Goal: Transaction & Acquisition: Obtain resource

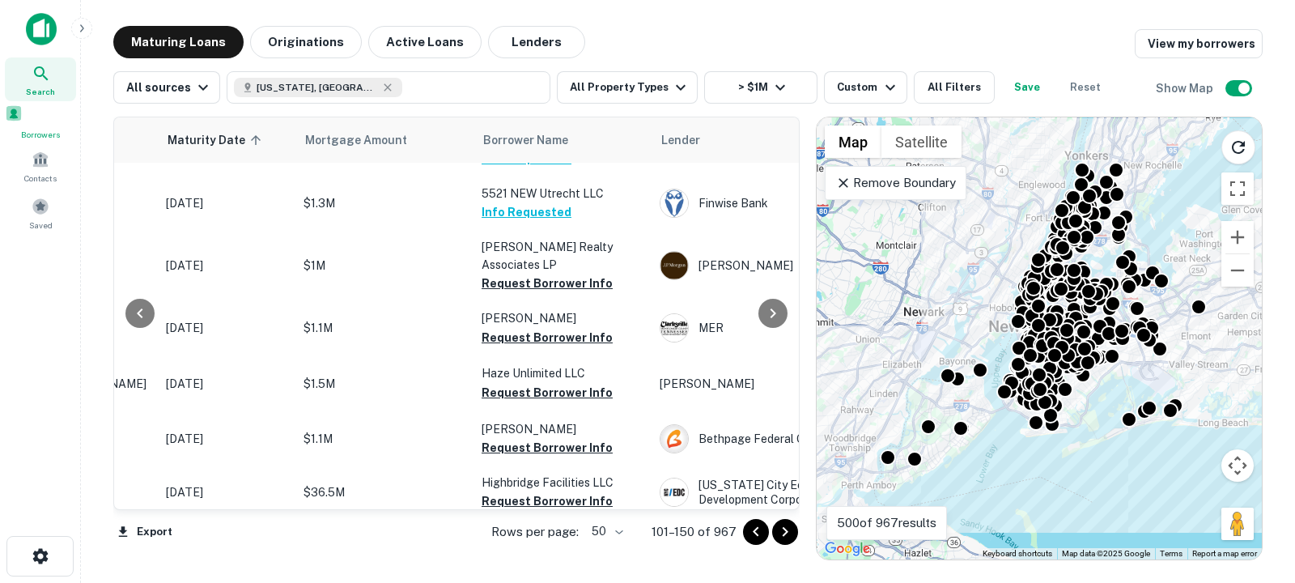
click at [23, 119] on span at bounding box center [14, 113] width 18 height 18
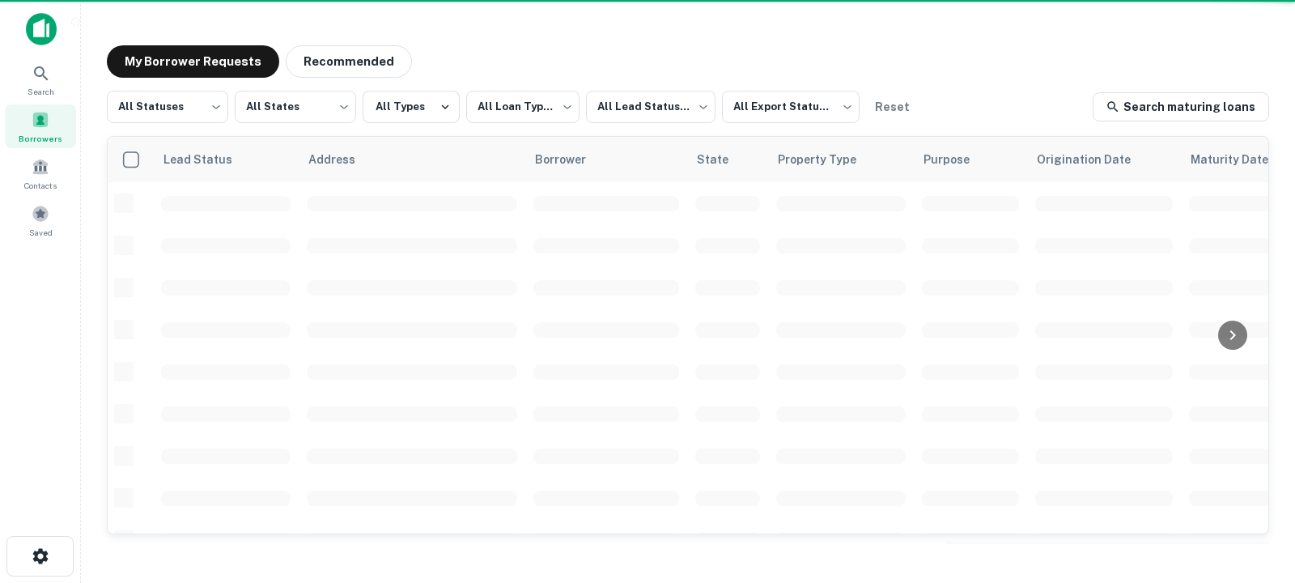
scroll to position [701, 0]
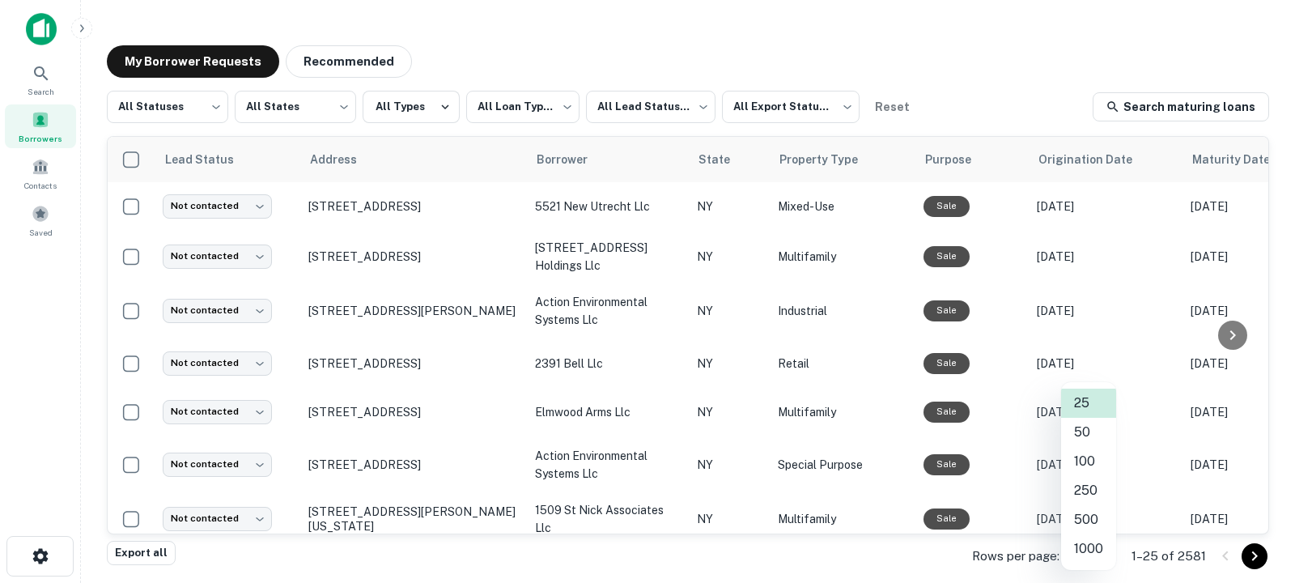
click at [1092, 557] on body "**********" at bounding box center [647, 291] width 1295 height 583
click at [1089, 438] on li "50" at bounding box center [1088, 432] width 55 height 29
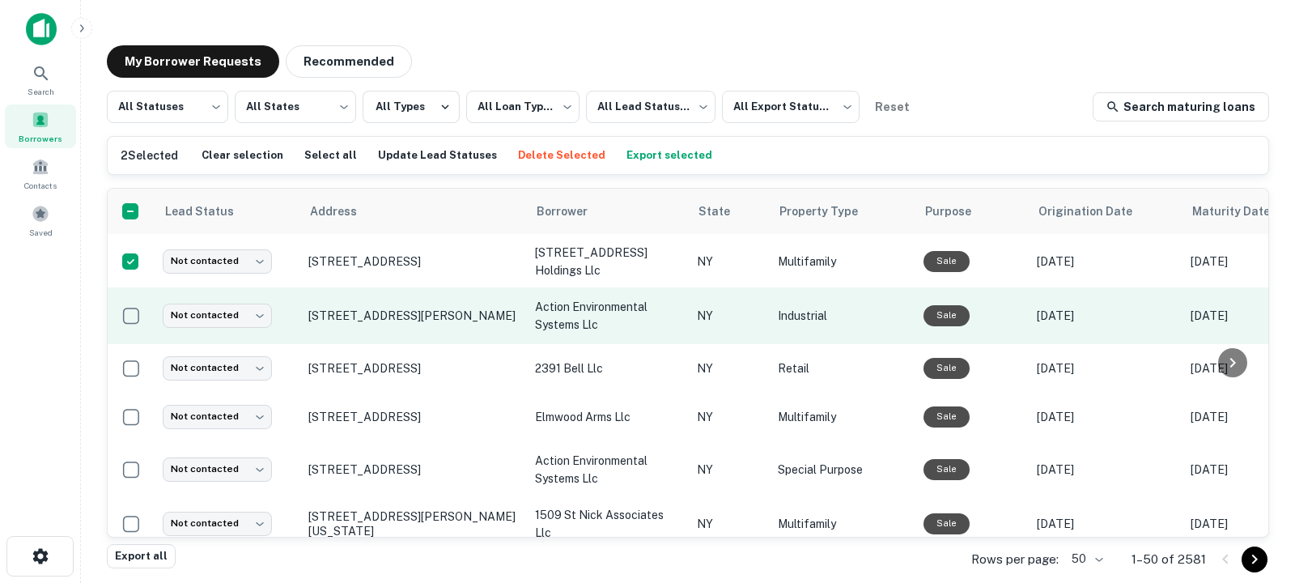
scroll to position [64, 0]
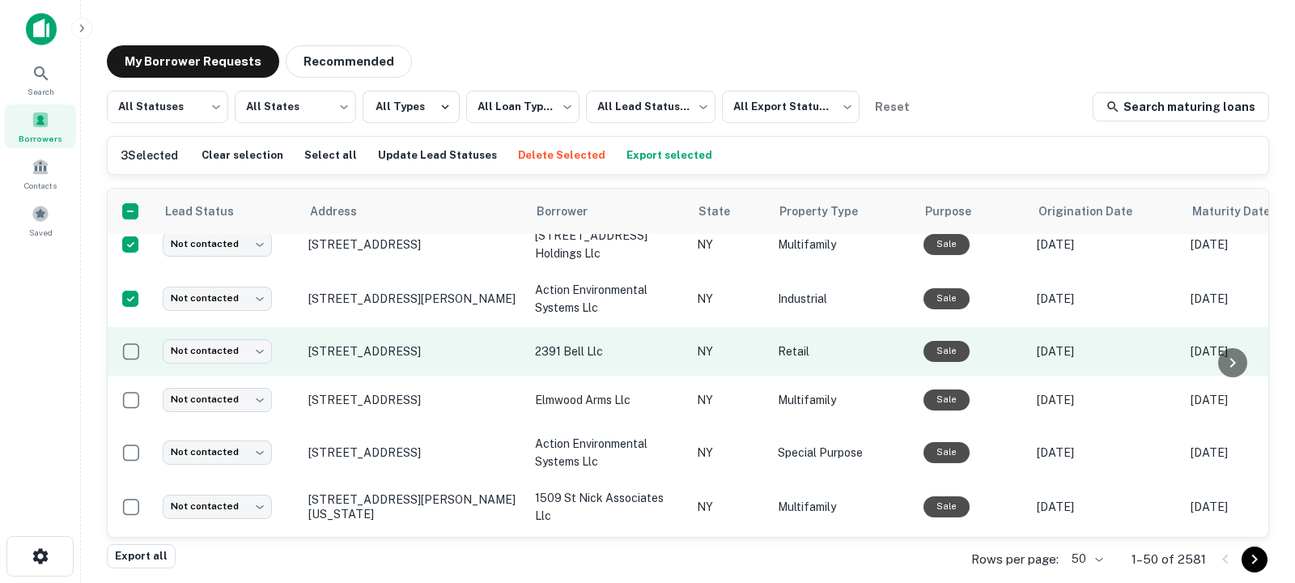
click at [128, 369] on td at bounding box center [131, 351] width 47 height 49
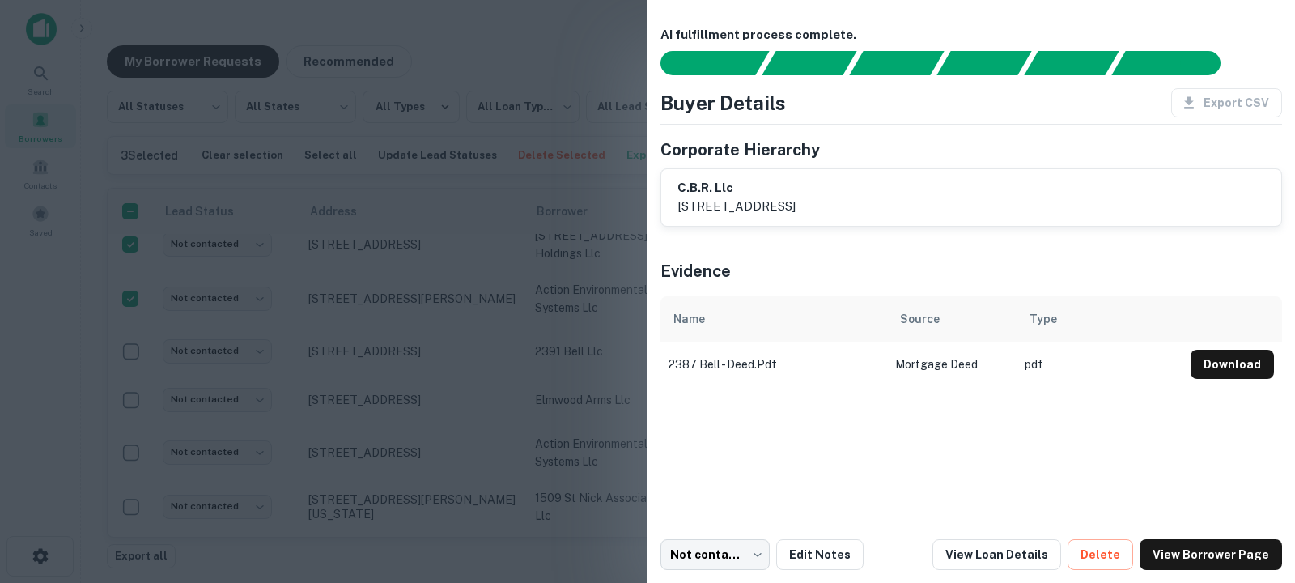
click at [130, 355] on div at bounding box center [647, 291] width 1295 height 583
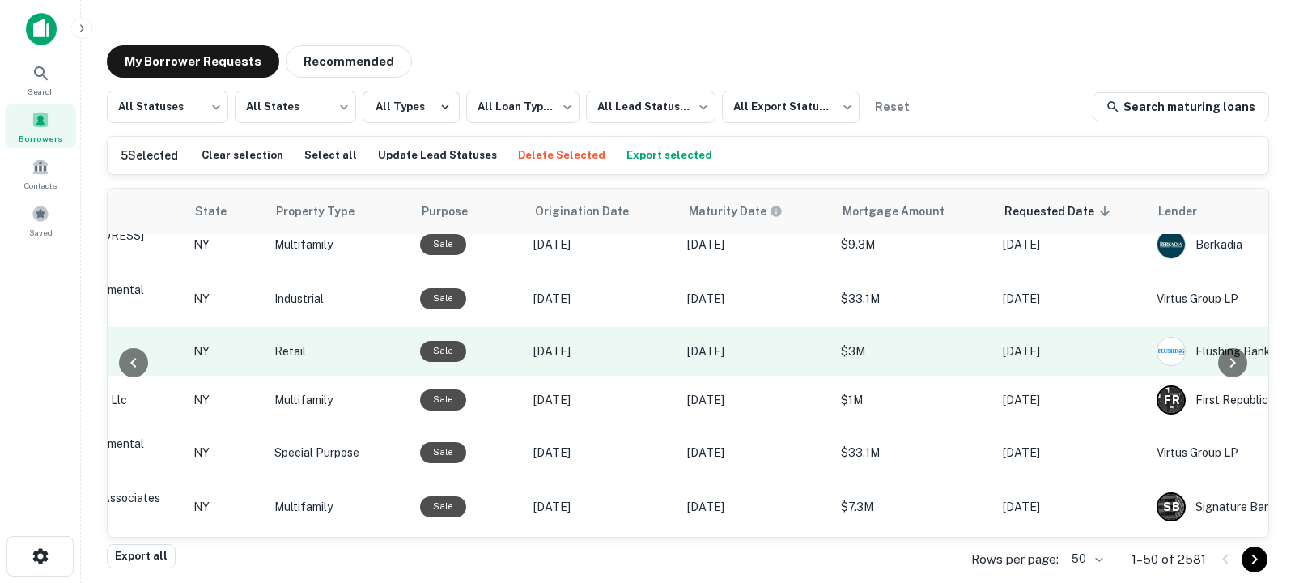
scroll to position [64, 743]
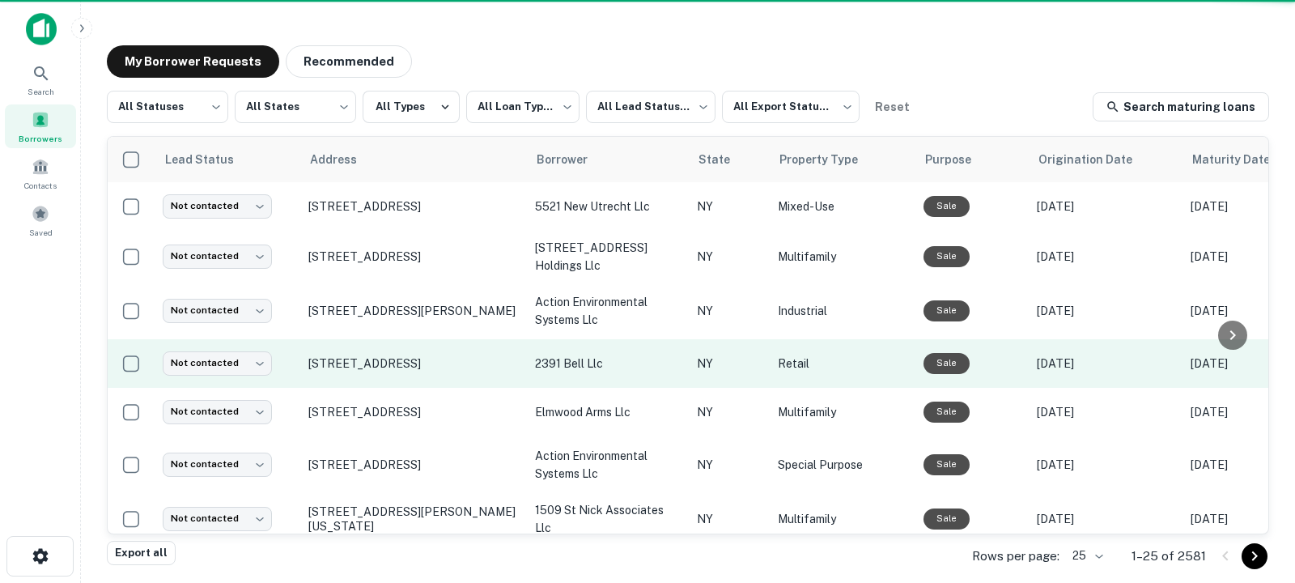
scroll to position [64, 0]
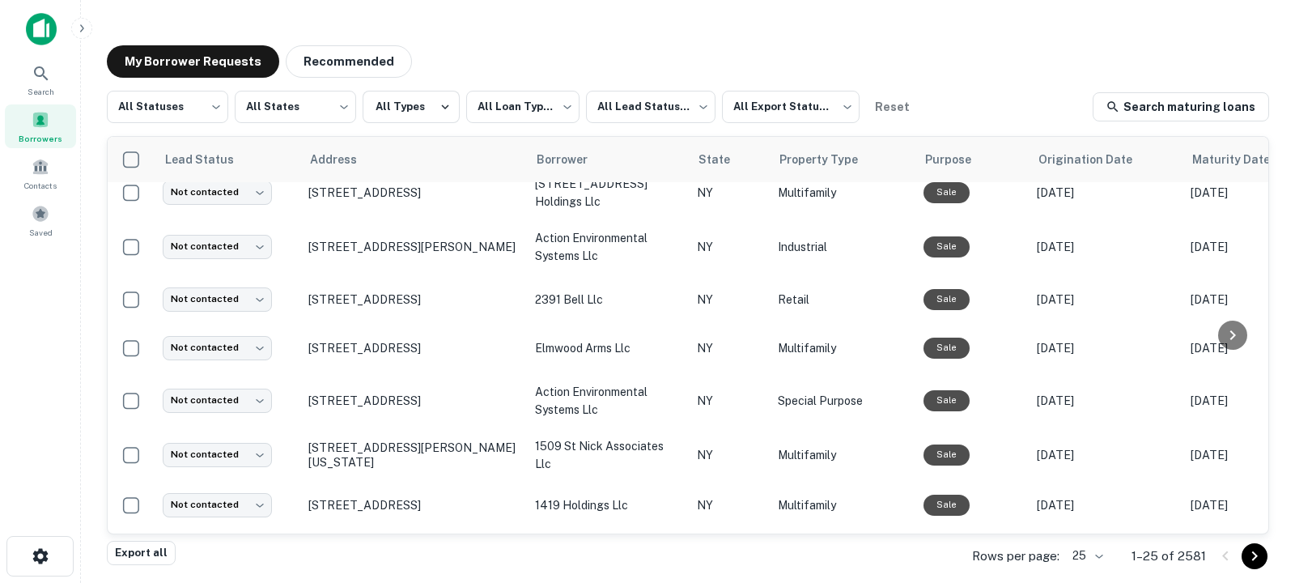
click at [1108, 553] on div "Rows per page: 25 ** 1–25 of 2581" at bounding box center [1111, 556] width 317 height 44
click at [1096, 555] on body "**********" at bounding box center [647, 291] width 1295 height 583
click at [1087, 436] on li "50" at bounding box center [1088, 432] width 55 height 29
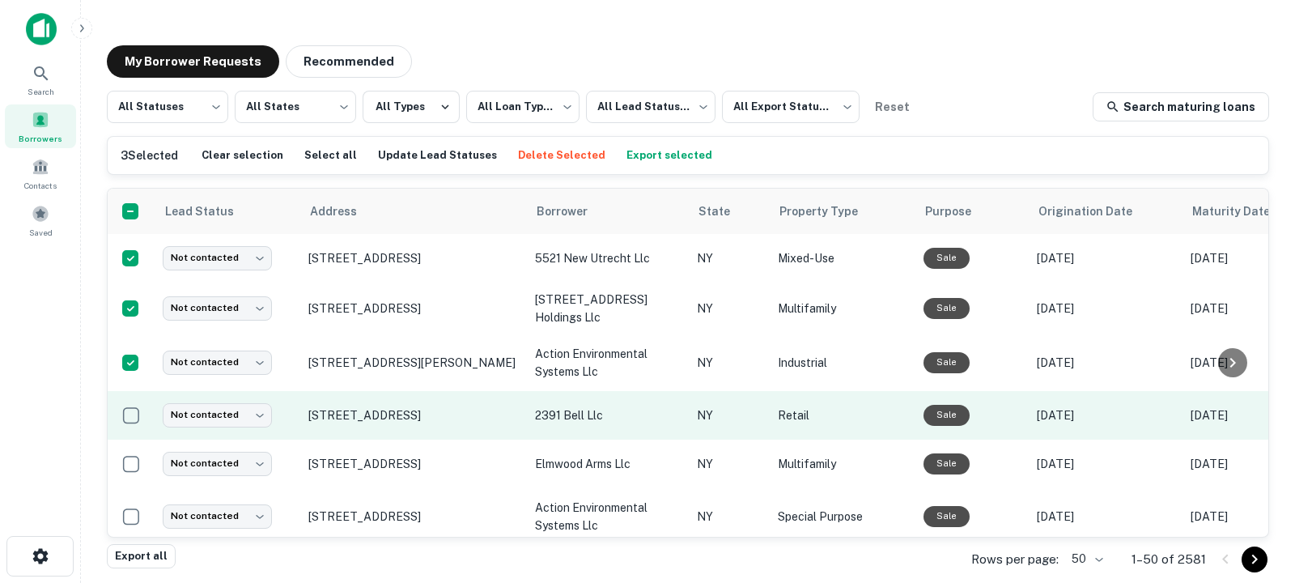
click at [129, 434] on td at bounding box center [131, 415] width 47 height 49
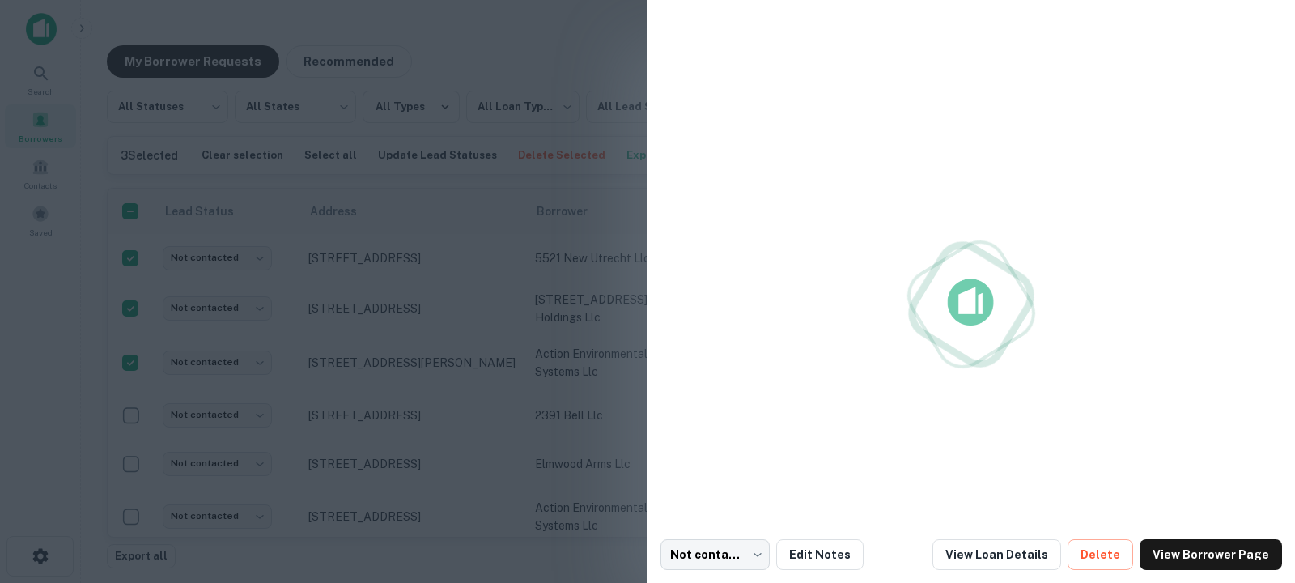
click at [129, 410] on div at bounding box center [647, 291] width 1295 height 583
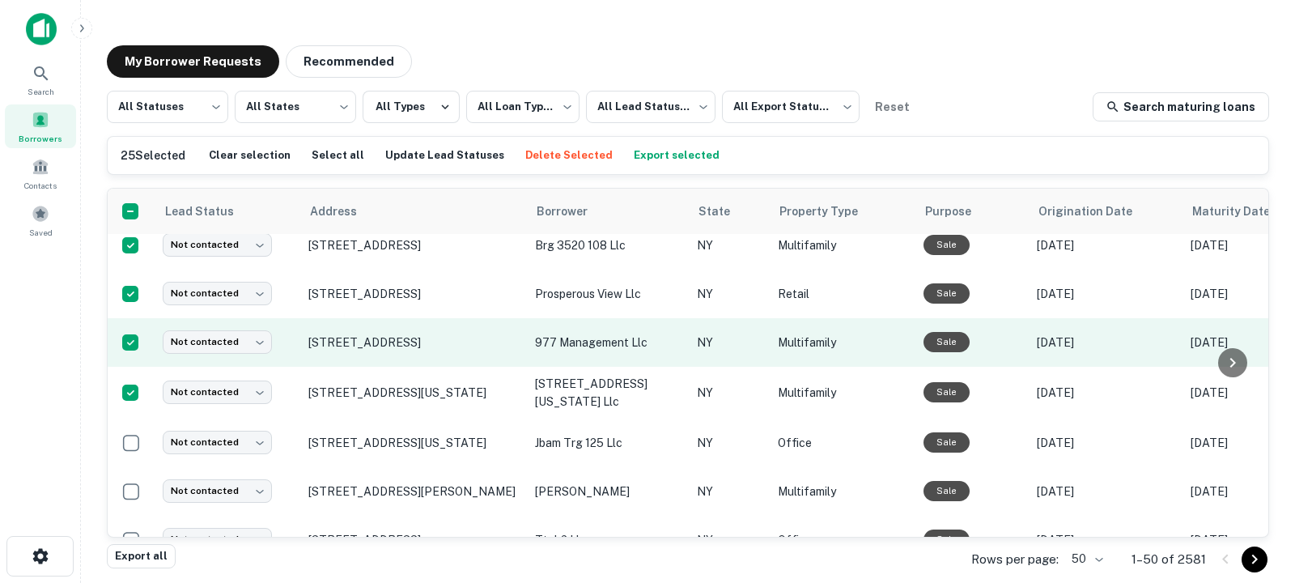
scroll to position [1118, 0]
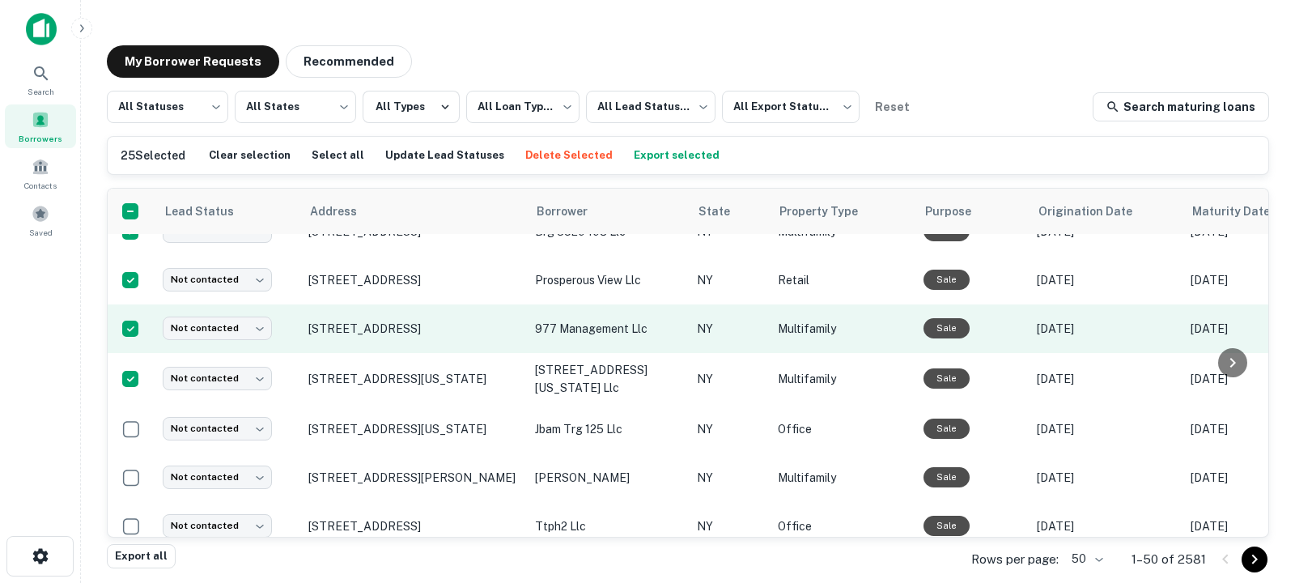
click at [131, 453] on td at bounding box center [131, 429] width 47 height 49
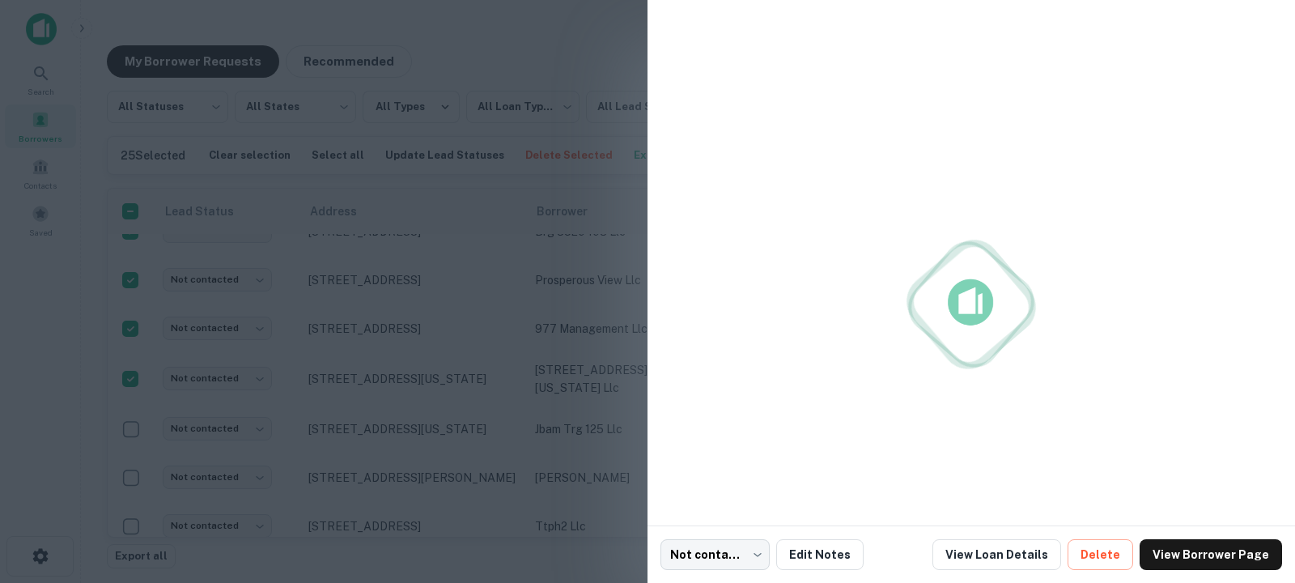
click at [131, 470] on div at bounding box center [647, 291] width 1295 height 583
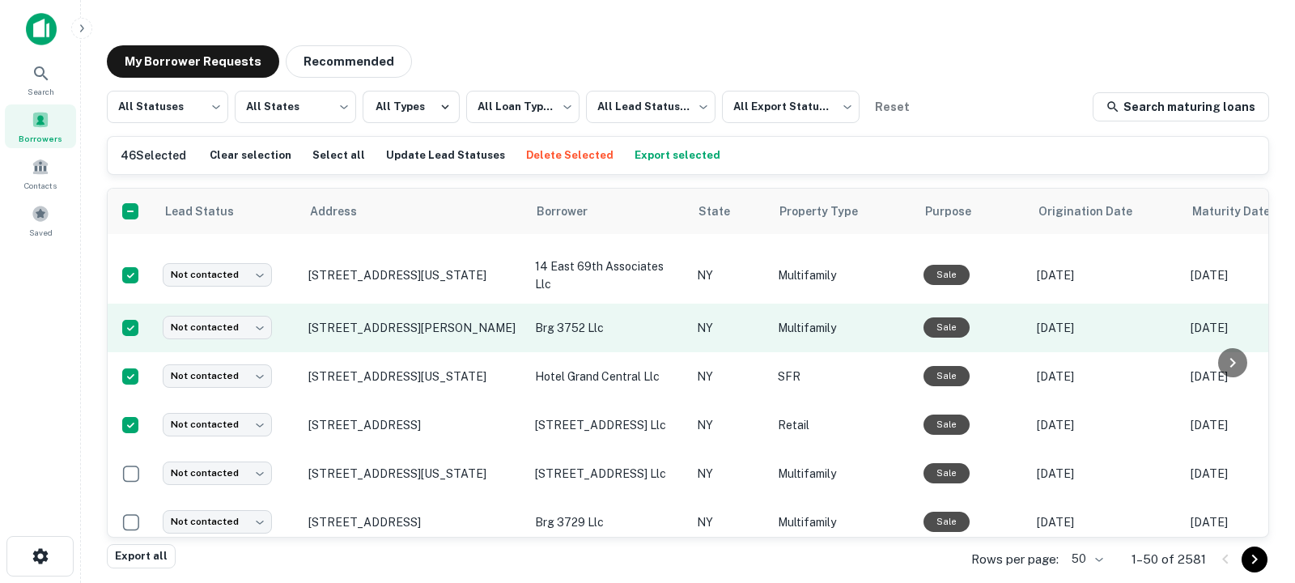
scroll to position [2200, 0]
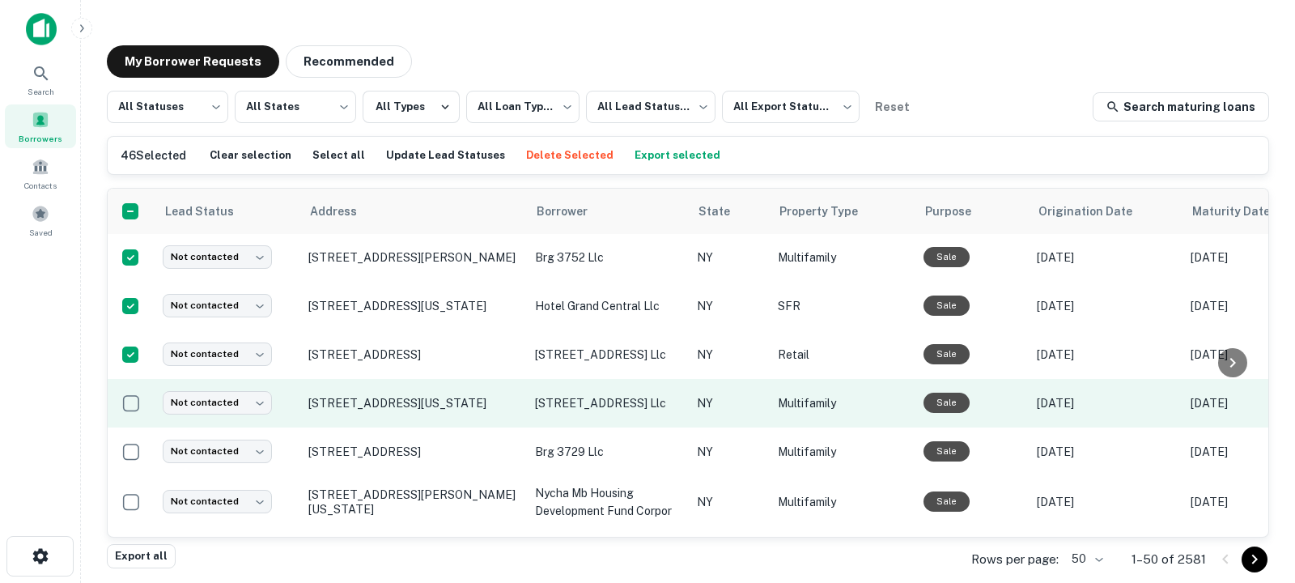
click at [131, 427] on td at bounding box center [131, 403] width 47 height 49
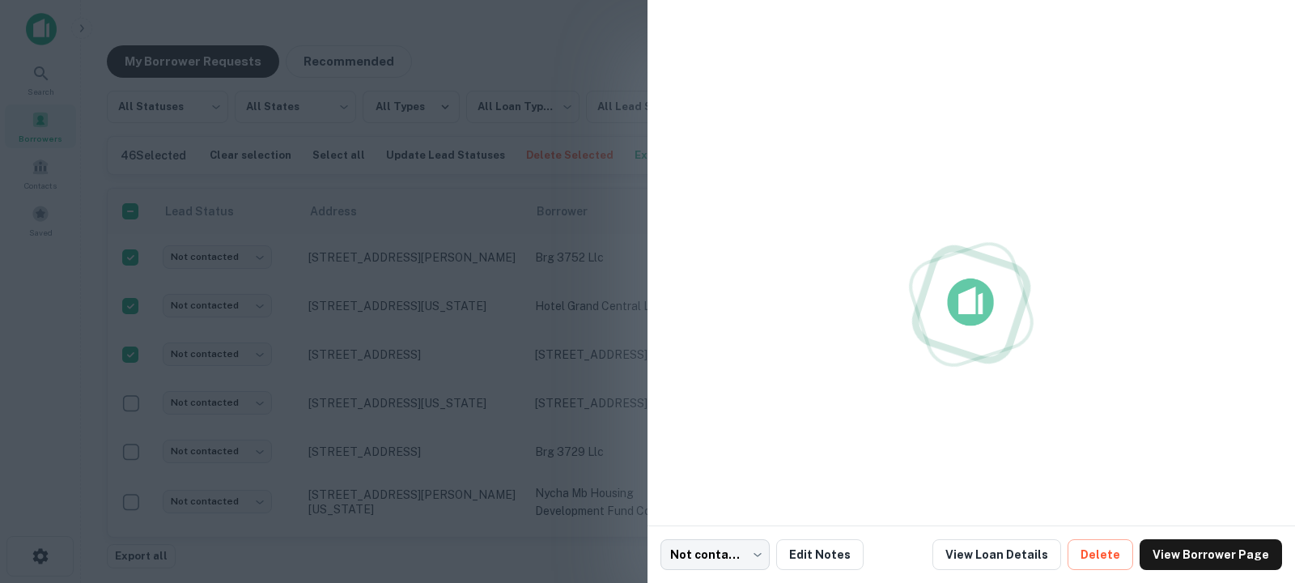
click at [130, 470] on div at bounding box center [647, 291] width 1295 height 583
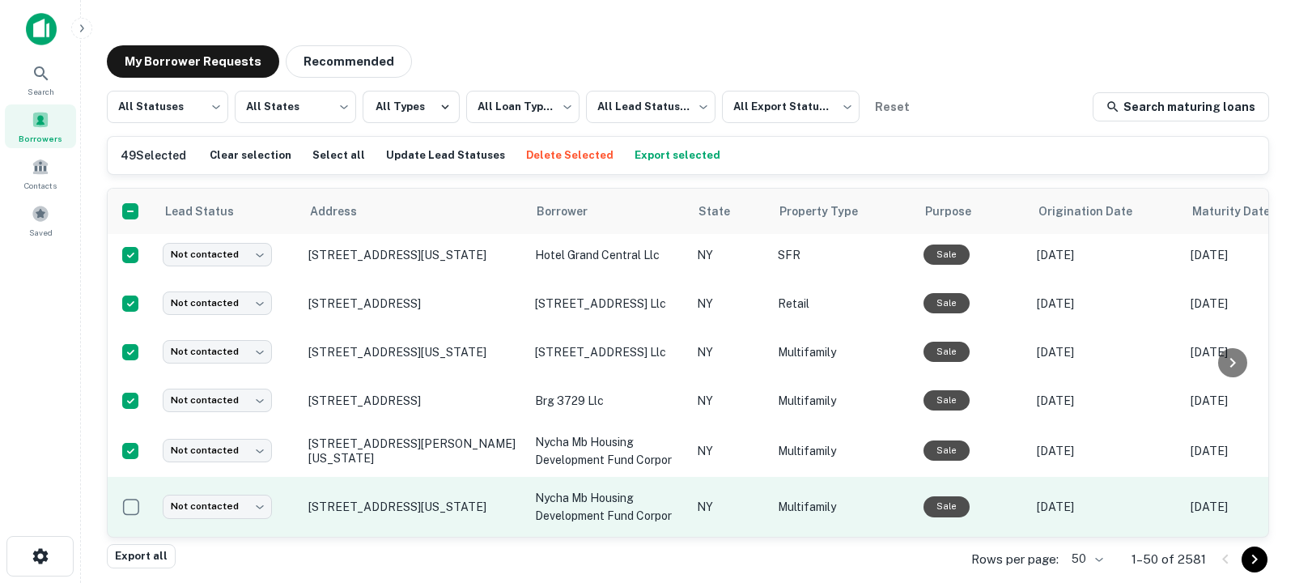
scroll to position [2323, 0]
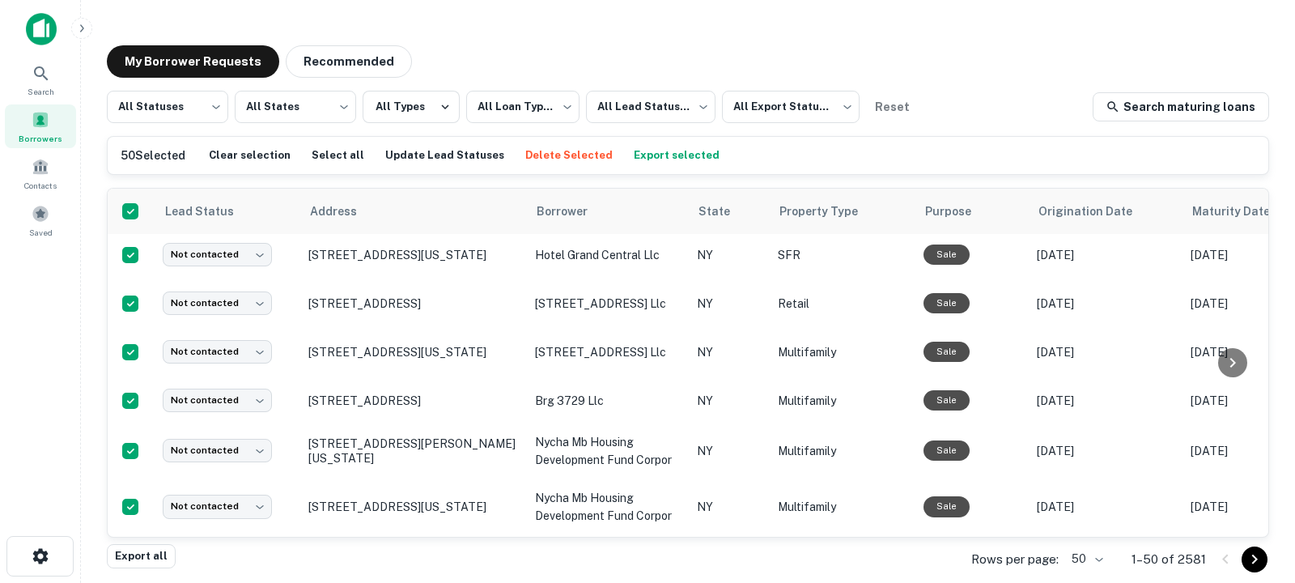
click at [650, 157] on button "Export selected" at bounding box center [677, 155] width 94 height 24
click at [40, 83] on icon at bounding box center [41, 73] width 19 height 19
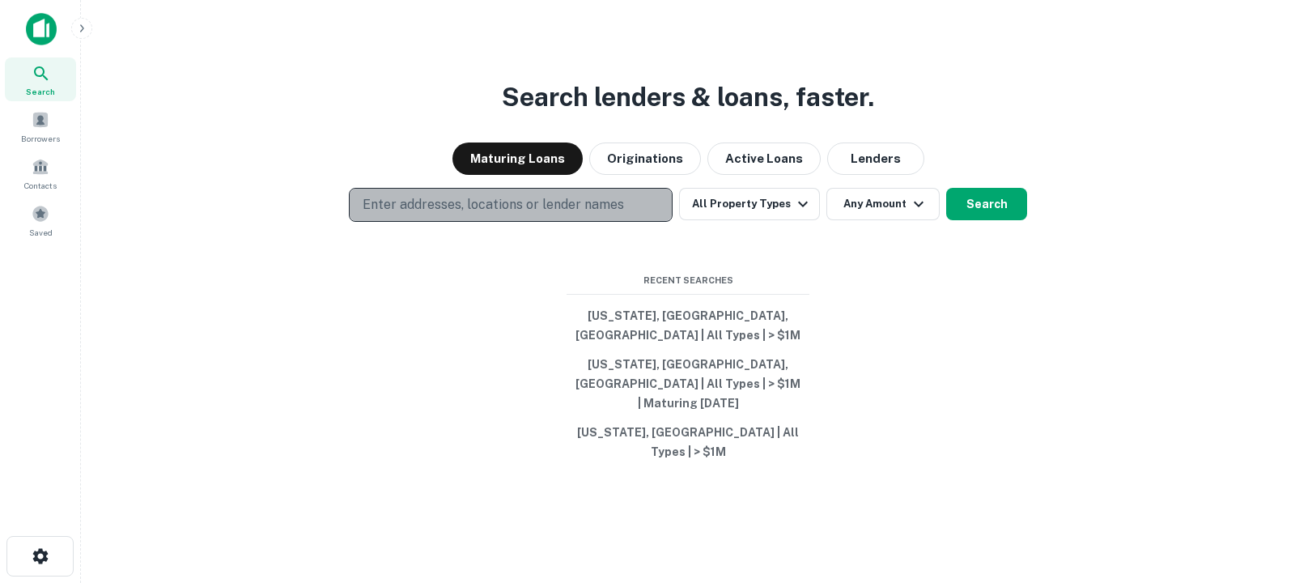
click at [476, 215] on p "Enter addresses, locations or lender names" at bounding box center [493, 204] width 261 height 19
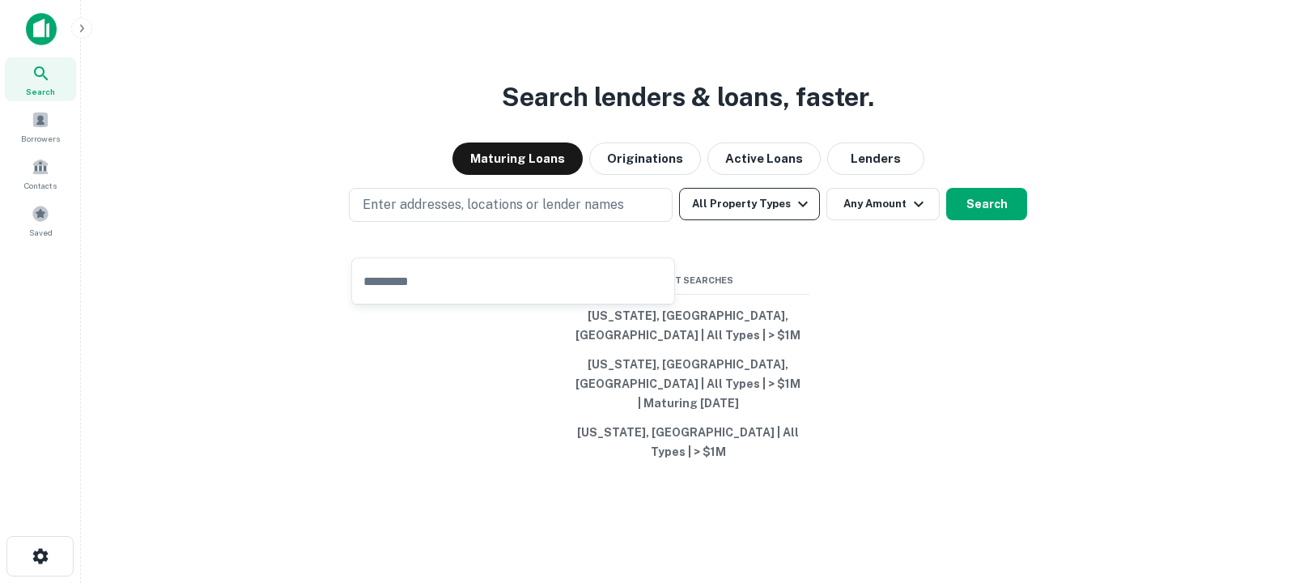
click at [754, 220] on button "All Property Types" at bounding box center [749, 204] width 141 height 32
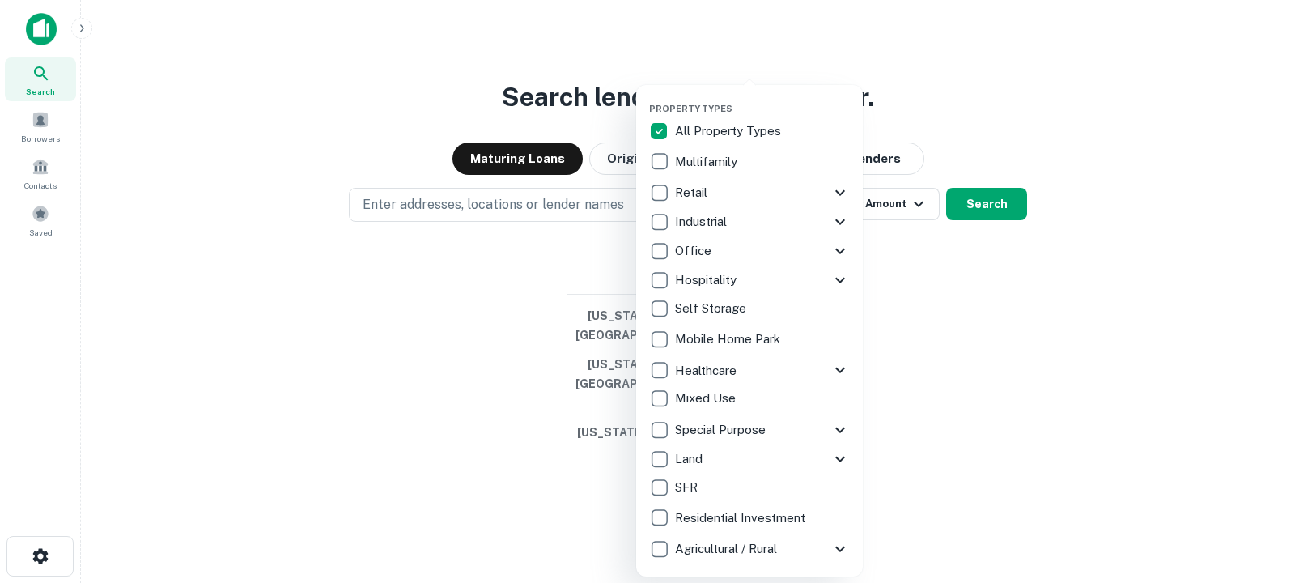
click at [949, 372] on div at bounding box center [647, 291] width 1295 height 583
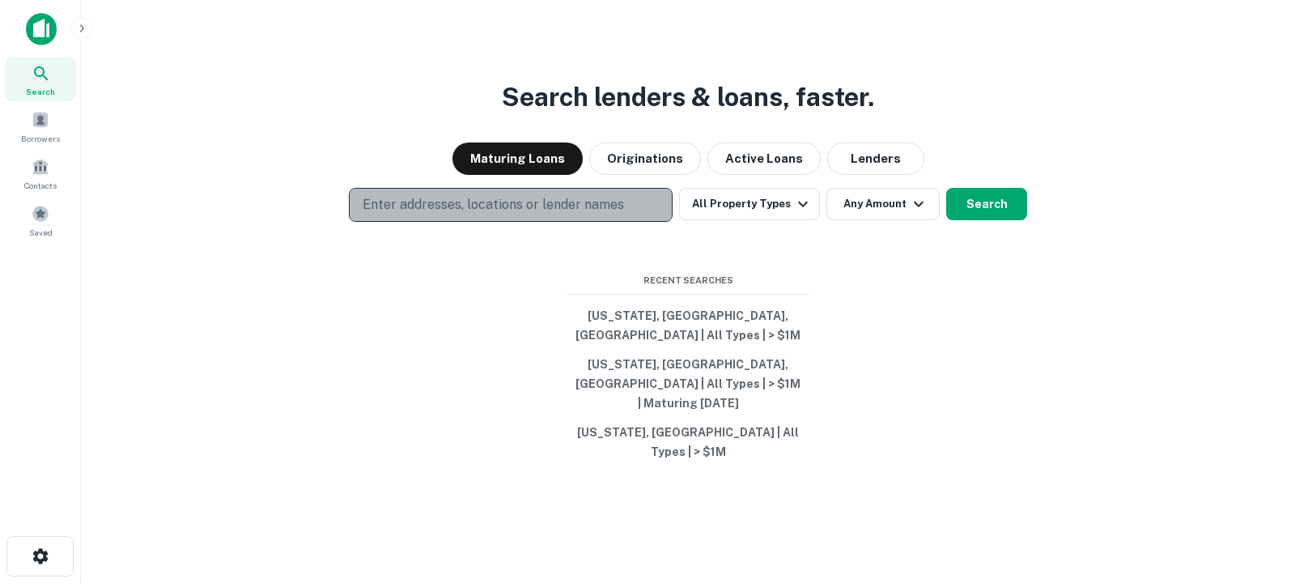
click at [477, 215] on p "Enter addresses, locations or lender names" at bounding box center [493, 204] width 261 height 19
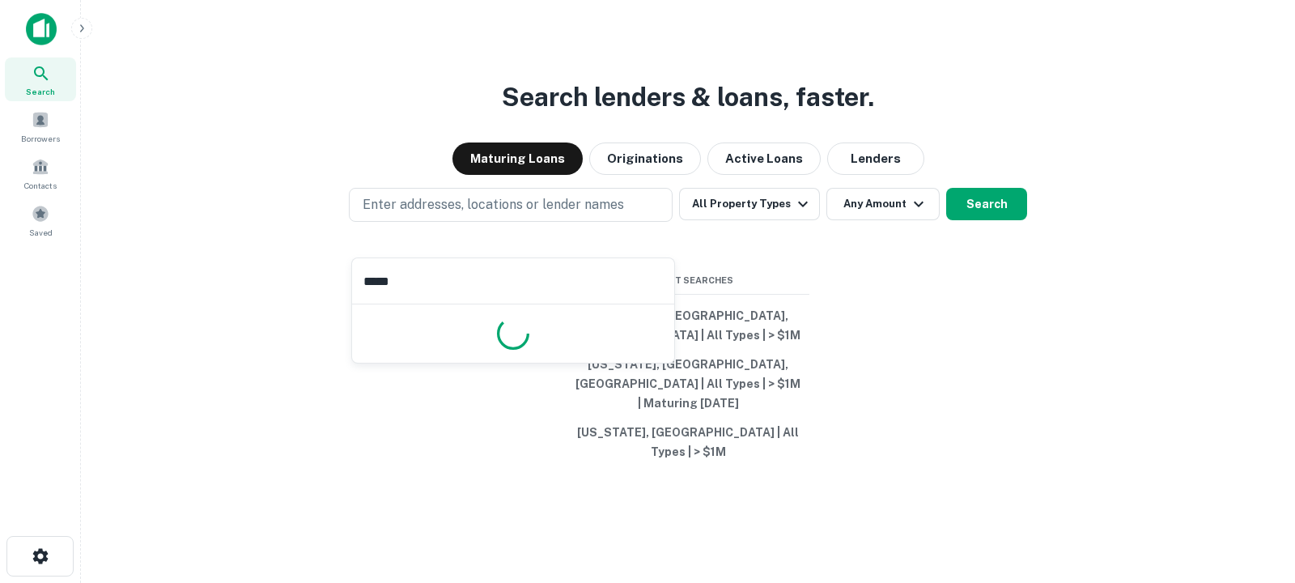
type input "******"
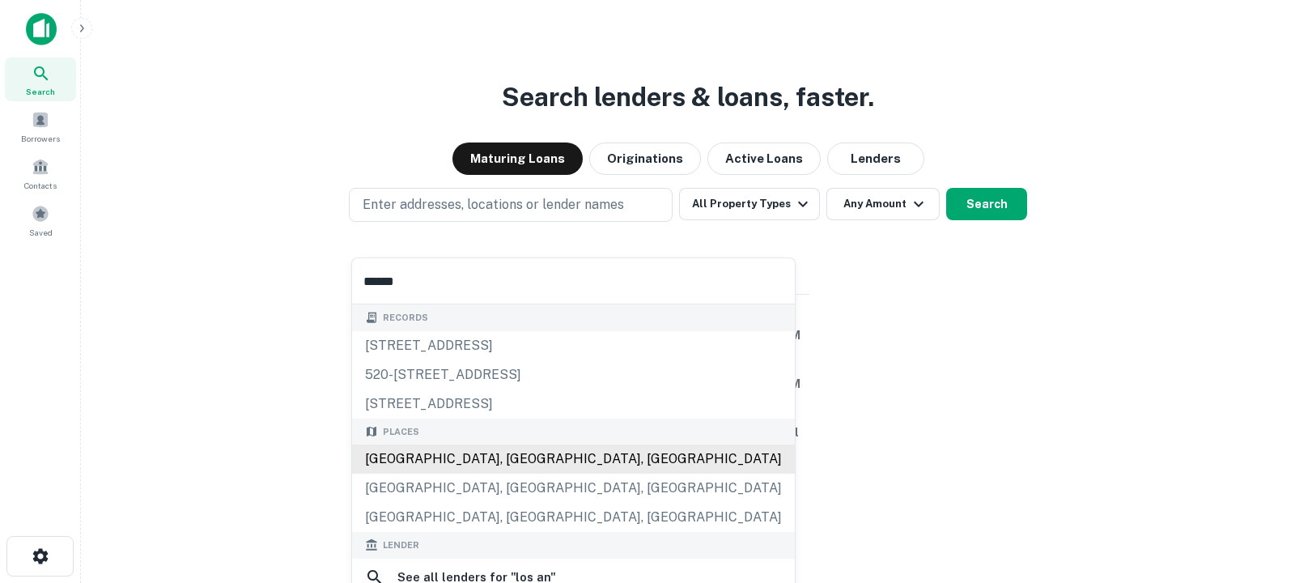
click at [497, 453] on div "[GEOGRAPHIC_DATA], [GEOGRAPHIC_DATA], [GEOGRAPHIC_DATA]" at bounding box center [573, 458] width 443 height 29
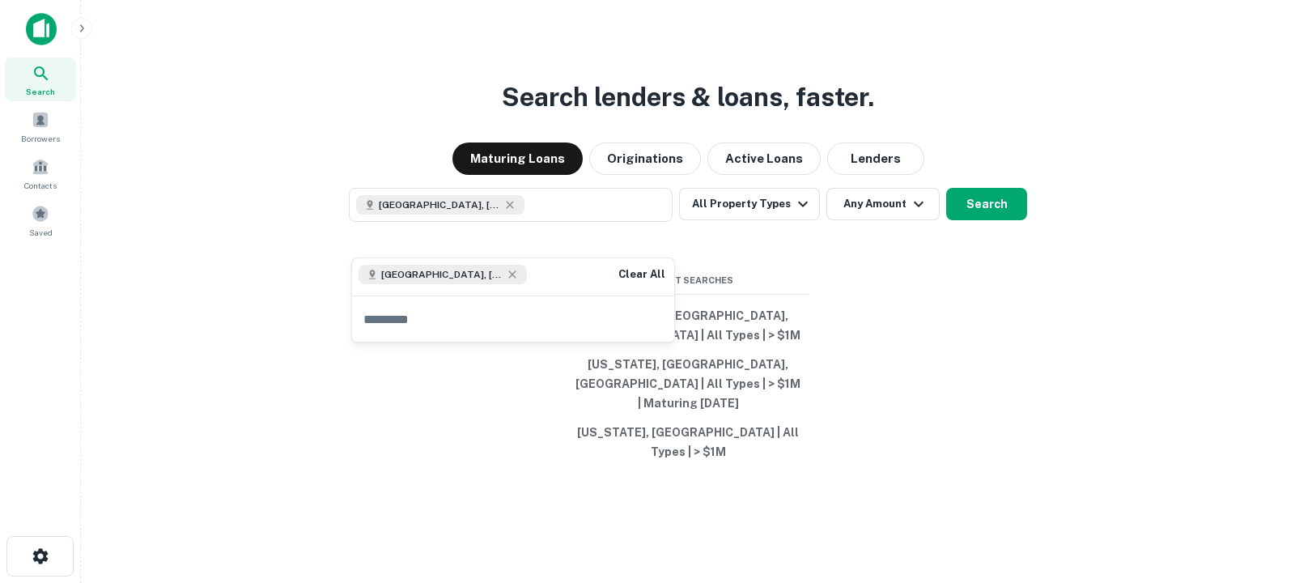
click at [822, 222] on div "[GEOGRAPHIC_DATA], [GEOGRAPHIC_DATA], [GEOGRAPHIC_DATA] All Property Types Any …" at bounding box center [688, 205] width 1188 height 34
click at [885, 220] on button "Any Amount" at bounding box center [883, 204] width 113 height 32
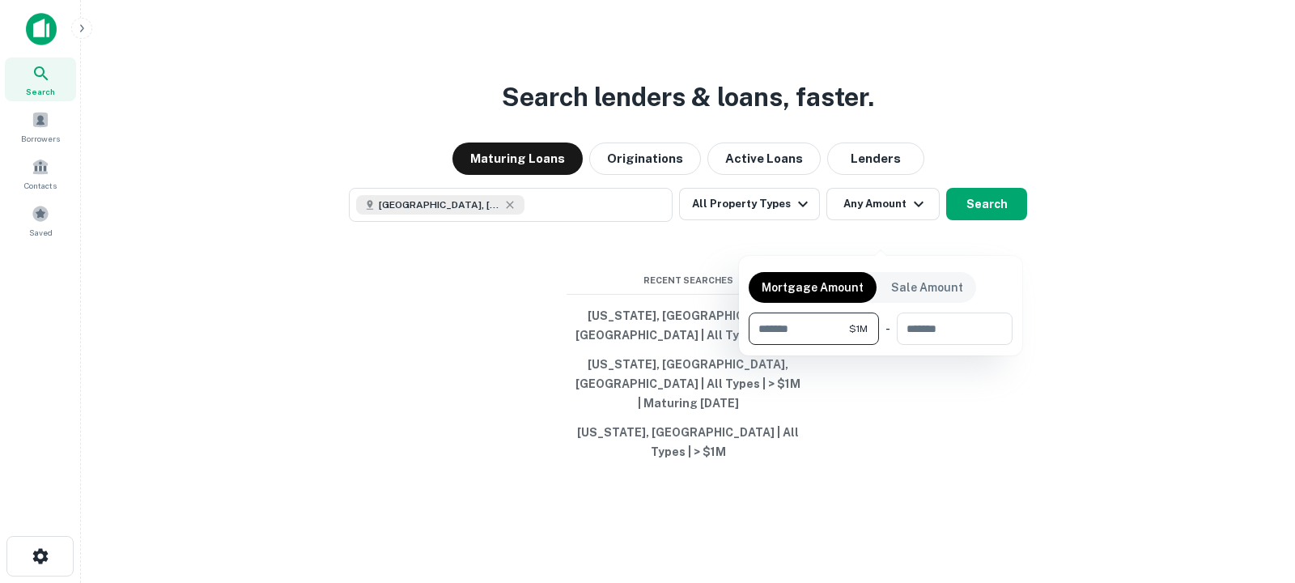
type input "*******"
click at [743, 233] on div at bounding box center [647, 291] width 1295 height 583
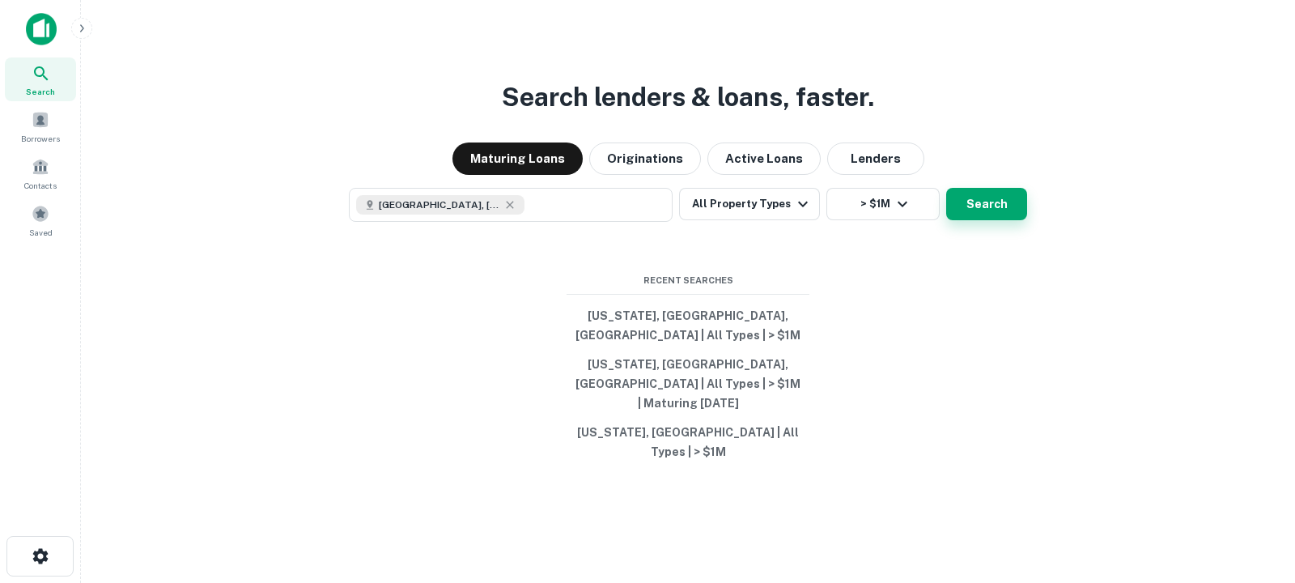
click at [1001, 220] on button "Search" at bounding box center [986, 204] width 81 height 32
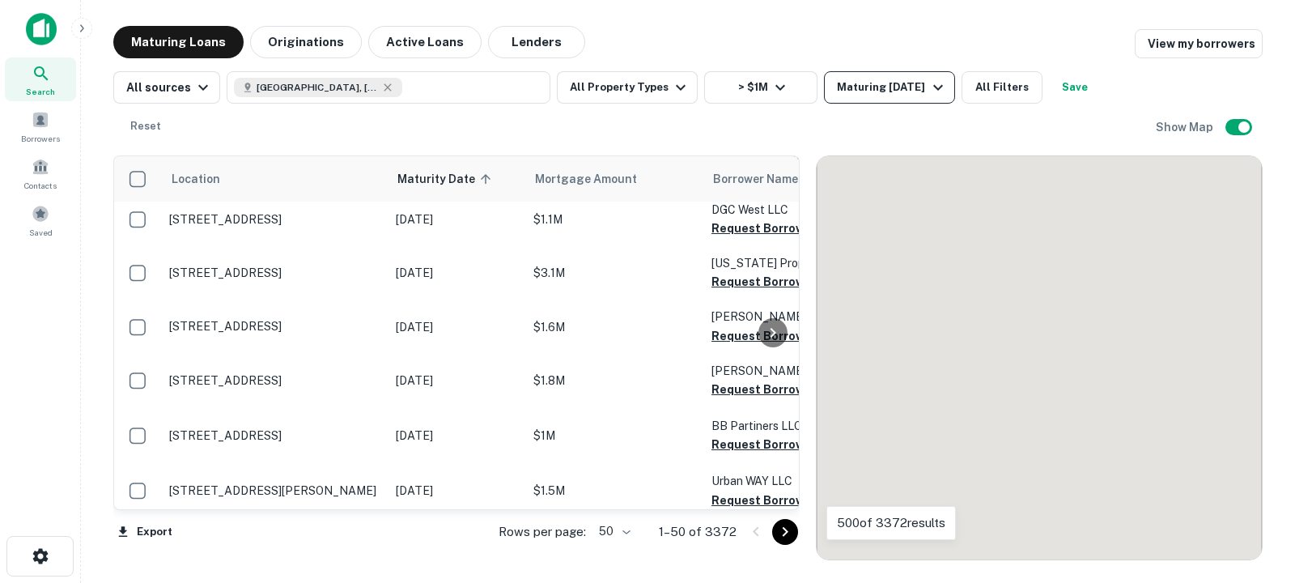
click at [847, 74] on button "Maturing [DATE]" at bounding box center [889, 87] width 130 height 32
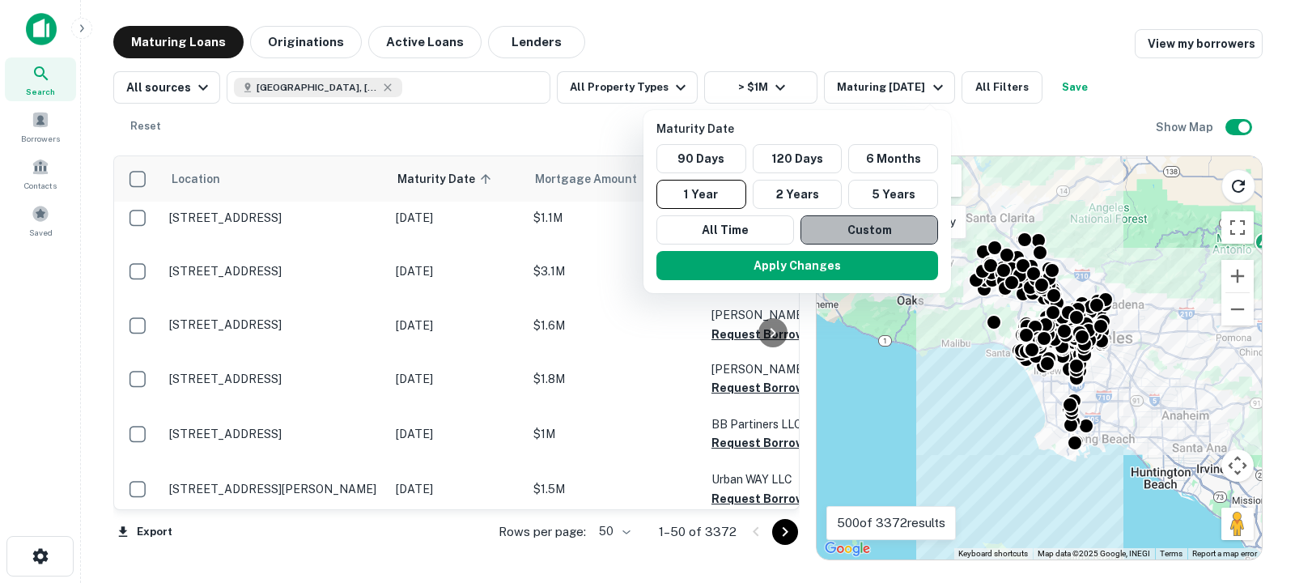
click at [844, 233] on button "Custom" at bounding box center [870, 229] width 138 height 29
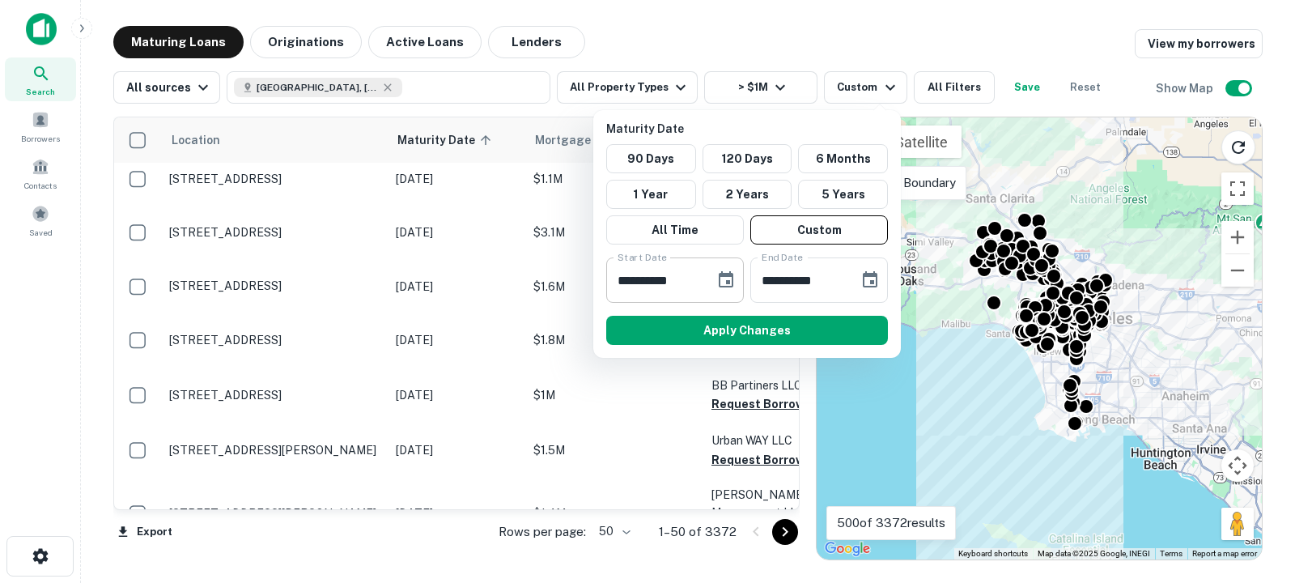
click at [727, 271] on icon "Choose date, selected date is Oct 8, 2025" at bounding box center [725, 279] width 19 height 19
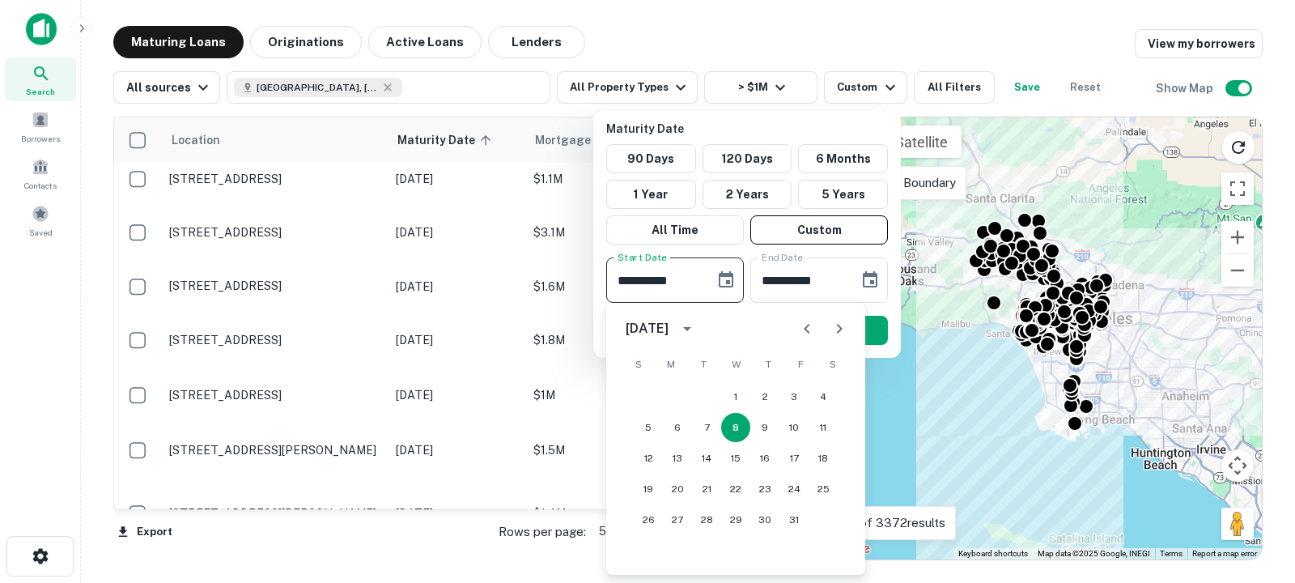
click at [841, 327] on icon "Next month" at bounding box center [840, 329] width 6 height 10
click at [805, 333] on icon "Previous month" at bounding box center [806, 328] width 19 height 19
click at [845, 337] on icon "Next month" at bounding box center [839, 328] width 19 height 19
click at [705, 527] on button "30" at bounding box center [706, 519] width 29 height 29
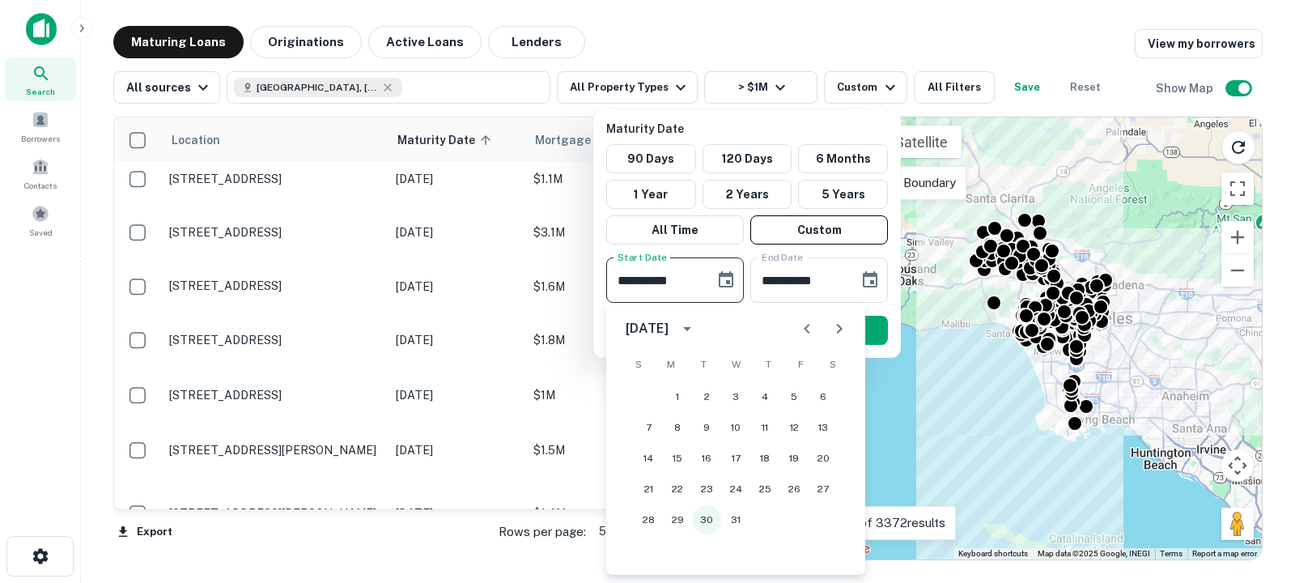
type input "**********"
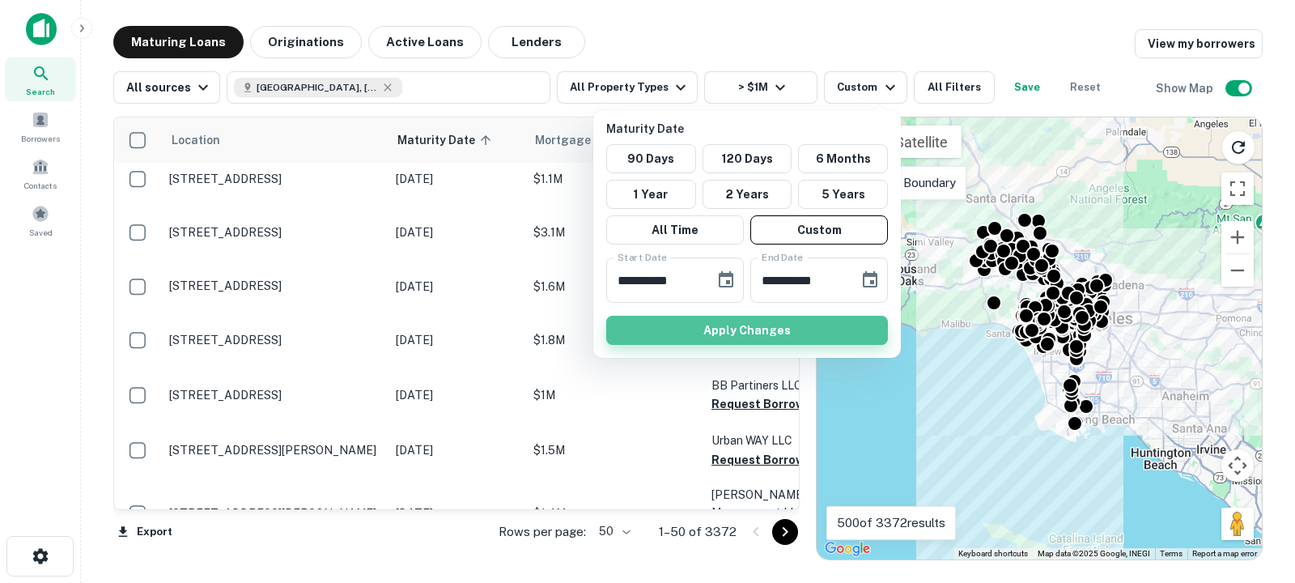
click at [837, 325] on button "Apply Changes" at bounding box center [747, 330] width 282 height 29
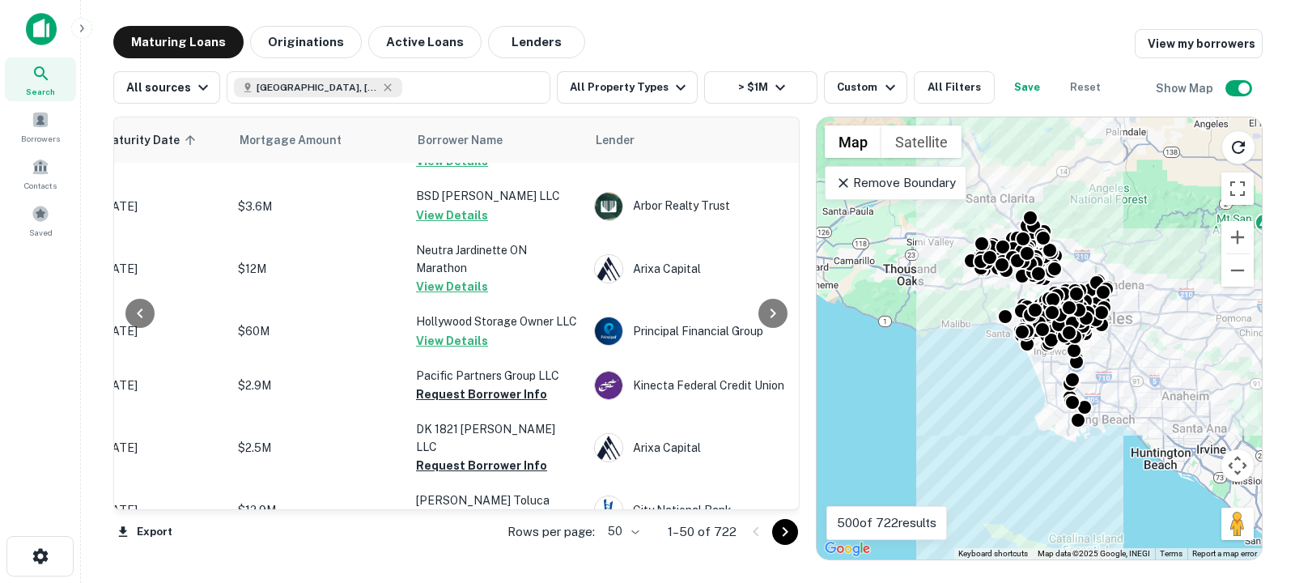
scroll to position [2344, 295]
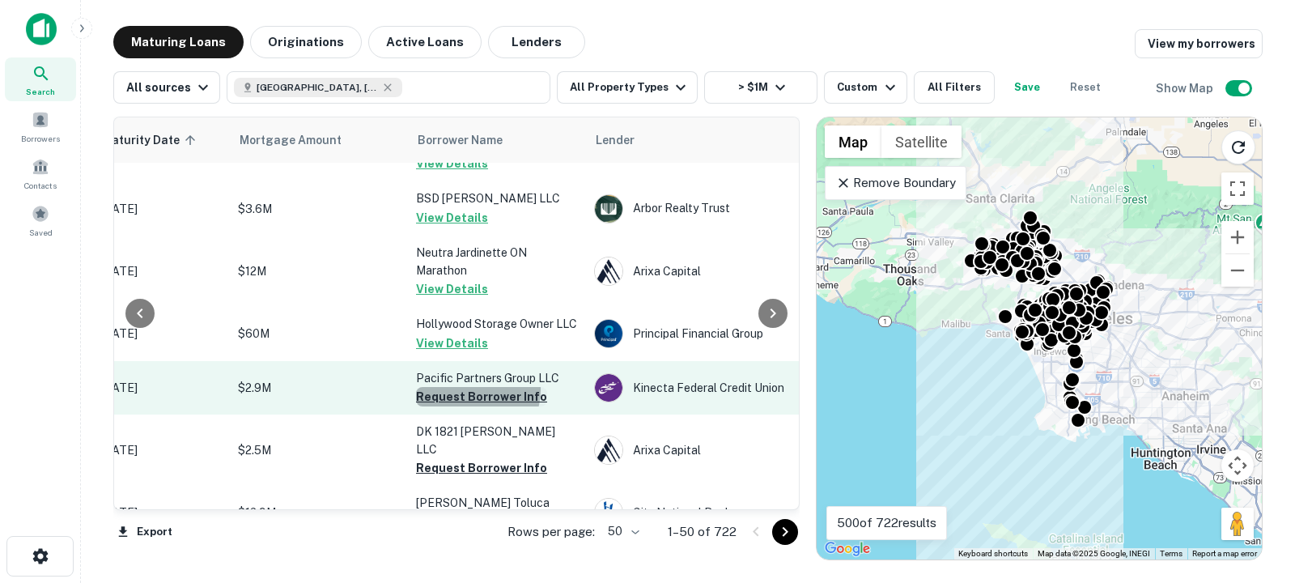
click at [469, 387] on button "Request Borrower Info" at bounding box center [481, 396] width 131 height 19
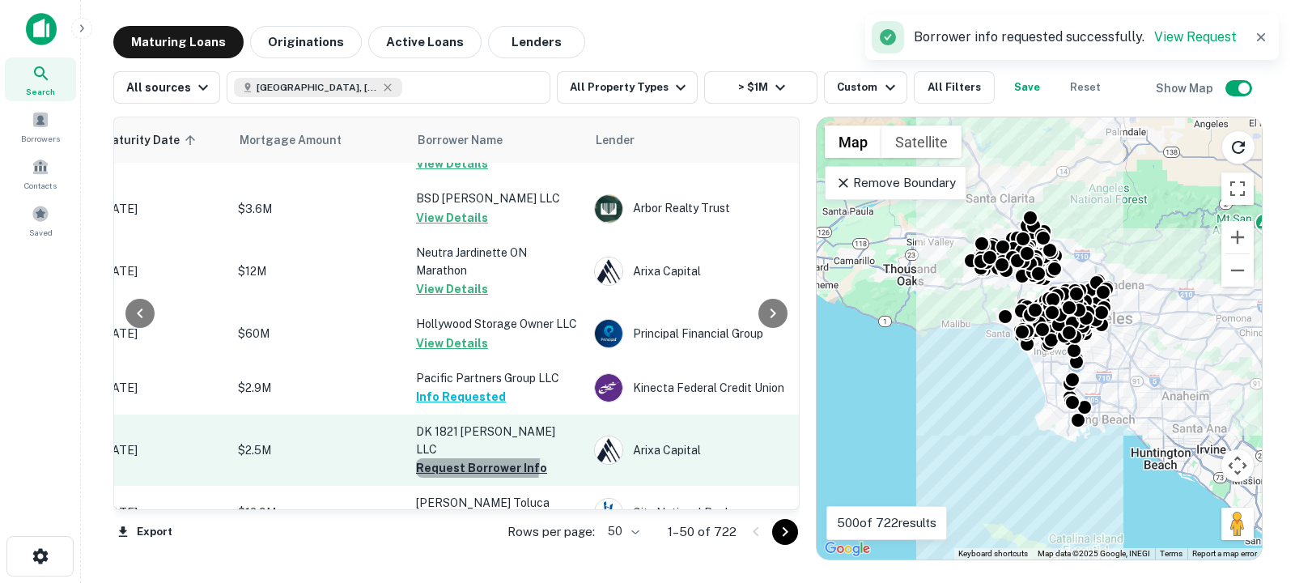
click at [462, 458] on button "Request Borrower Info" at bounding box center [481, 467] width 131 height 19
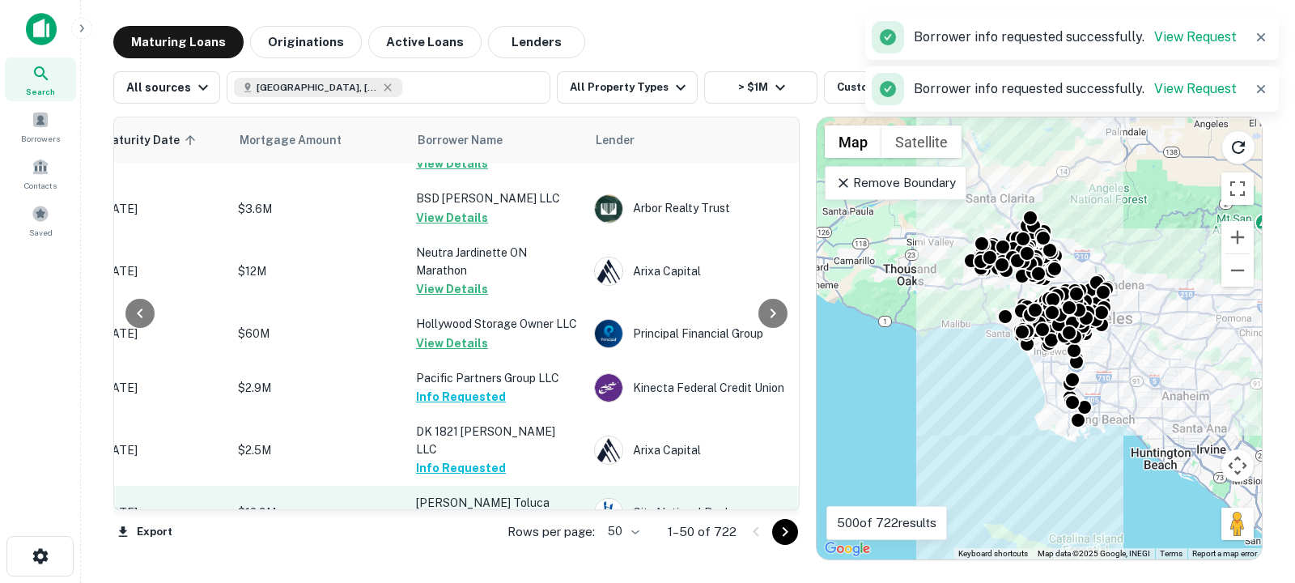
click at [465, 512] on button "Request Borrower Info" at bounding box center [481, 521] width 131 height 19
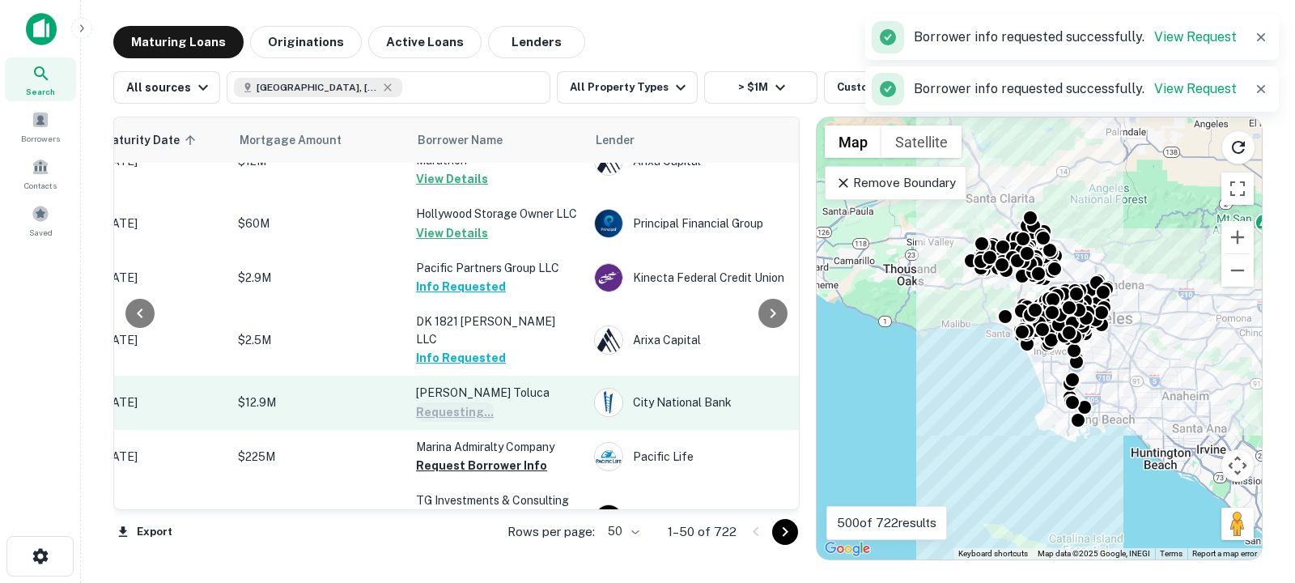
scroll to position [2460, 295]
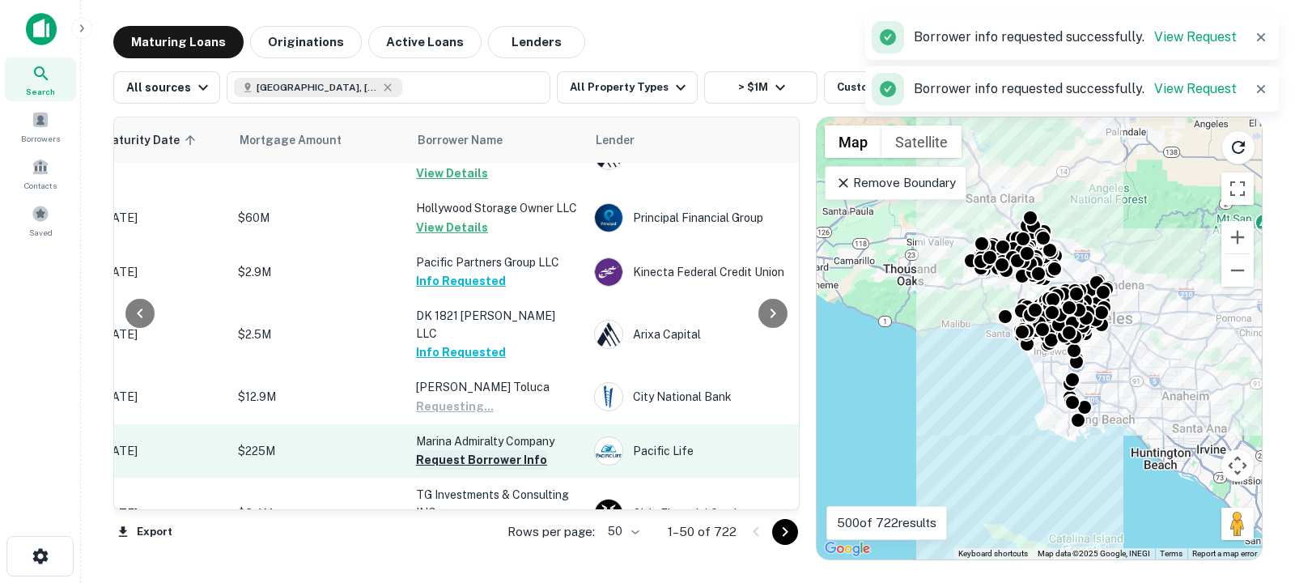
click at [479, 450] on button "Request Borrower Info" at bounding box center [481, 459] width 131 height 19
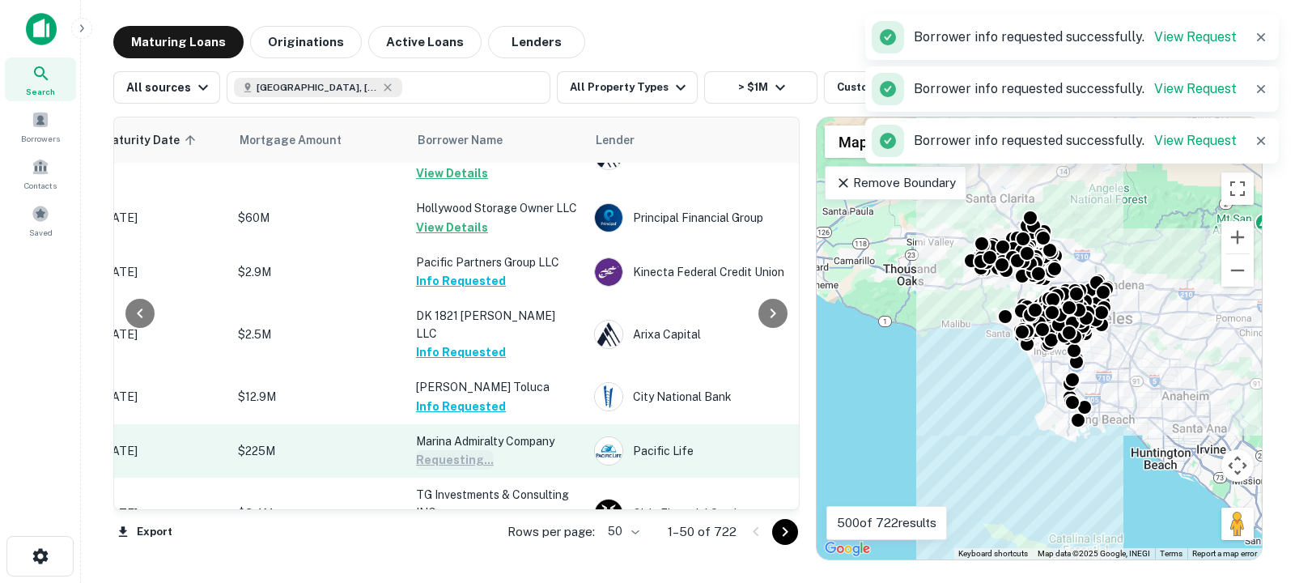
scroll to position [2496, 295]
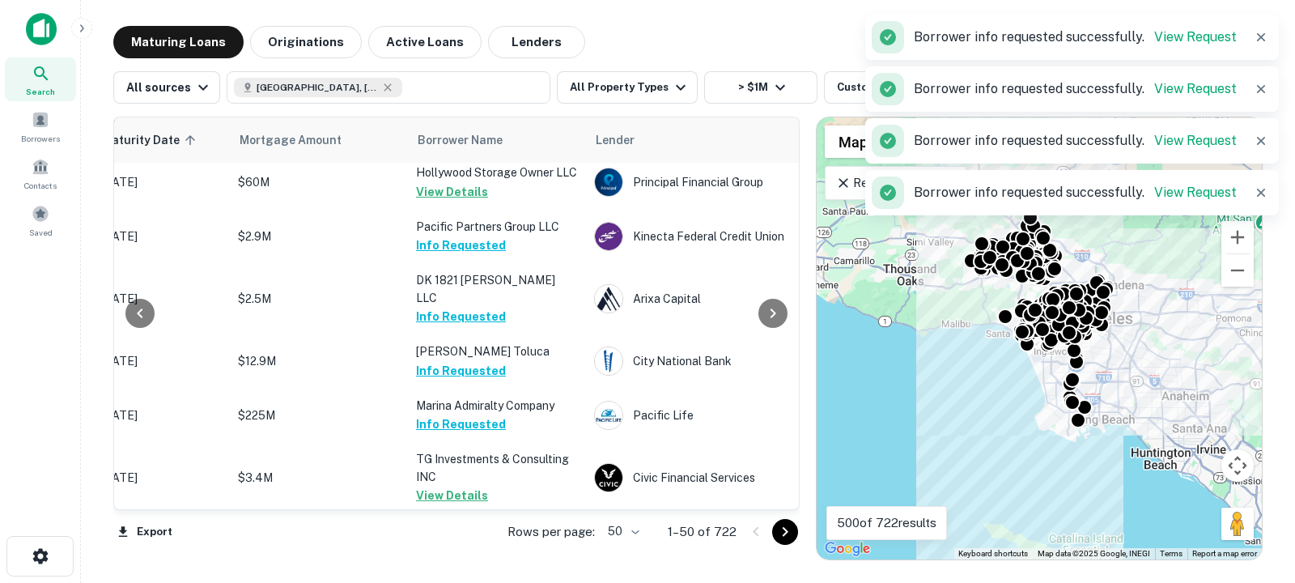
click at [456, 558] on button "Request Borrower Info" at bounding box center [481, 567] width 131 height 19
click at [781, 529] on icon "Go to next page" at bounding box center [785, 531] width 19 height 19
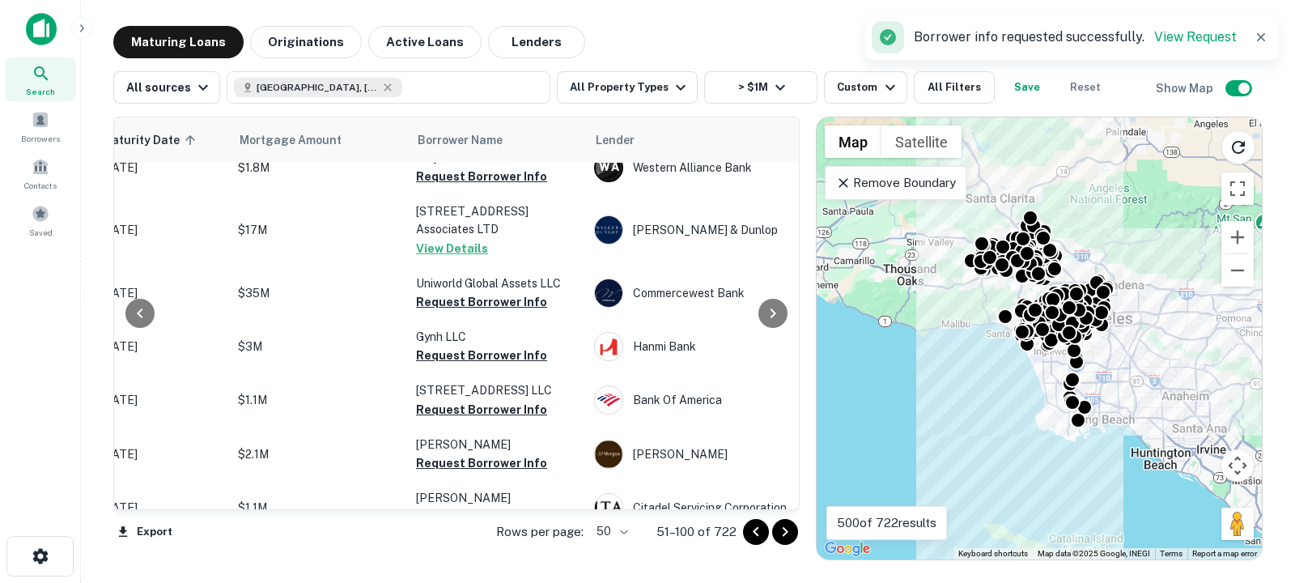
scroll to position [0, 295]
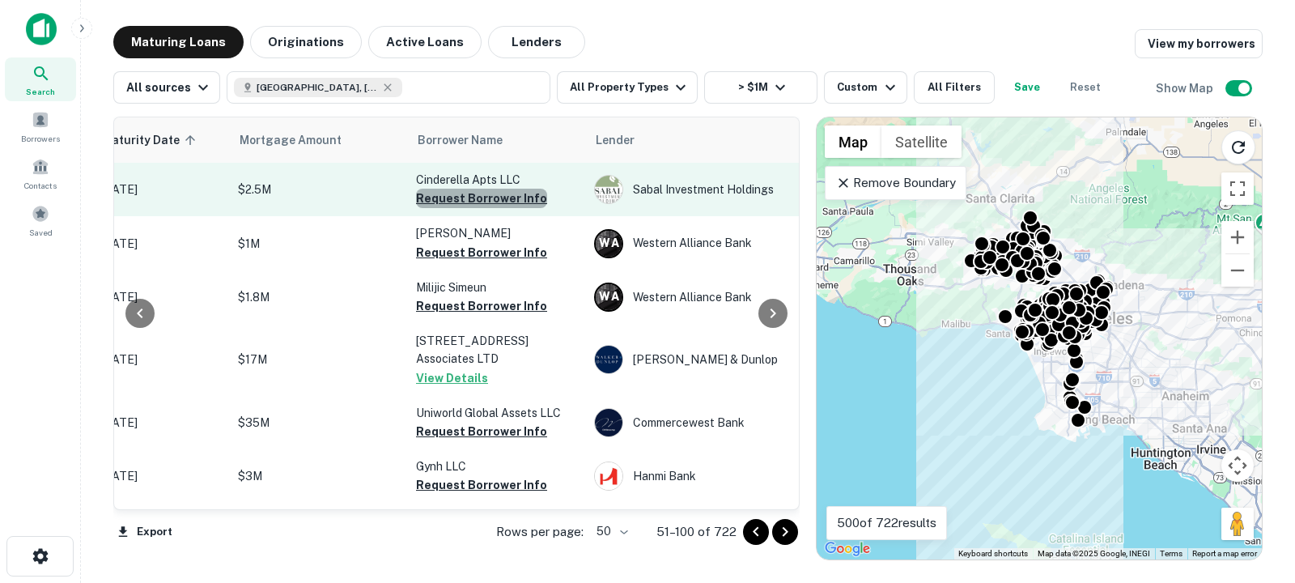
click at [491, 194] on button "Request Borrower Info" at bounding box center [481, 198] width 131 height 19
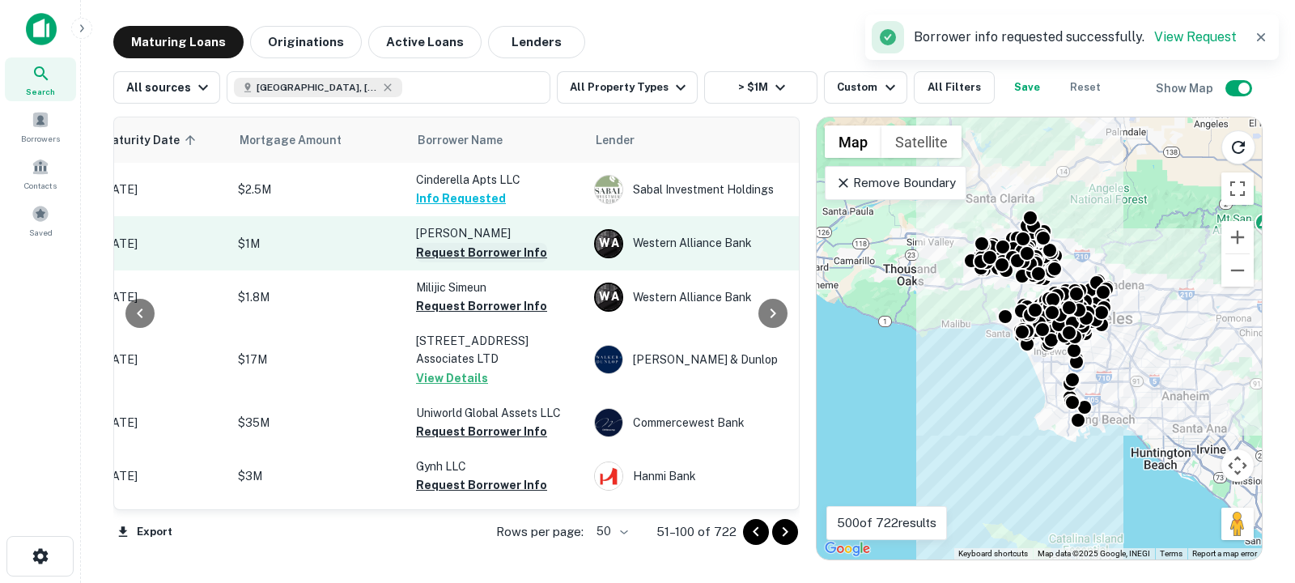
click at [498, 249] on button "Request Borrower Info" at bounding box center [481, 252] width 131 height 19
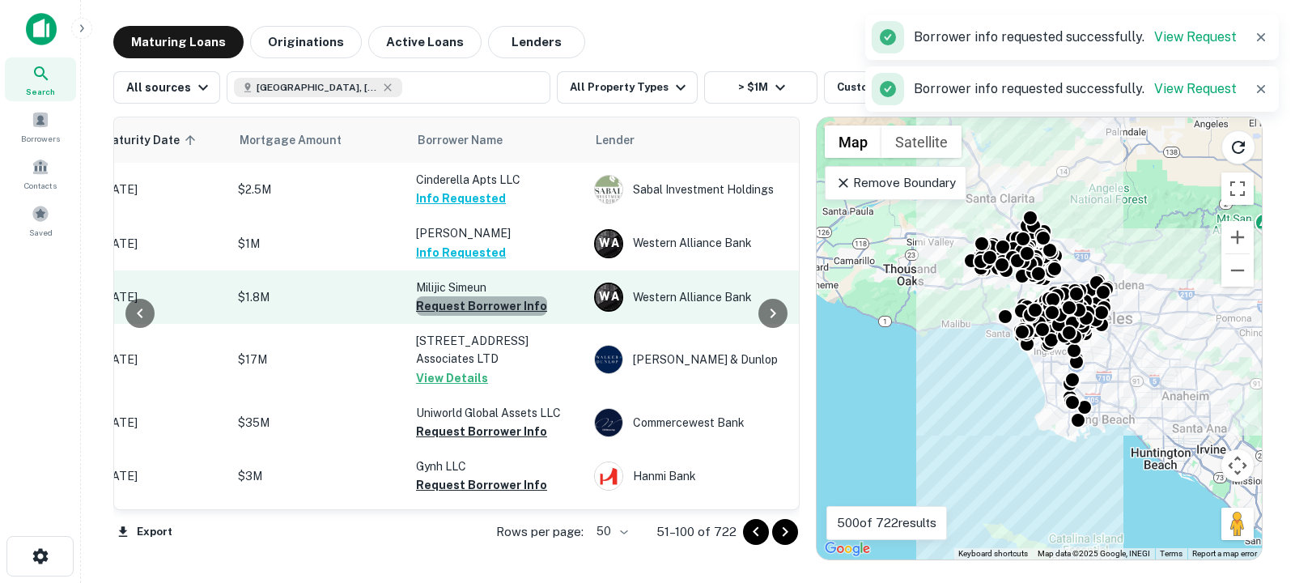
click at [496, 311] on button "Request Borrower Info" at bounding box center [481, 305] width 131 height 19
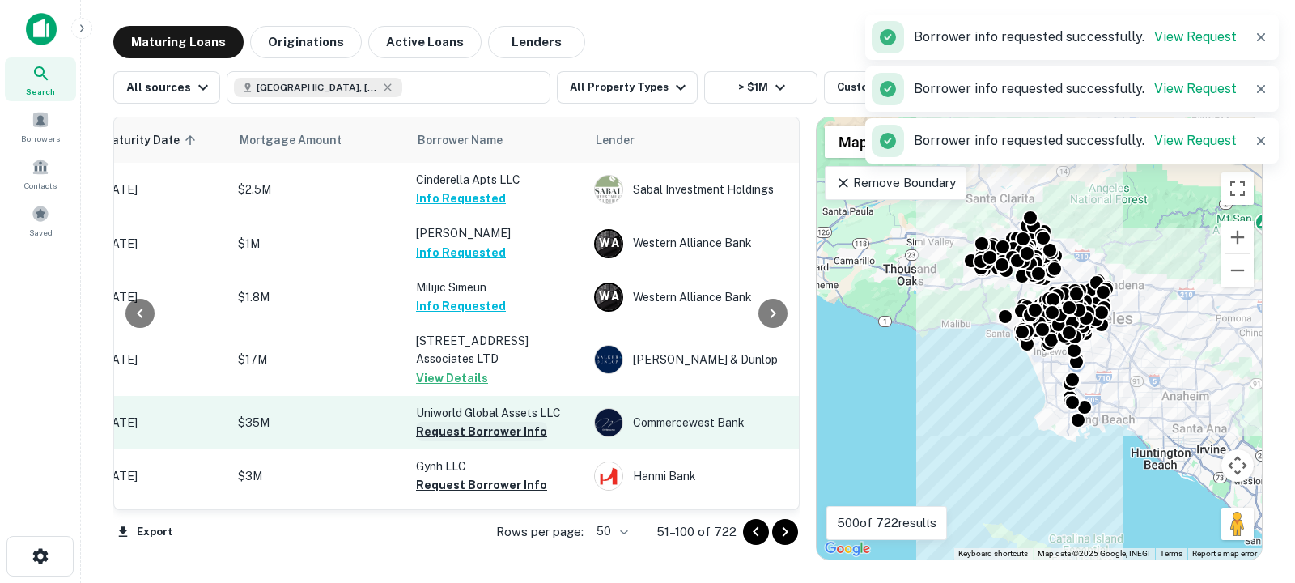
click at [478, 430] on button "Request Borrower Info" at bounding box center [481, 431] width 131 height 19
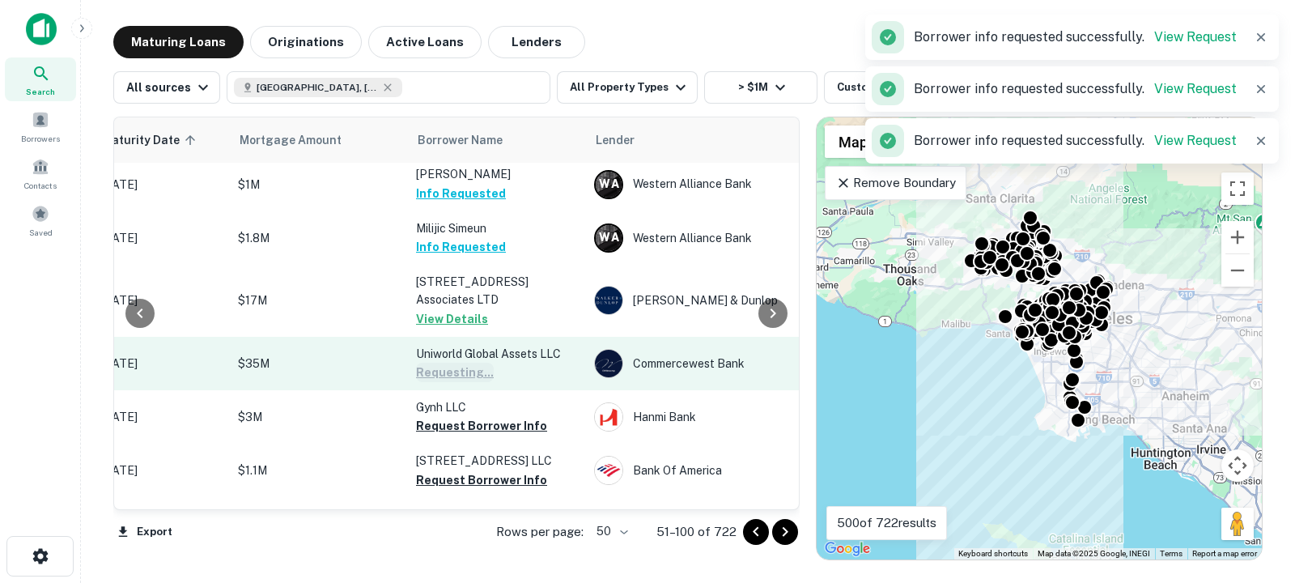
scroll to position [86, 295]
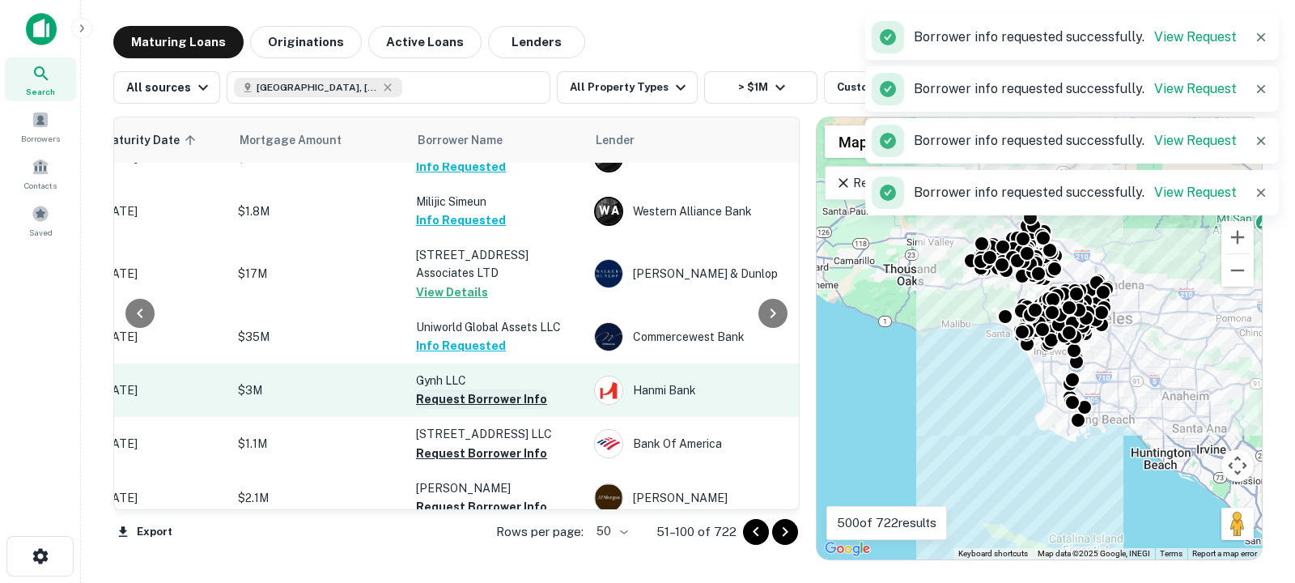
click at [465, 402] on button "Request Borrower Info" at bounding box center [481, 398] width 131 height 19
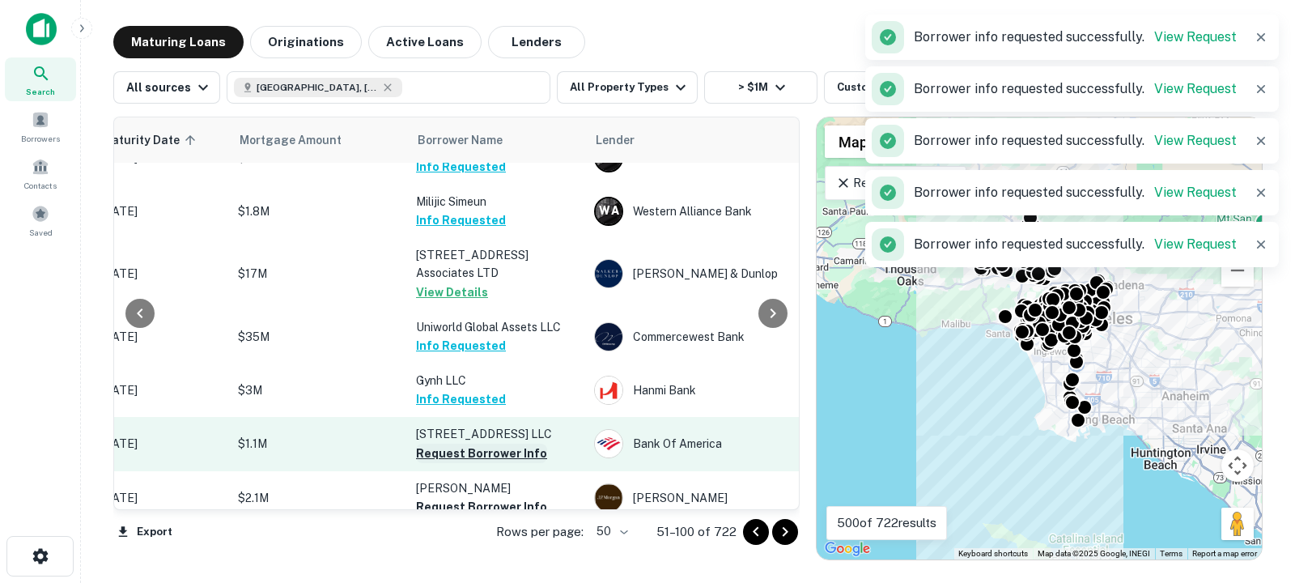
click at [465, 457] on button "Request Borrower Info" at bounding box center [481, 453] width 131 height 19
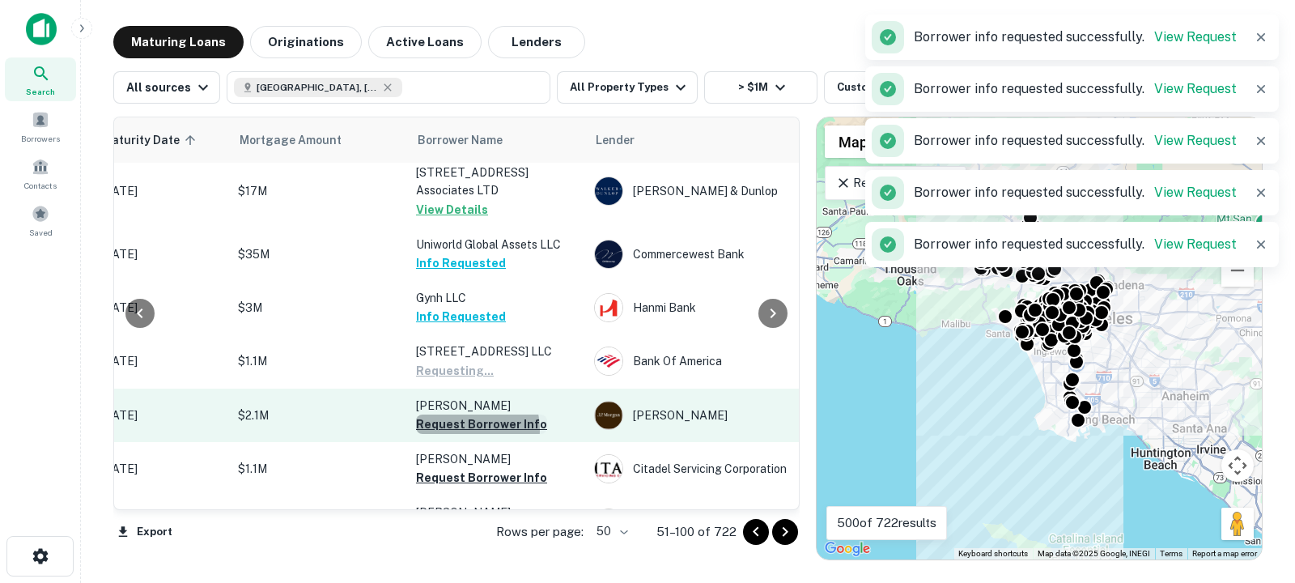
click at [465, 429] on button "Request Borrower Info" at bounding box center [481, 423] width 131 height 19
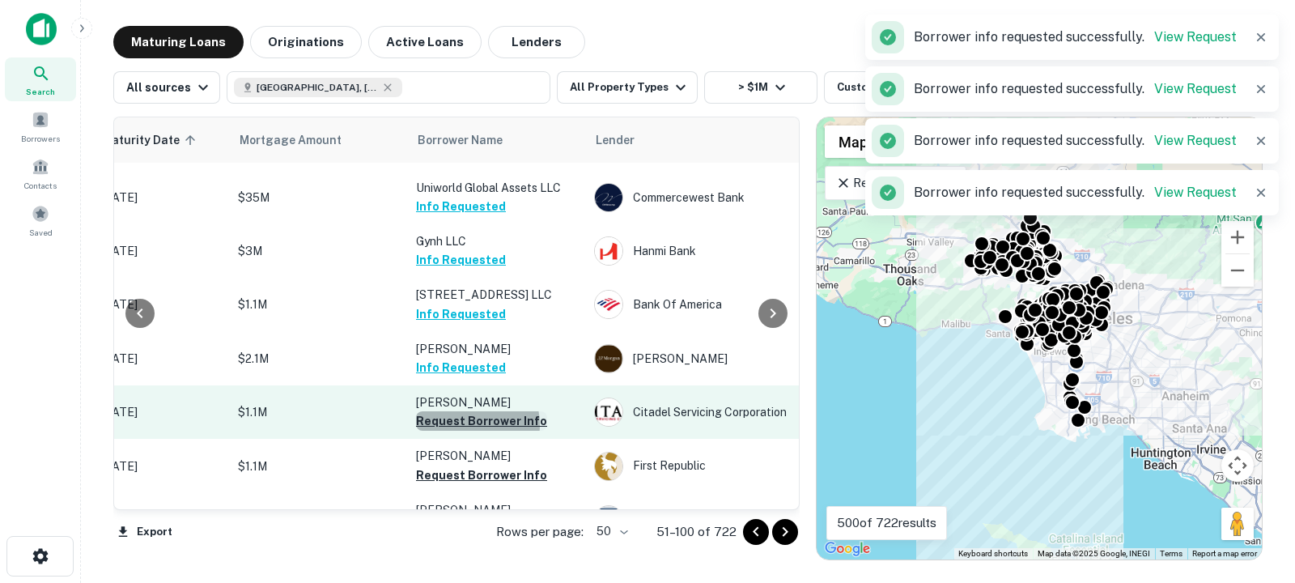
click at [466, 424] on button "Request Borrower Info" at bounding box center [481, 420] width 131 height 19
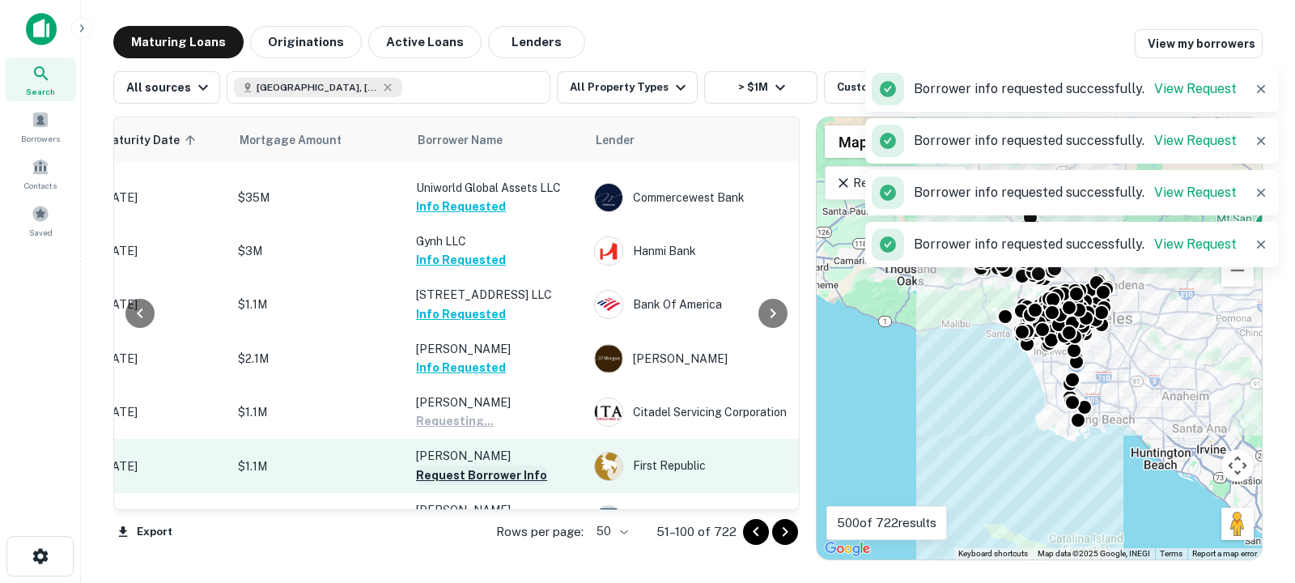
click at [457, 474] on button "Request Borrower Info" at bounding box center [481, 474] width 131 height 19
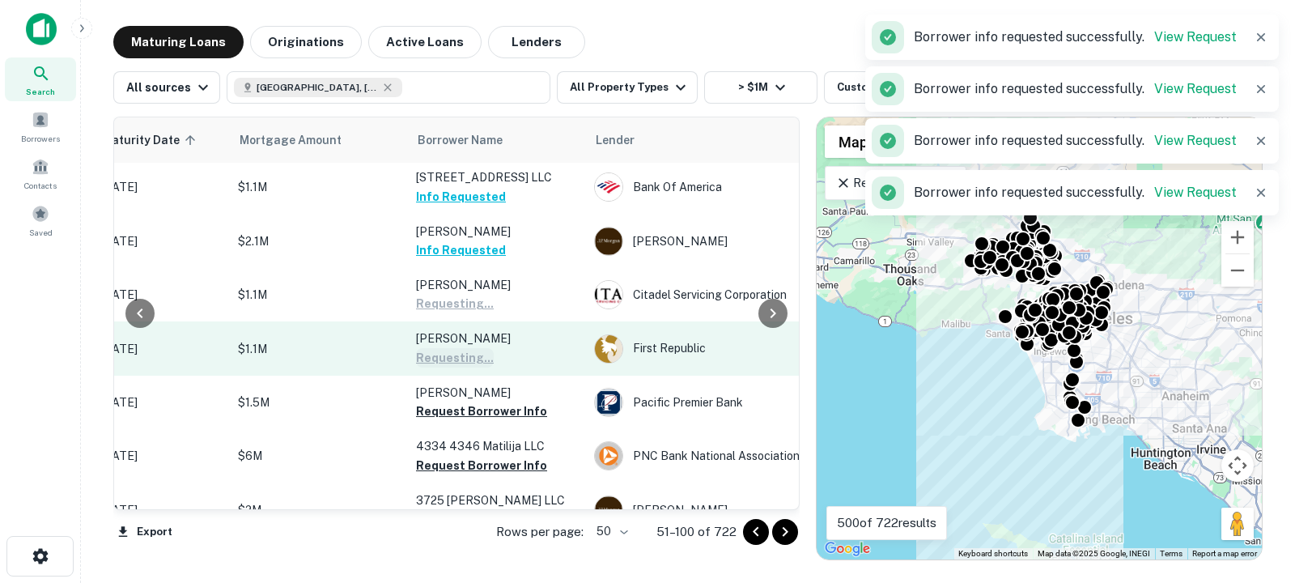
scroll to position [346, 295]
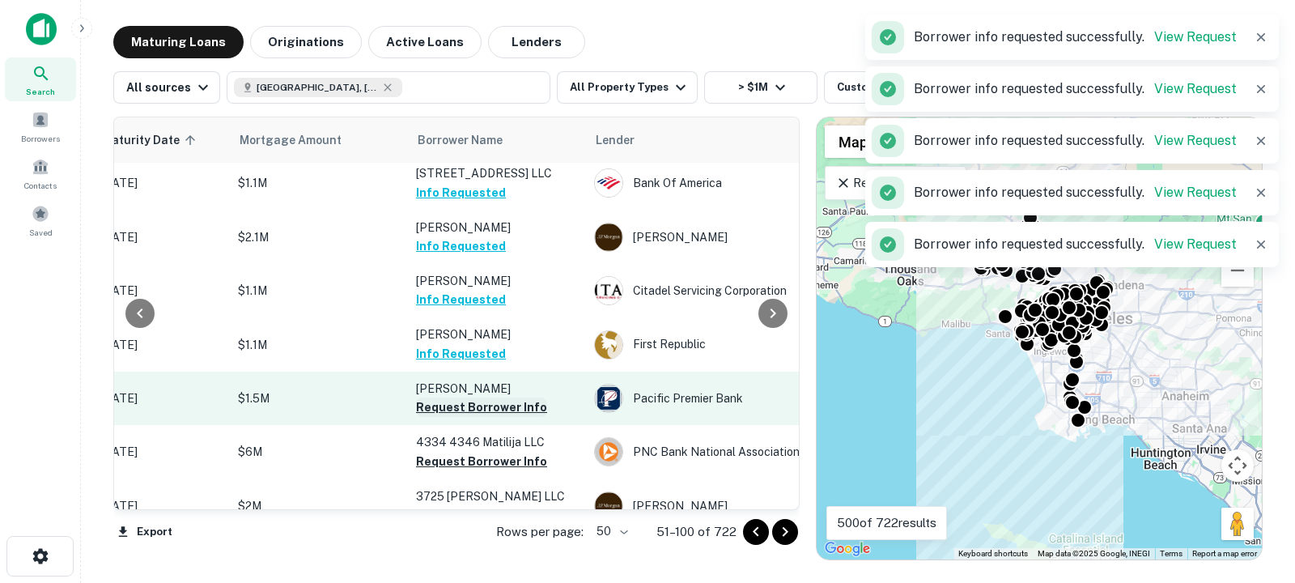
click at [444, 414] on button "Request Borrower Info" at bounding box center [481, 406] width 131 height 19
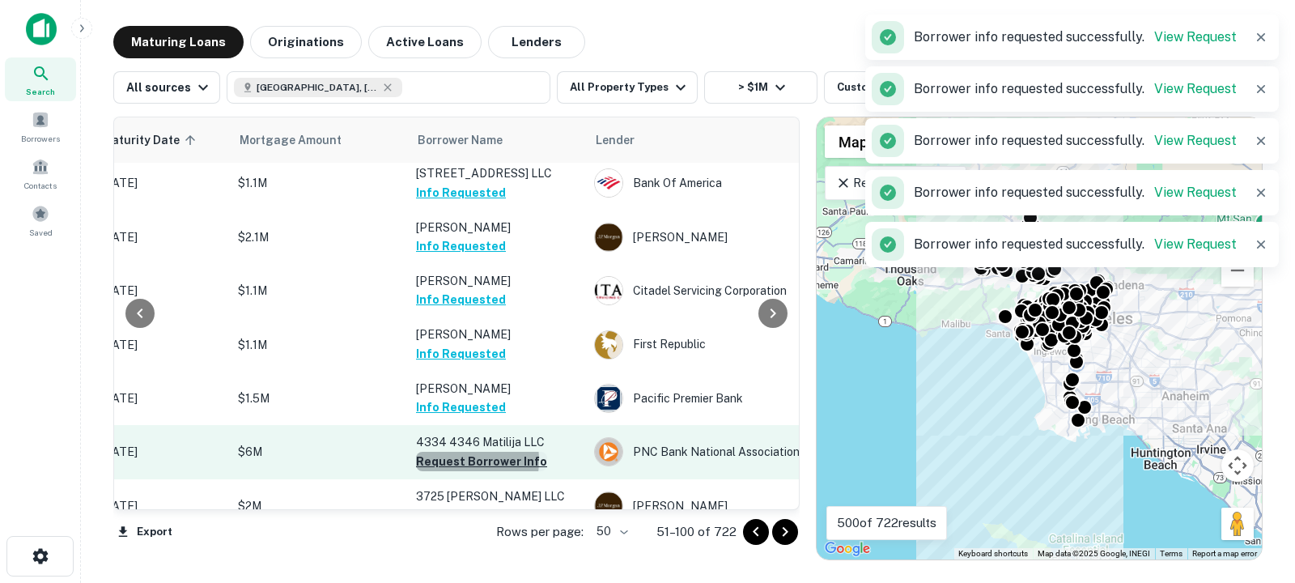
click at [448, 460] on button "Request Borrower Info" at bounding box center [481, 461] width 131 height 19
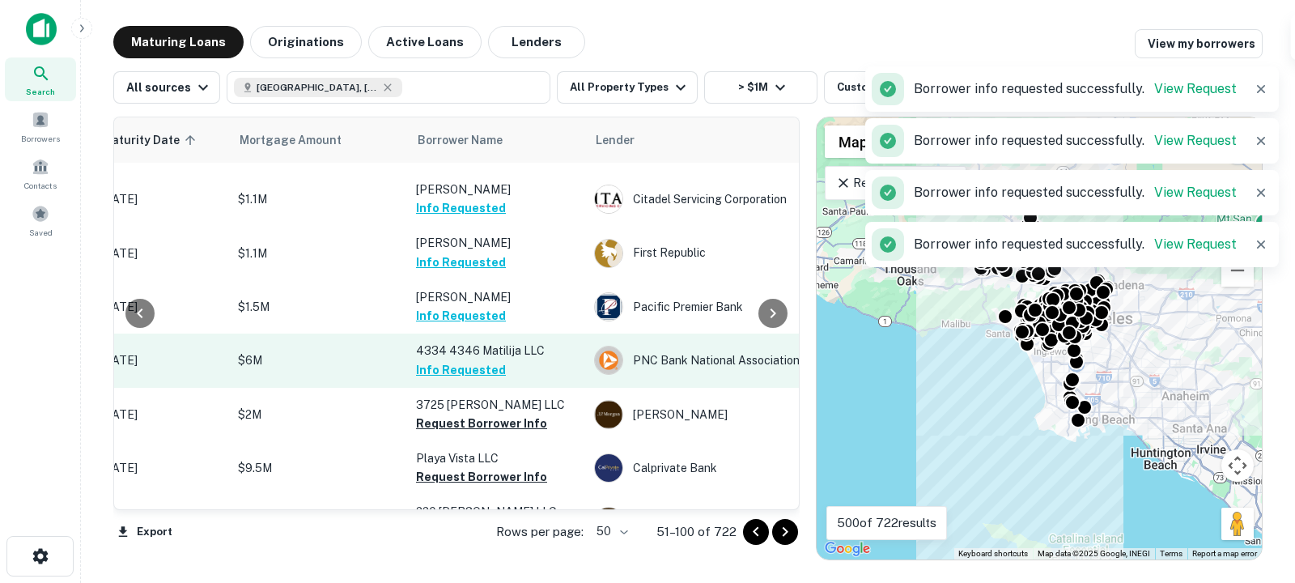
scroll to position [440, 295]
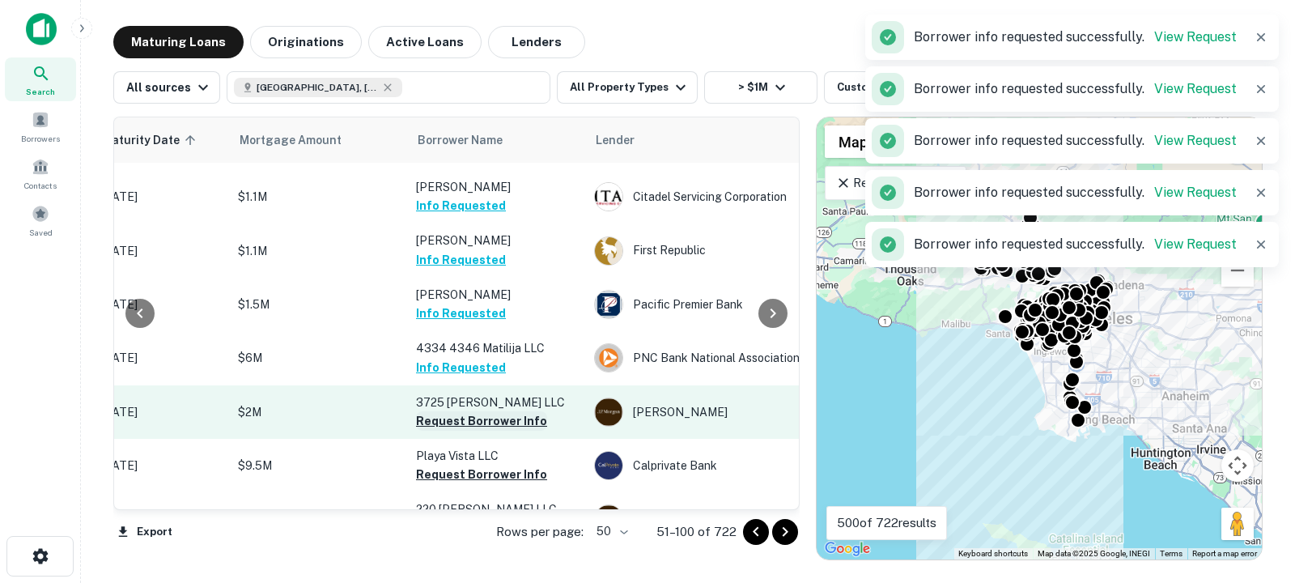
click at [442, 418] on button "Request Borrower Info" at bounding box center [481, 420] width 131 height 19
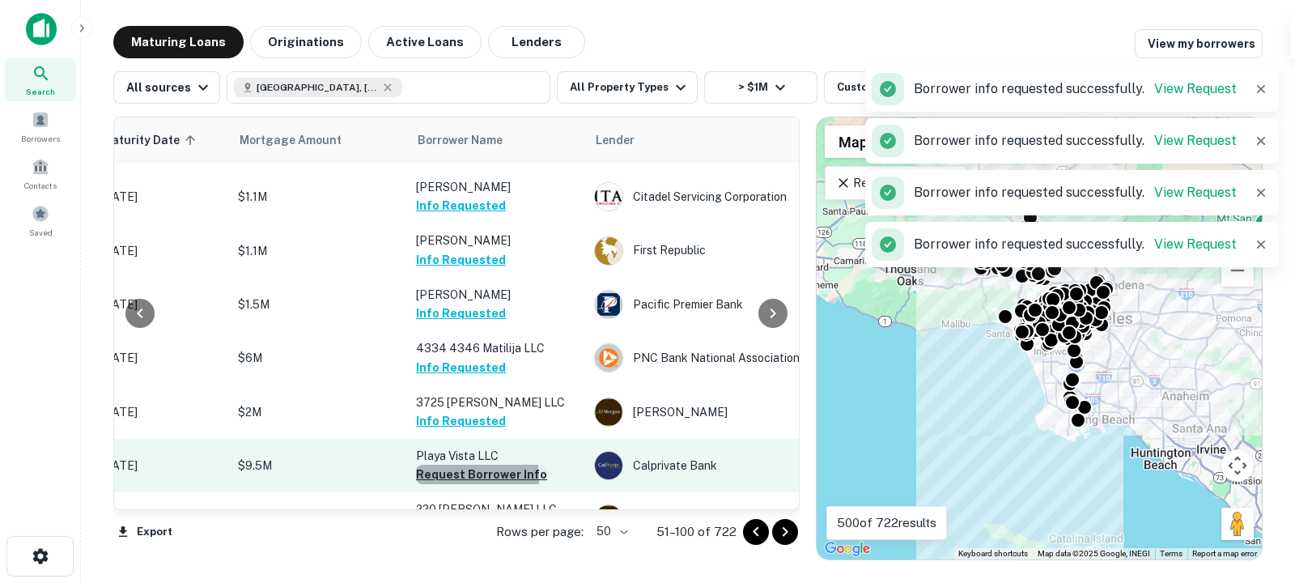
click at [445, 478] on button "Request Borrower Info" at bounding box center [481, 474] width 131 height 19
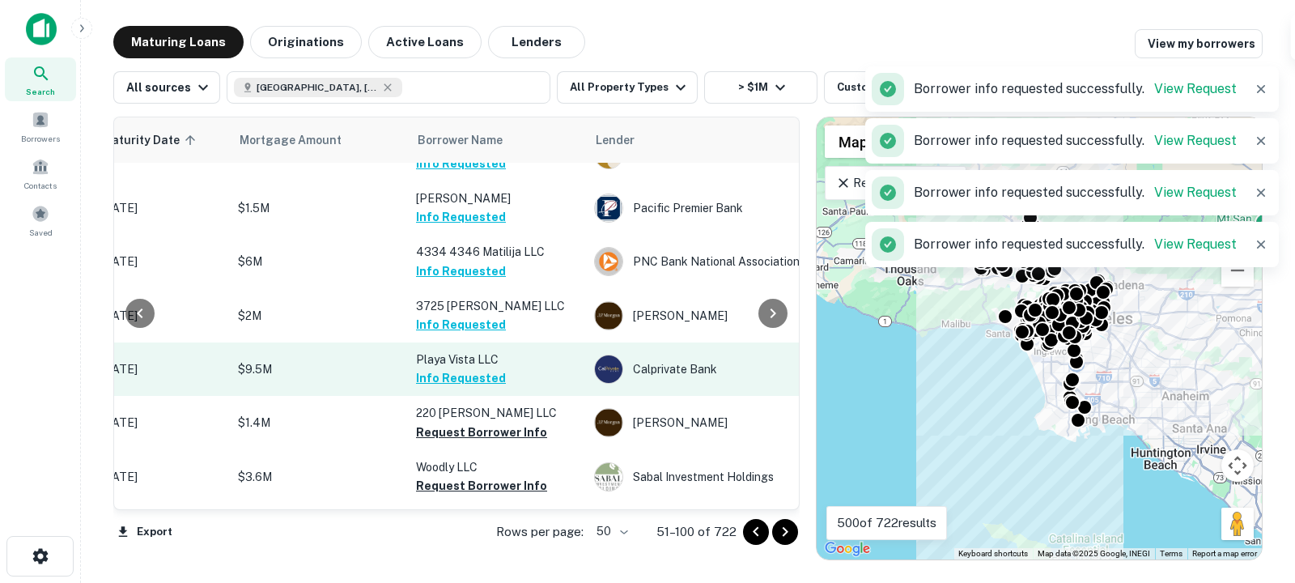
scroll to position [538, 295]
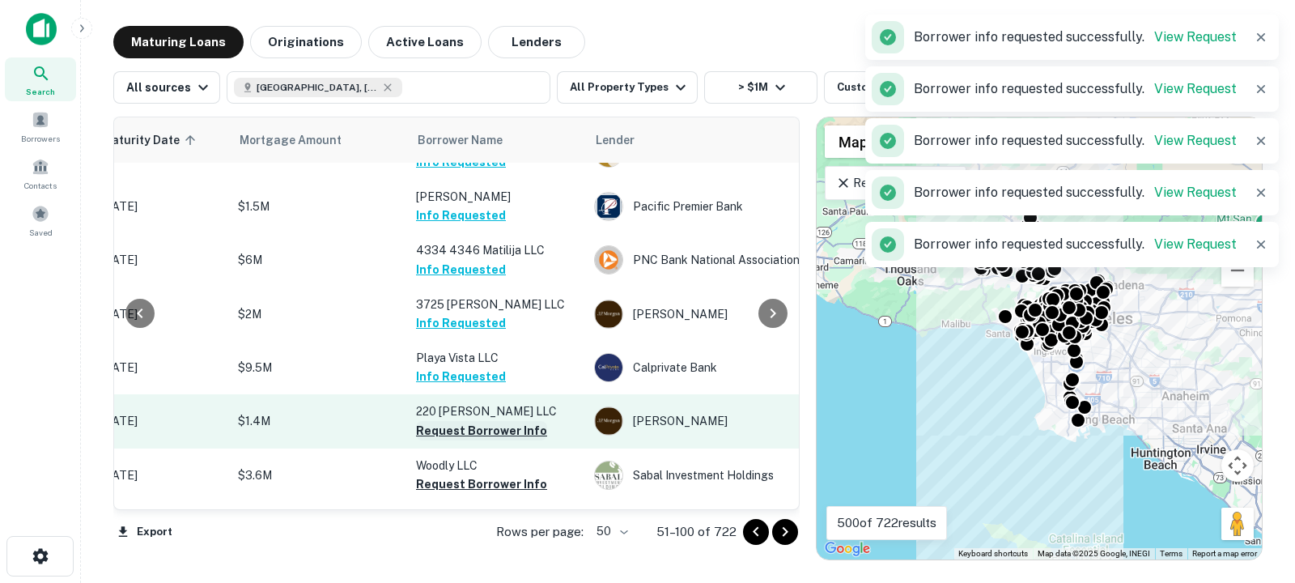
click at [450, 438] on button "Request Borrower Info" at bounding box center [481, 430] width 131 height 19
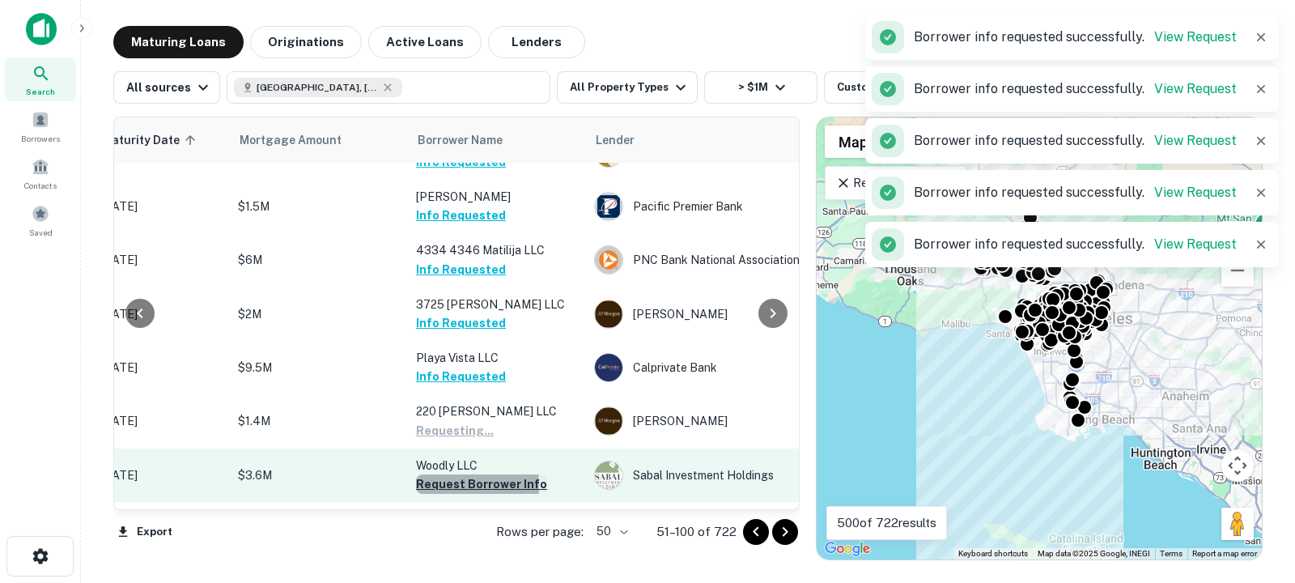
click at [444, 486] on button "Request Borrower Info" at bounding box center [481, 483] width 131 height 19
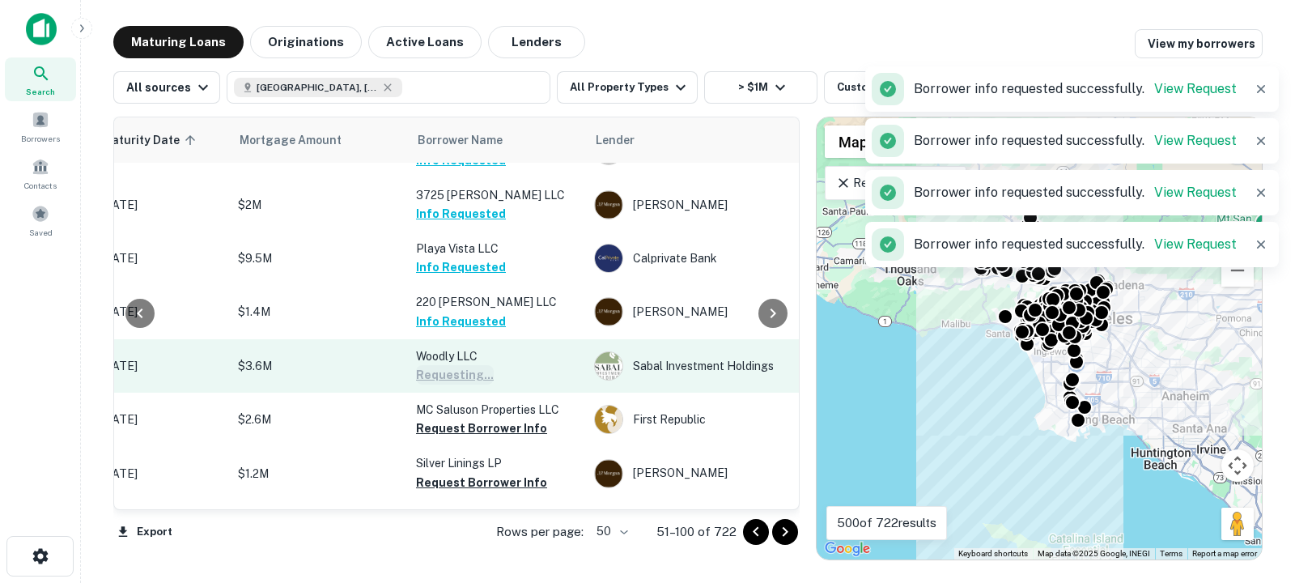
scroll to position [650, 295]
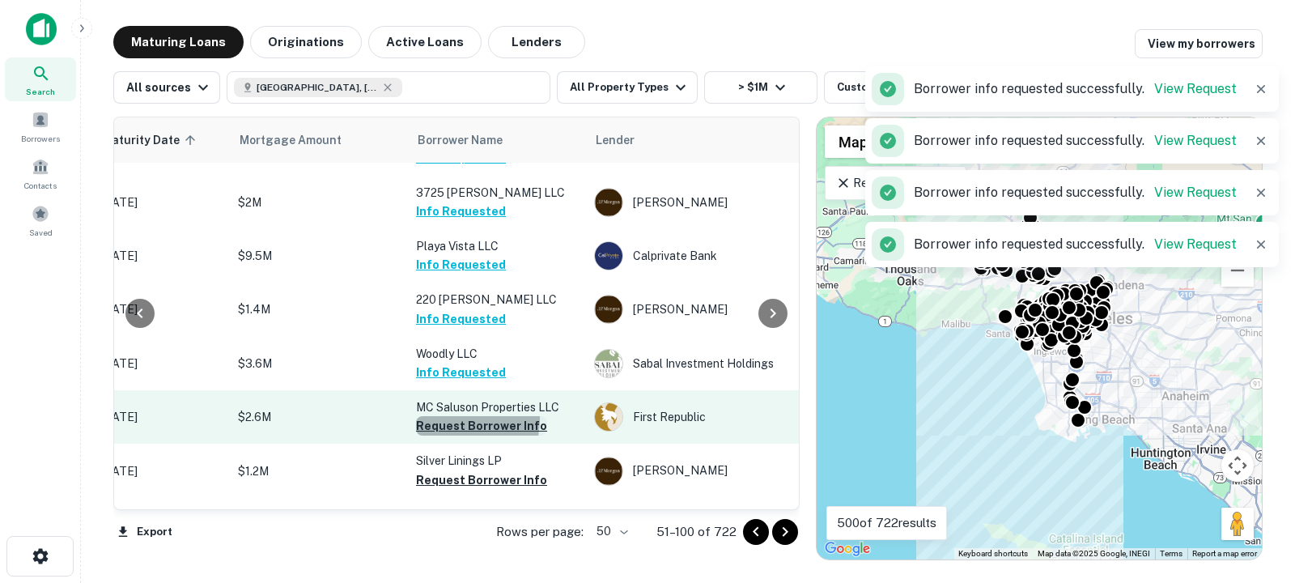
click at [452, 419] on button "Request Borrower Info" at bounding box center [481, 425] width 131 height 19
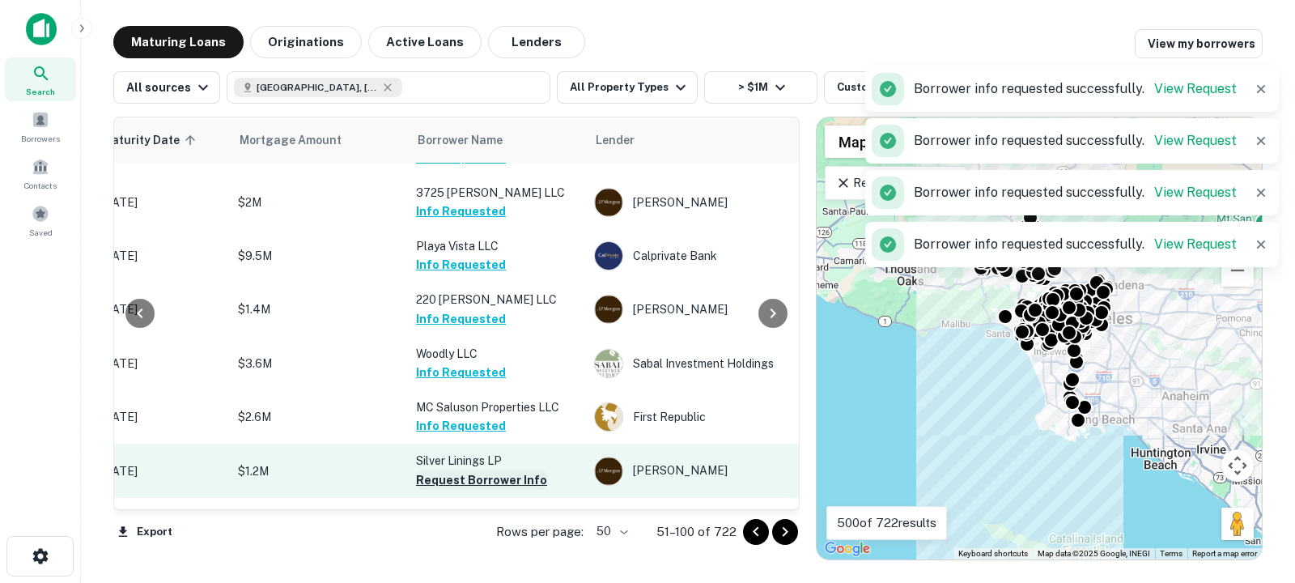
click at [445, 474] on button "Request Borrower Info" at bounding box center [481, 479] width 131 height 19
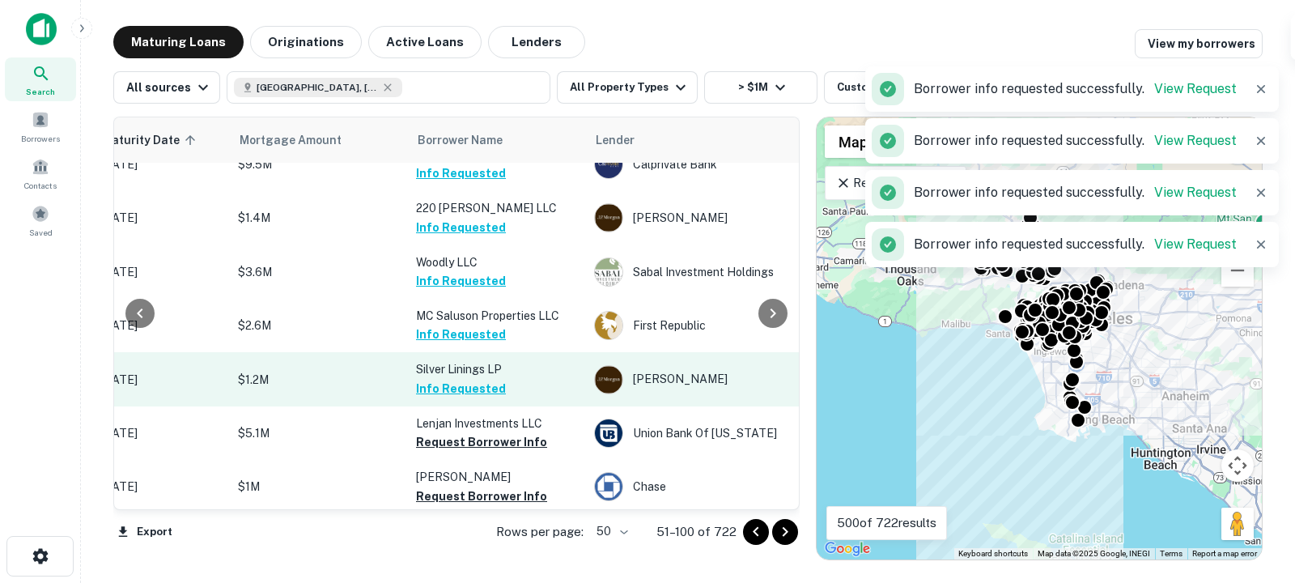
scroll to position [744, 295]
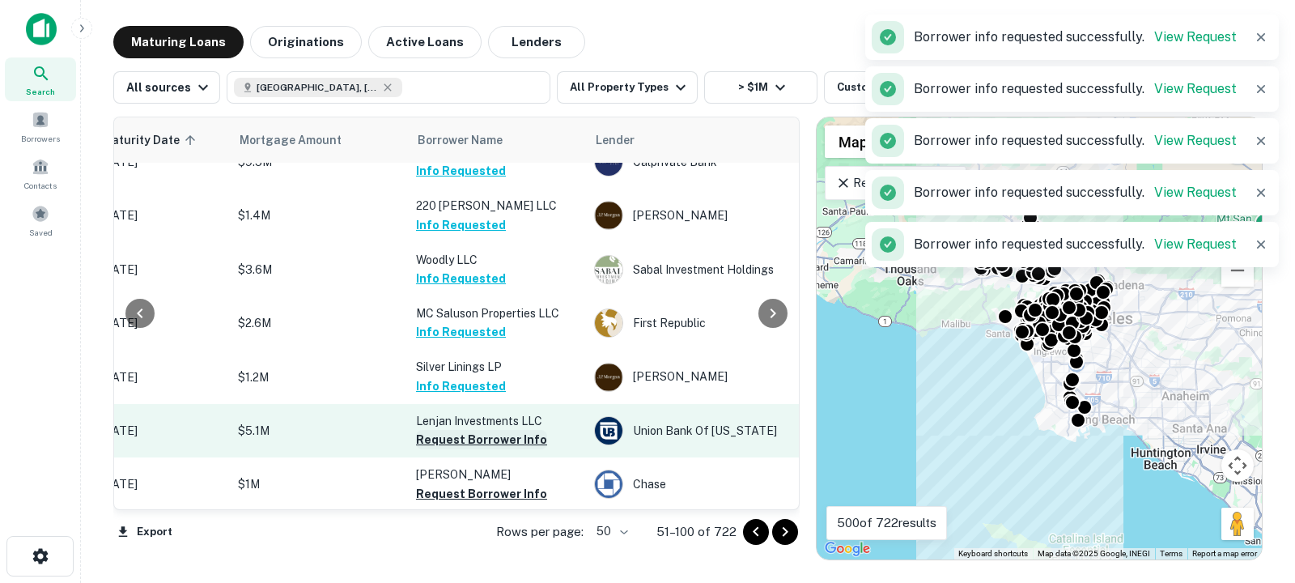
click at [451, 440] on button "Request Borrower Info" at bounding box center [481, 439] width 131 height 19
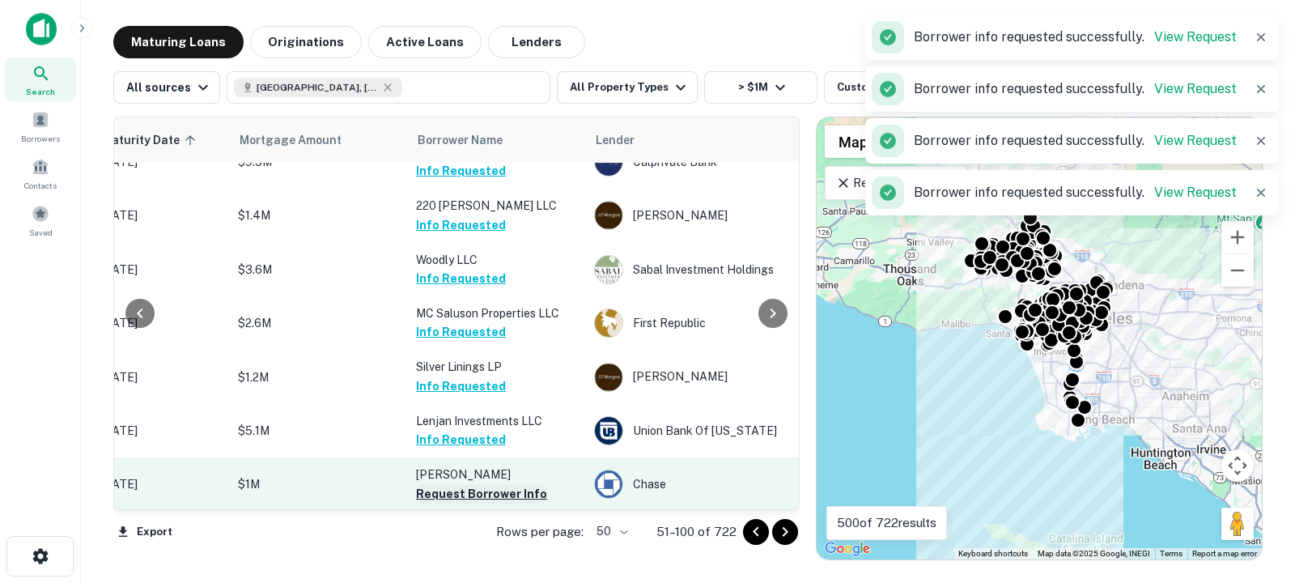
click at [455, 494] on button "Request Borrower Info" at bounding box center [481, 493] width 131 height 19
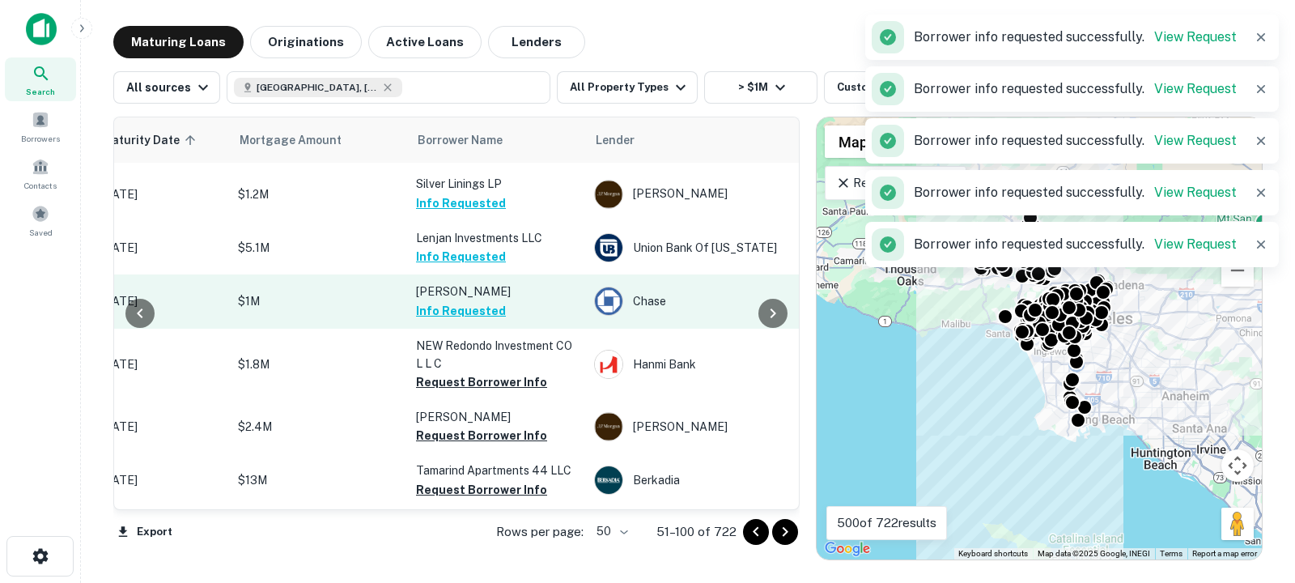
scroll to position [931, 295]
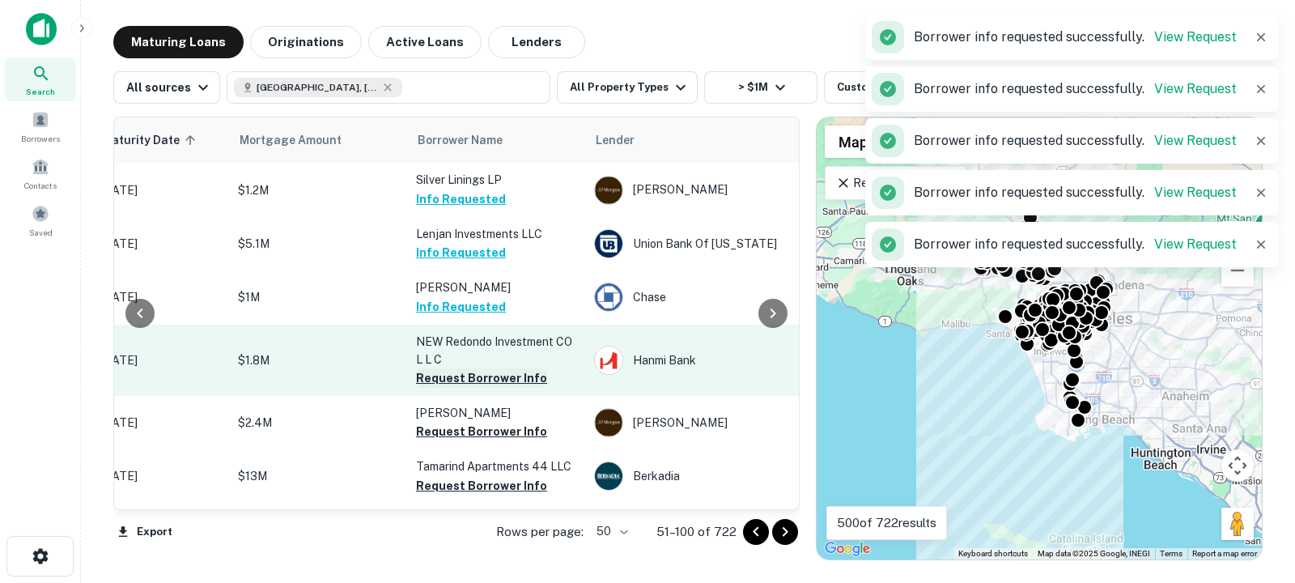
click at [453, 385] on button "Request Borrower Info" at bounding box center [481, 377] width 131 height 19
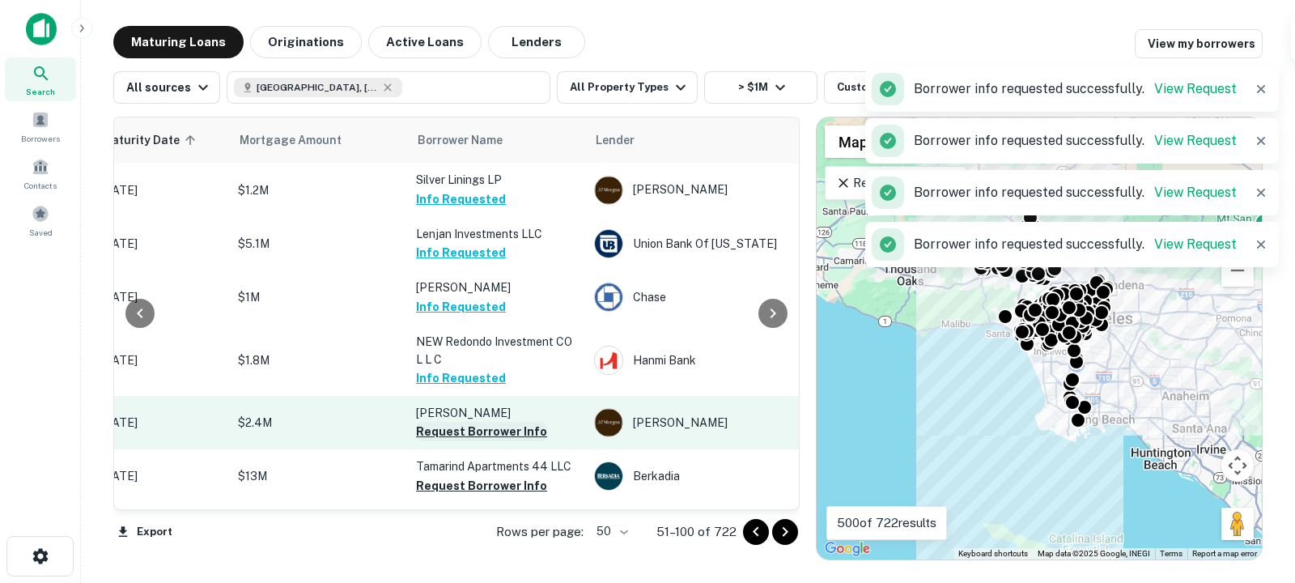
click at [463, 441] on button "Request Borrower Info" at bounding box center [481, 431] width 131 height 19
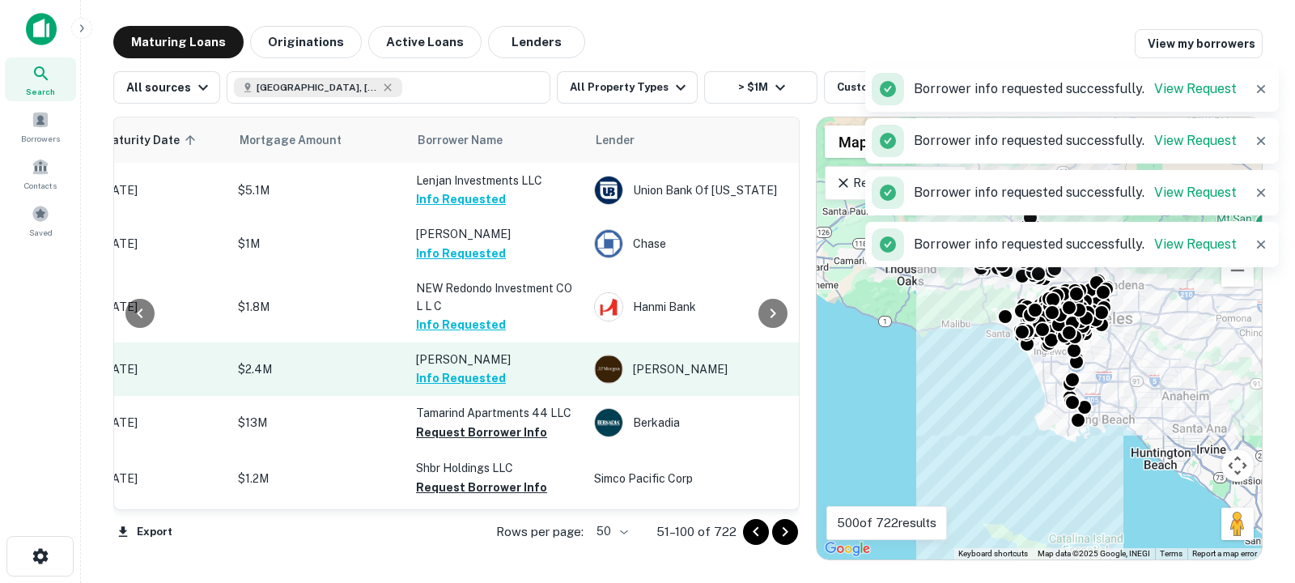
scroll to position [998, 295]
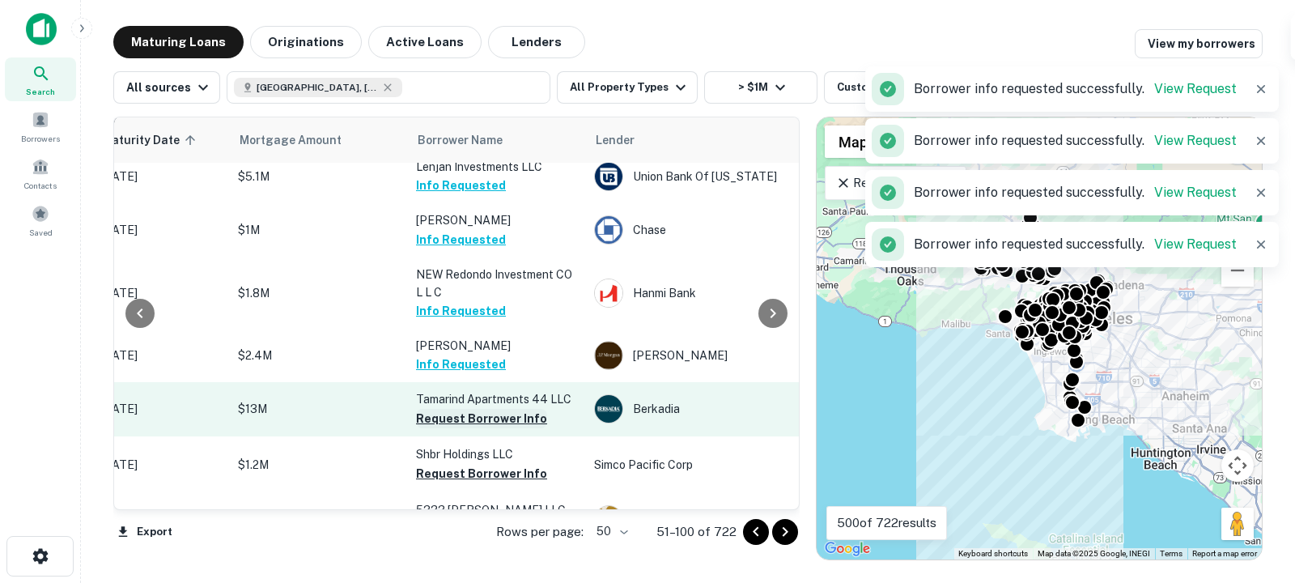
click at [461, 426] on button "Request Borrower Info" at bounding box center [481, 418] width 131 height 19
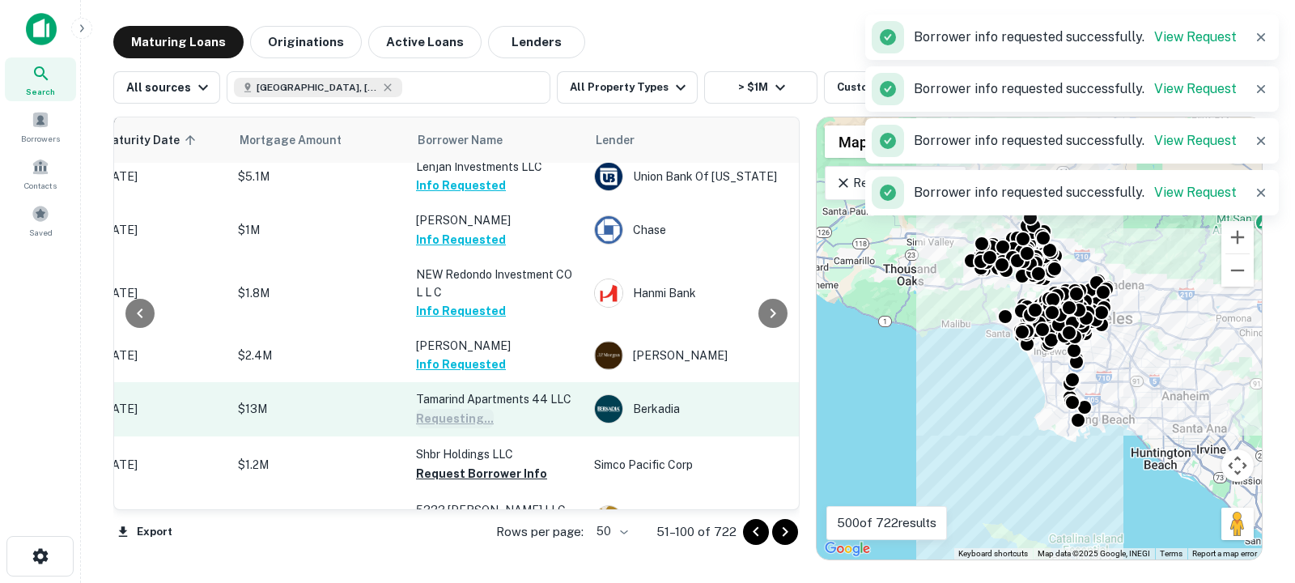
scroll to position [1051, 295]
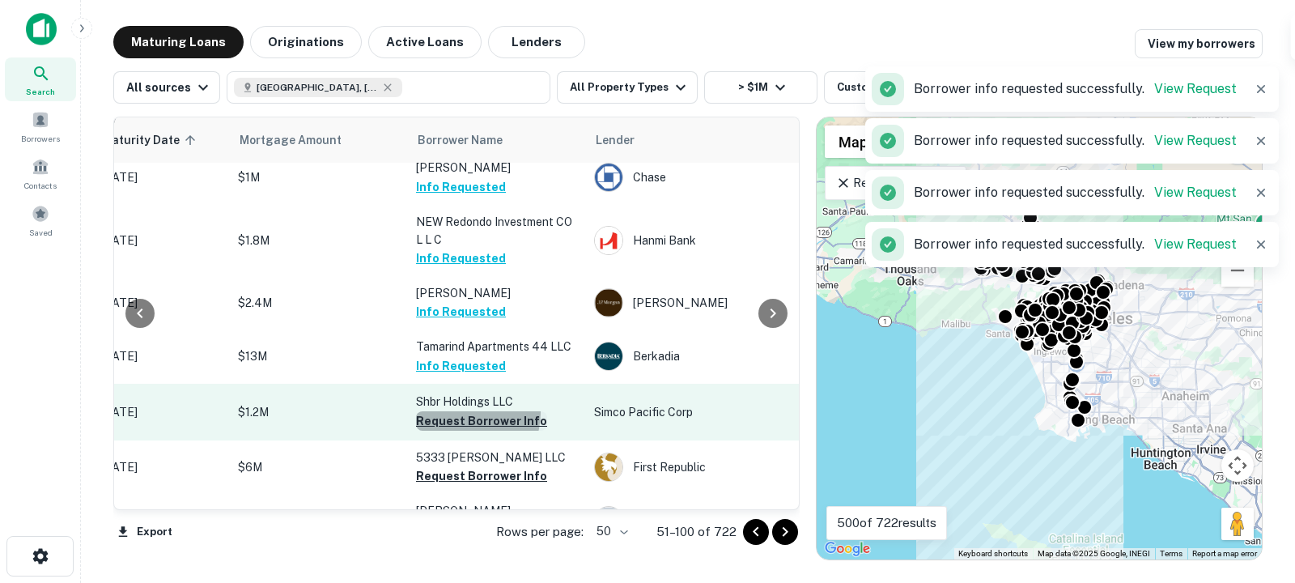
click at [457, 431] on button "Request Borrower Info" at bounding box center [481, 420] width 131 height 19
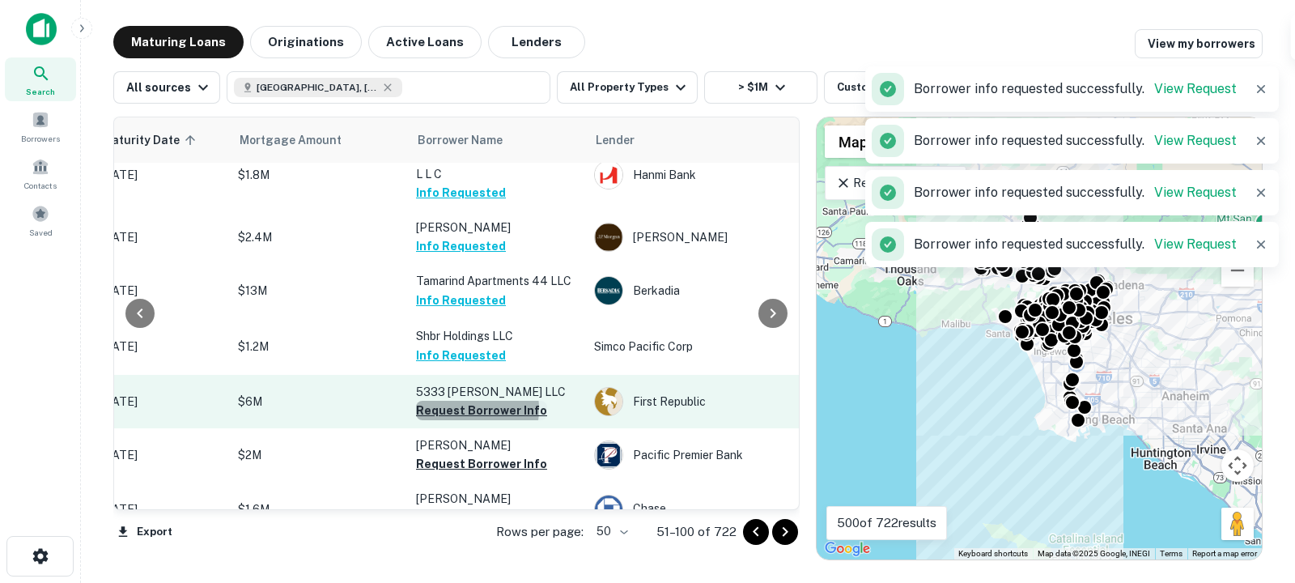
click at [458, 420] on button "Request Borrower Info" at bounding box center [481, 410] width 131 height 19
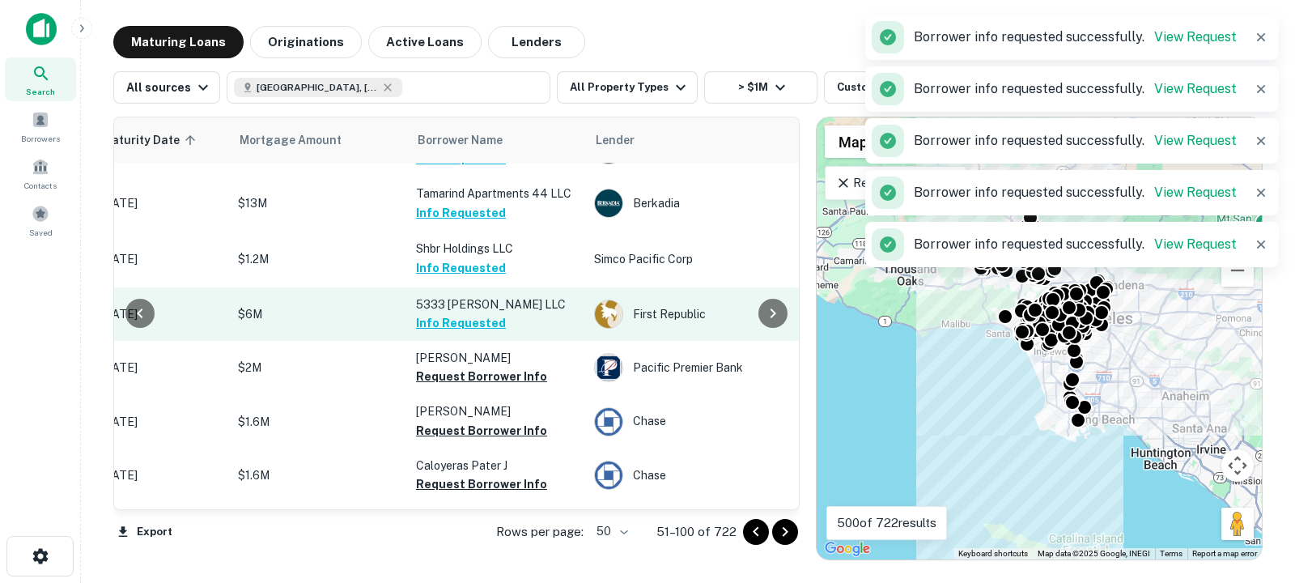
scroll to position [1205, 295]
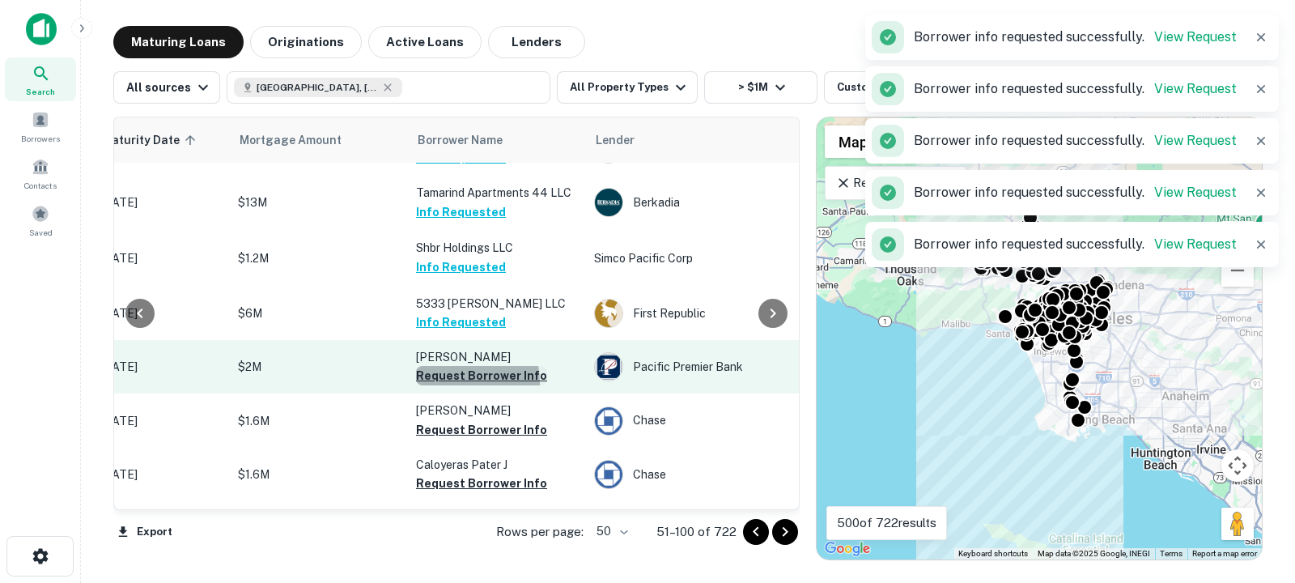
click at [457, 385] on button "Request Borrower Info" at bounding box center [481, 375] width 131 height 19
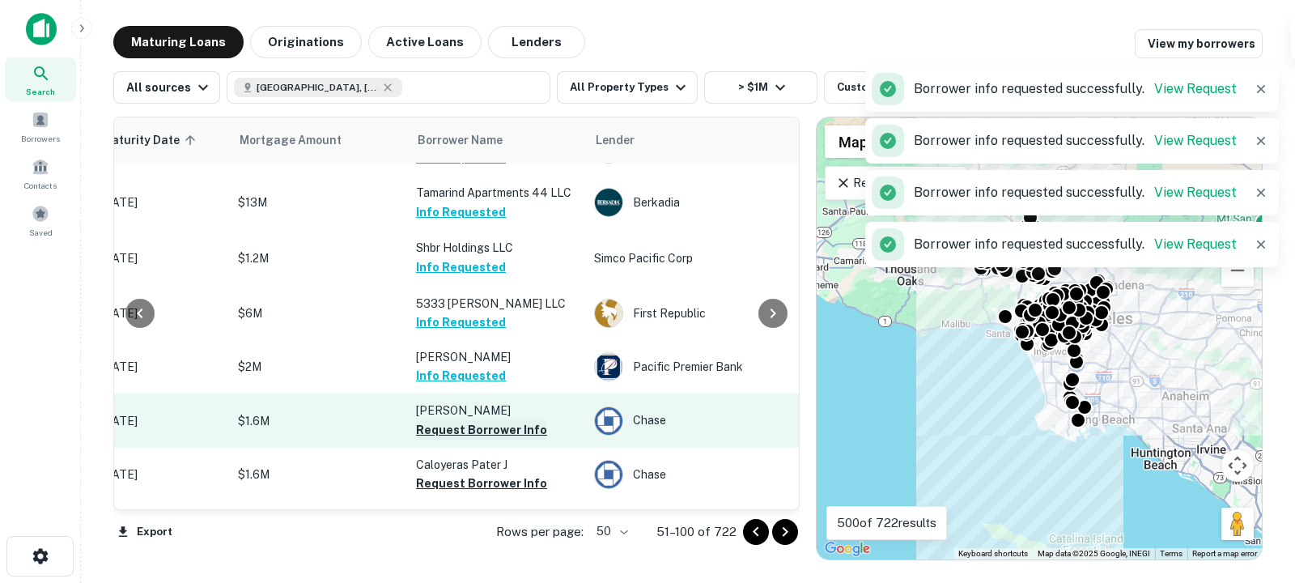
click at [453, 440] on button "Request Borrower Info" at bounding box center [481, 429] width 131 height 19
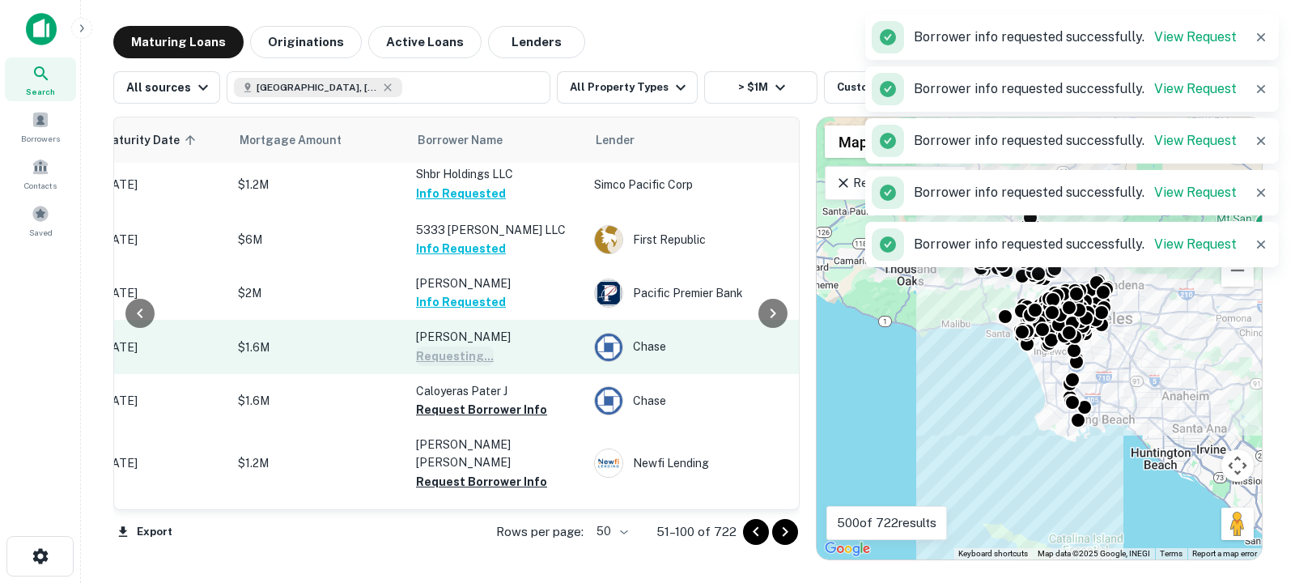
scroll to position [1279, 295]
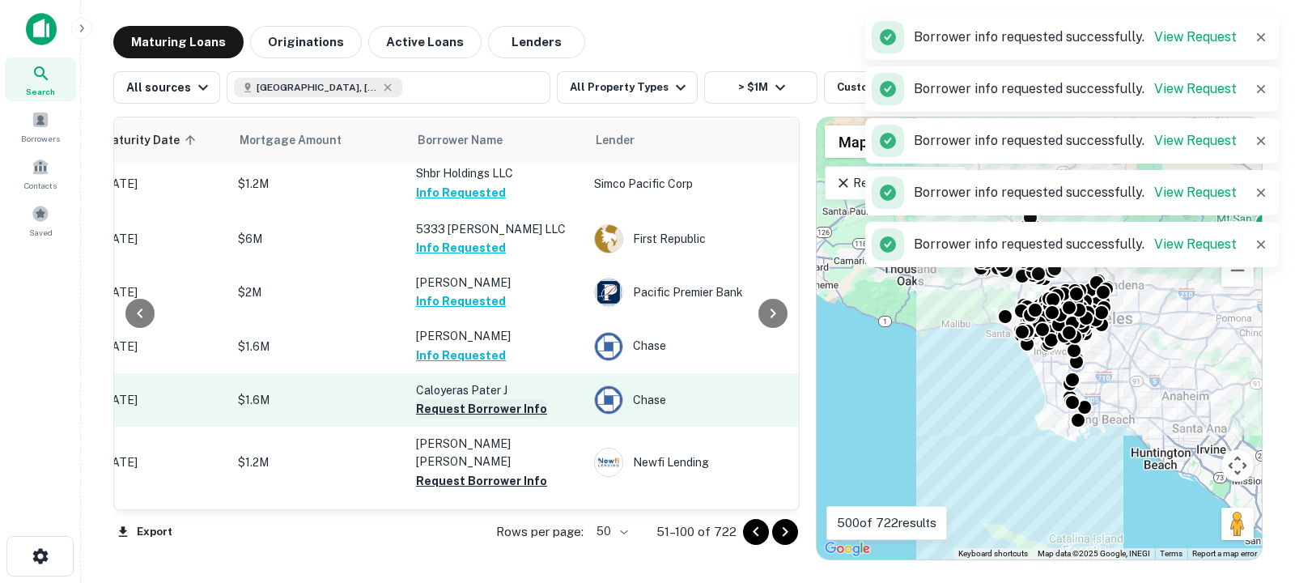
click at [463, 419] on button "Request Borrower Info" at bounding box center [481, 408] width 131 height 19
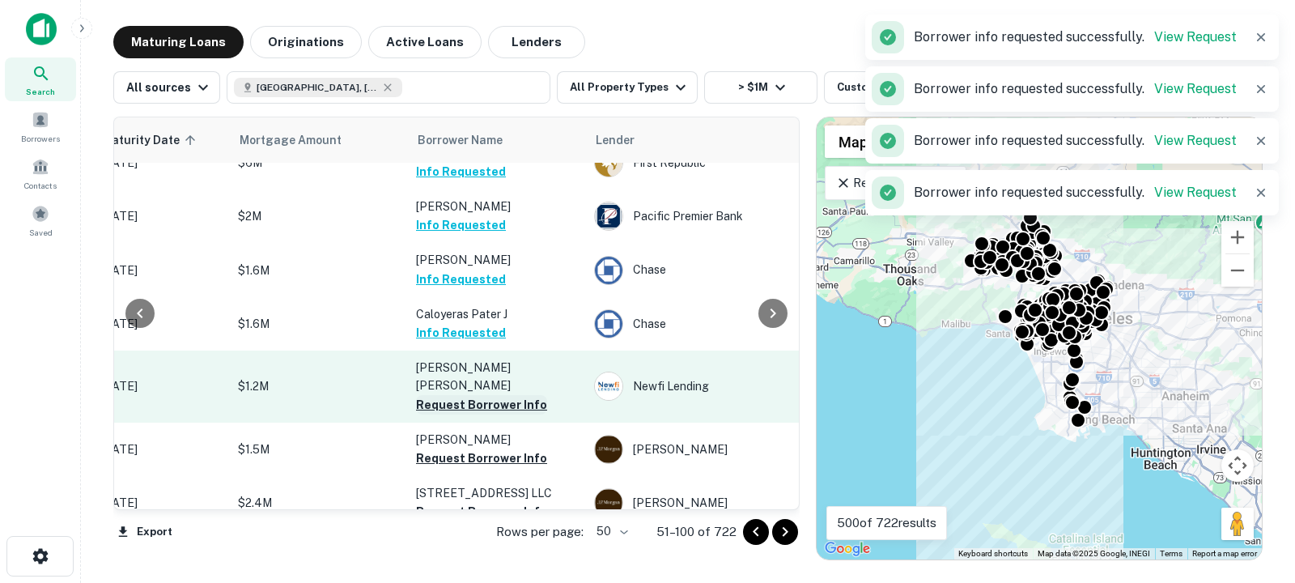
click at [466, 410] on button "Request Borrower Info" at bounding box center [481, 404] width 131 height 19
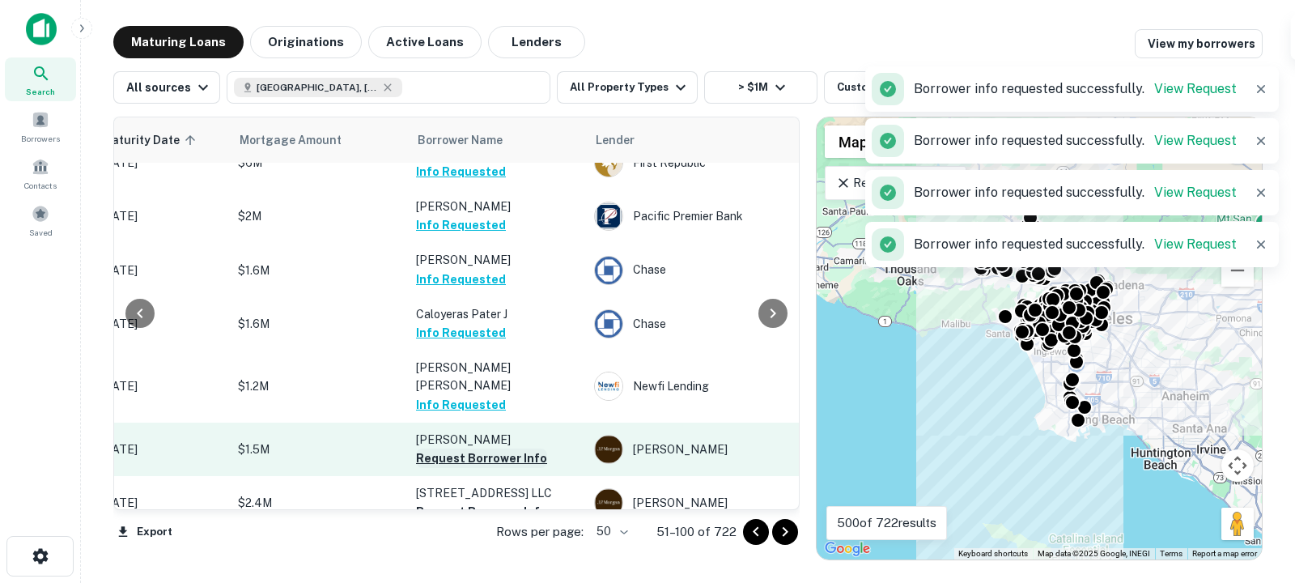
click at [464, 466] on button "Request Borrower Info" at bounding box center [481, 457] width 131 height 19
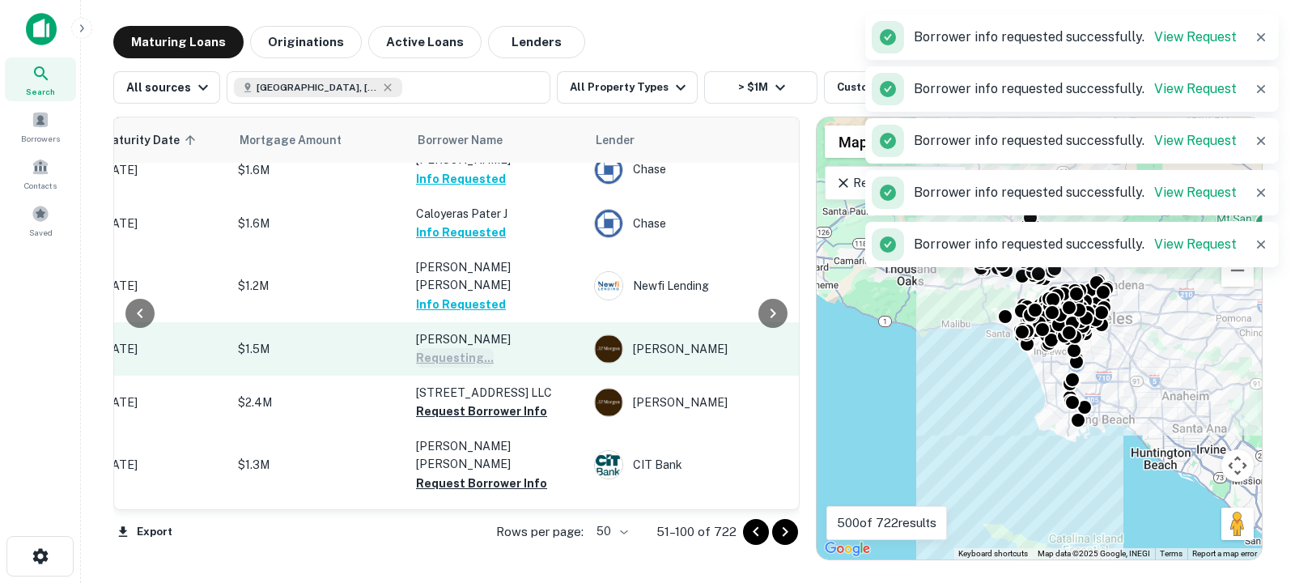
scroll to position [1456, 295]
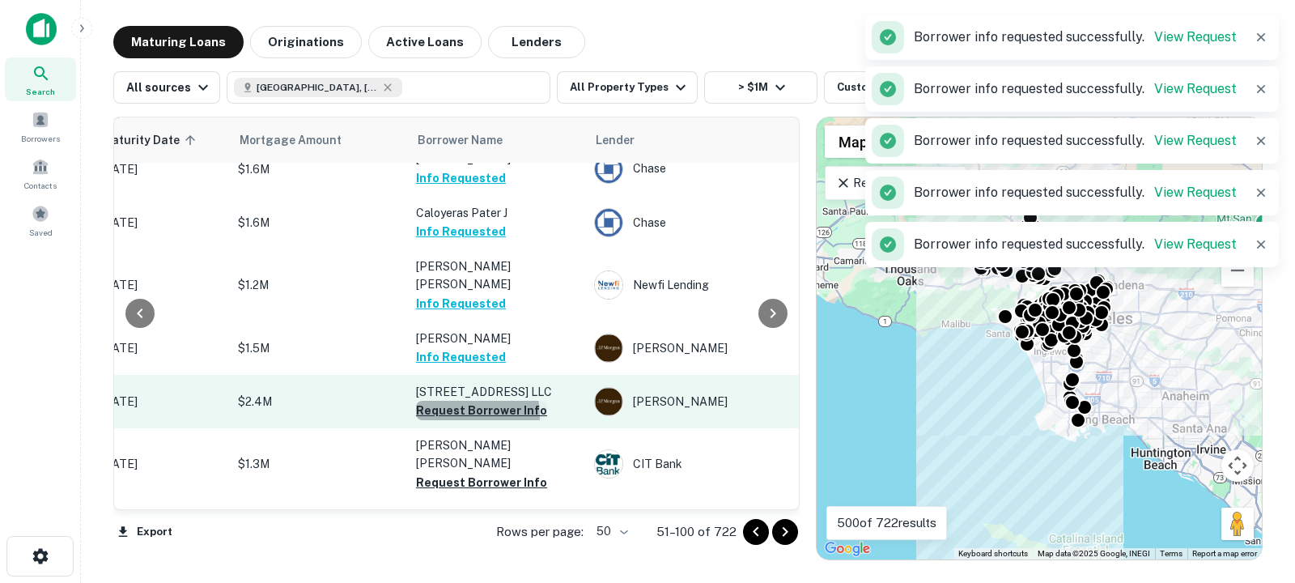
click at [465, 419] on button "Request Borrower Info" at bounding box center [481, 410] width 131 height 19
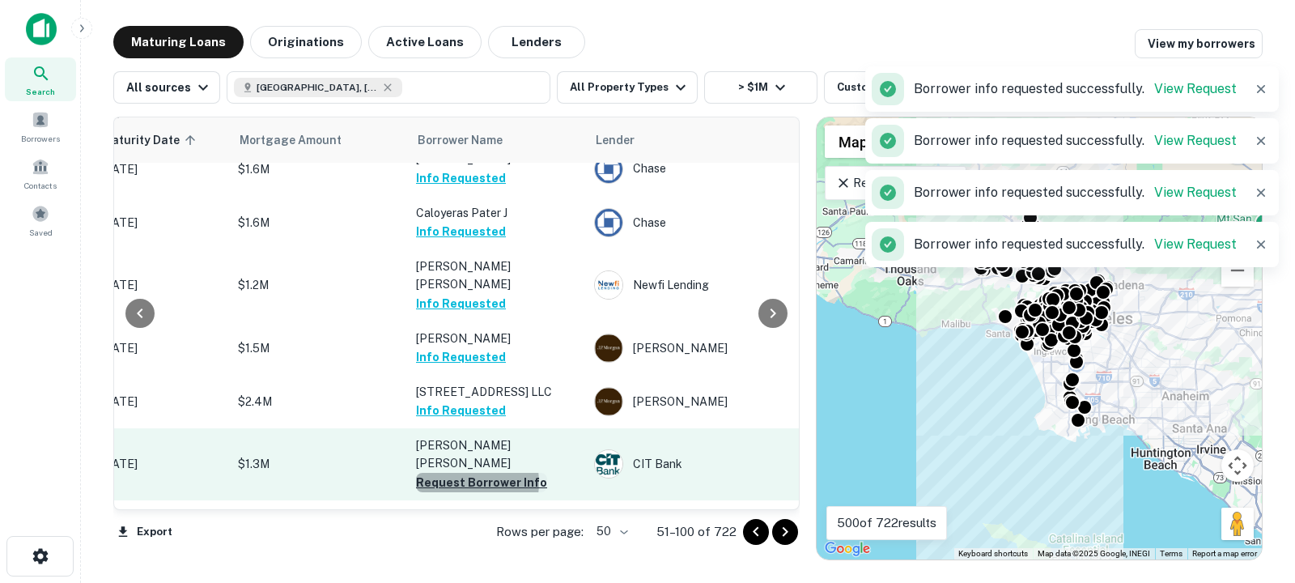
click at [461, 473] on button "Request Borrower Info" at bounding box center [481, 482] width 131 height 19
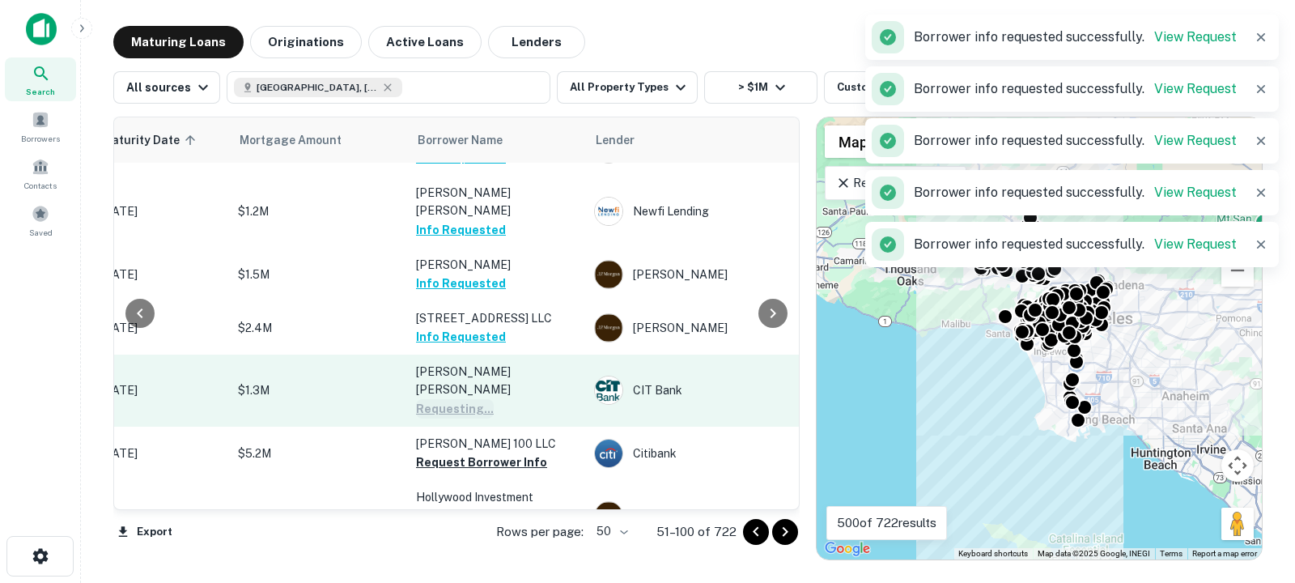
scroll to position [1532, 295]
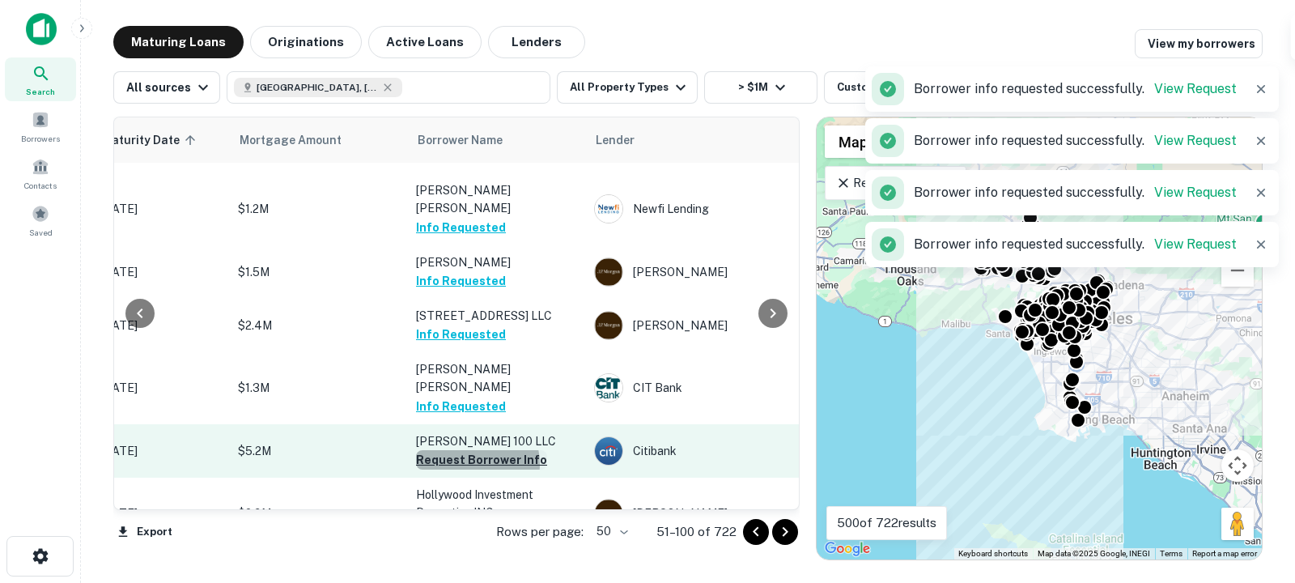
click at [471, 451] on button "Request Borrower Info" at bounding box center [481, 459] width 131 height 19
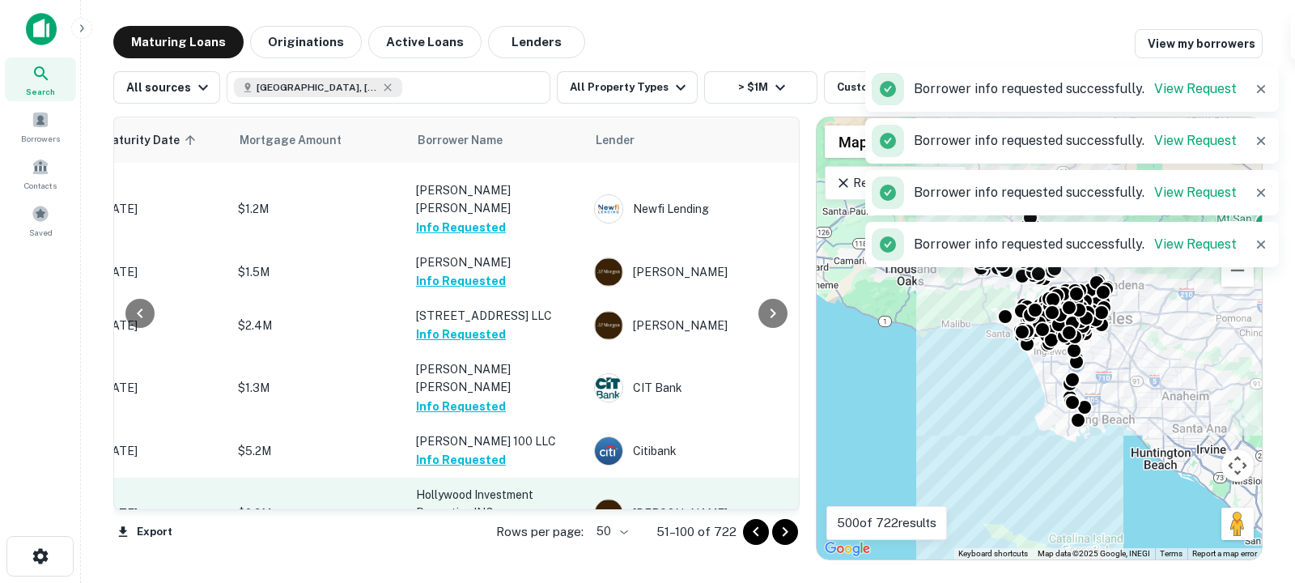
scroll to position [1597, 295]
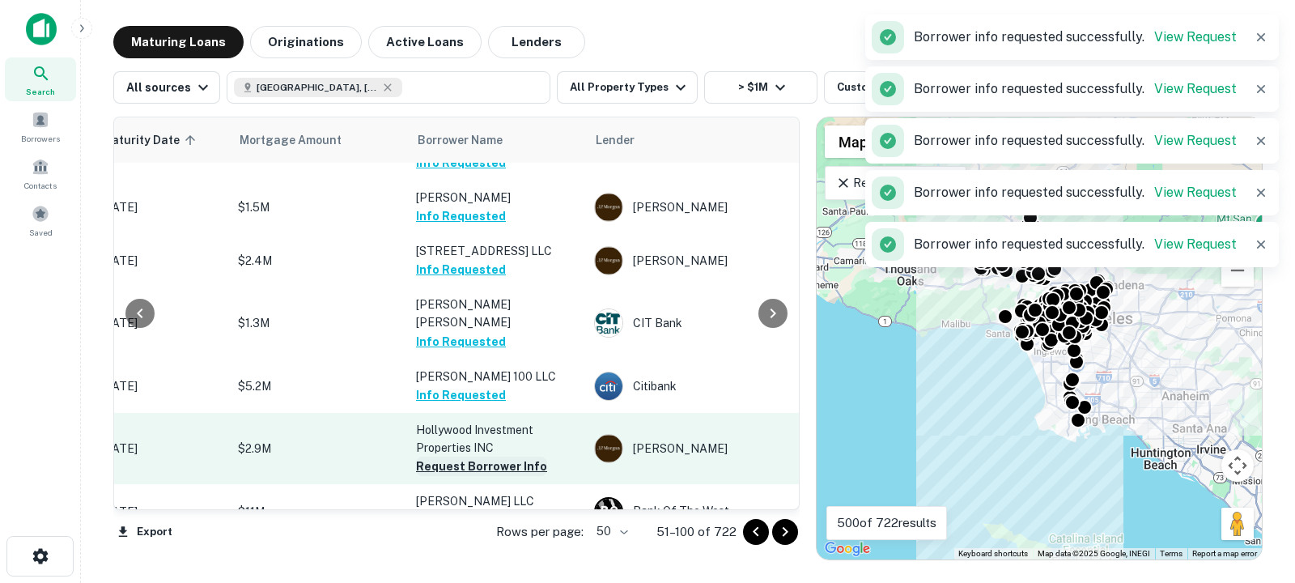
click at [459, 457] on button "Request Borrower Info" at bounding box center [481, 466] width 131 height 19
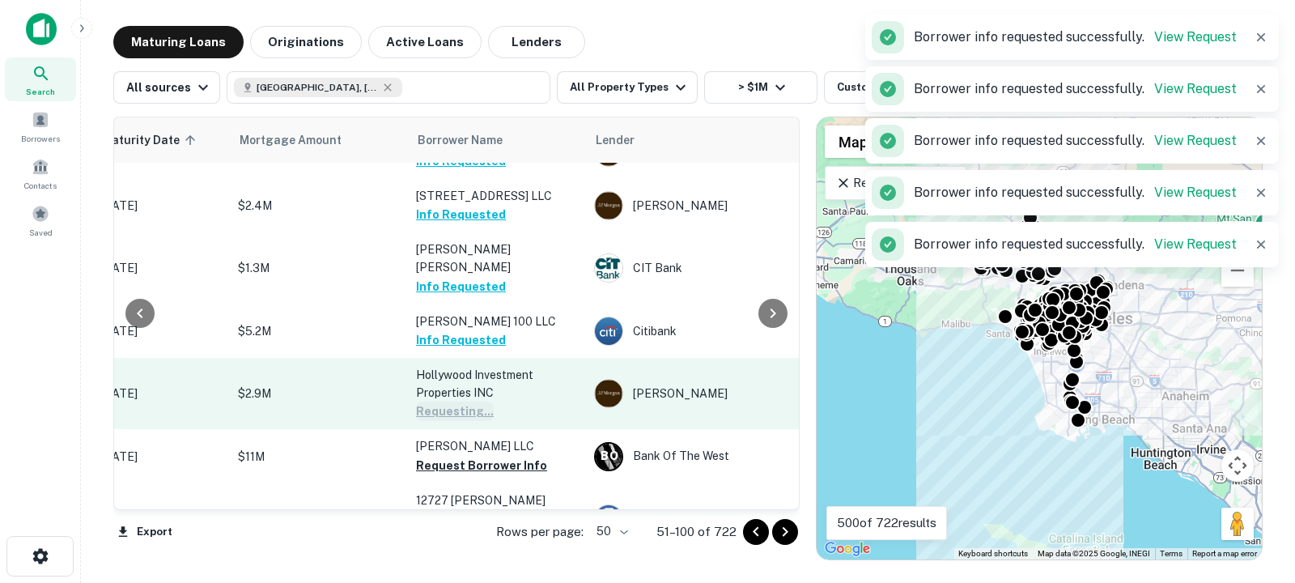
scroll to position [1687, 295]
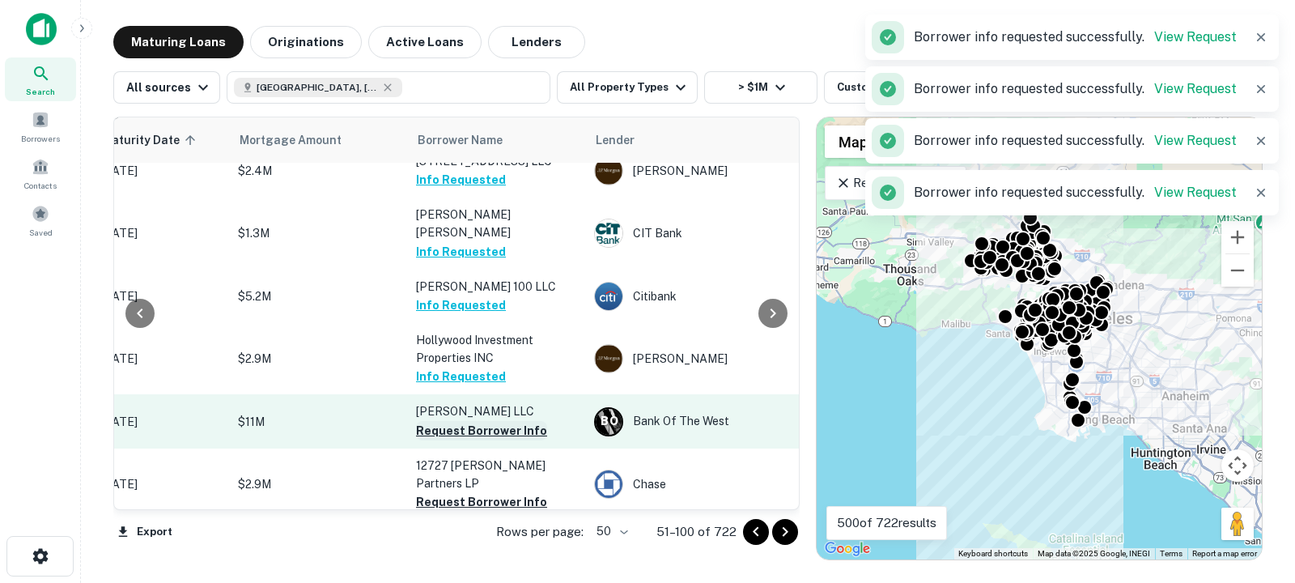
click at [458, 424] on button "Request Borrower Info" at bounding box center [481, 430] width 131 height 19
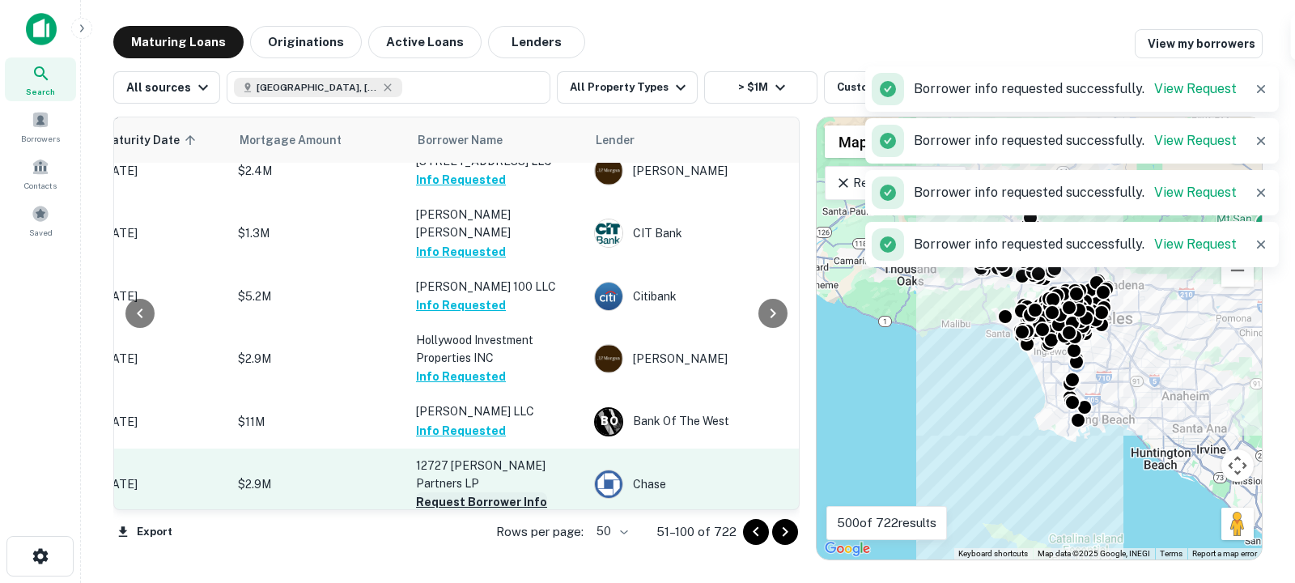
click at [458, 492] on button "Request Borrower Info" at bounding box center [481, 501] width 131 height 19
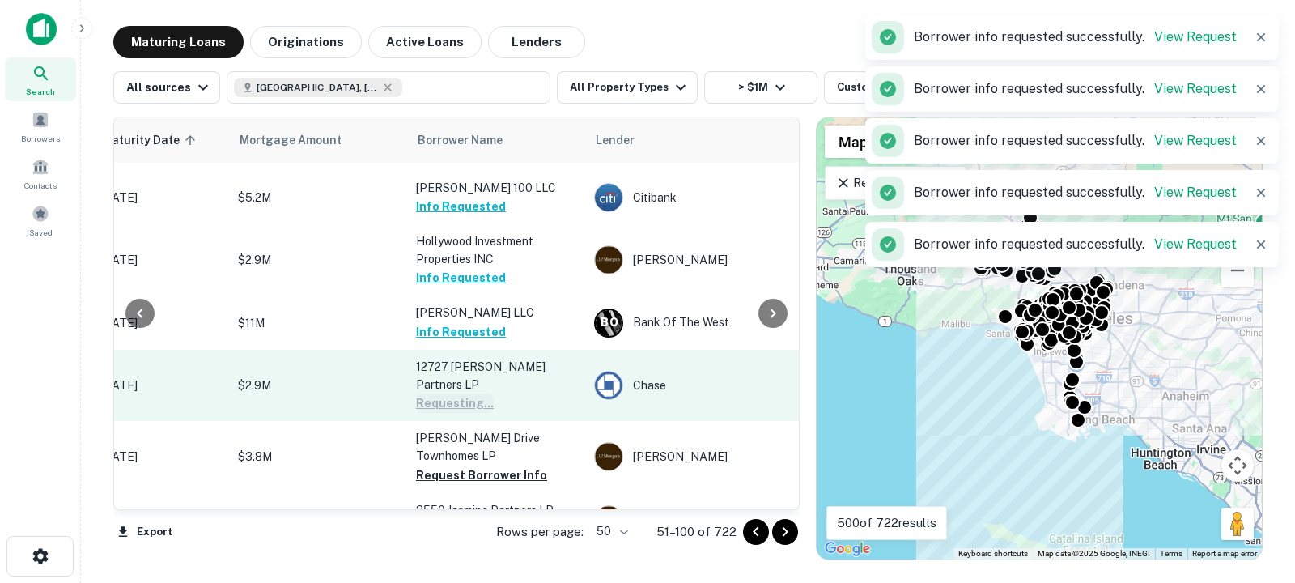
scroll to position [1787, 295]
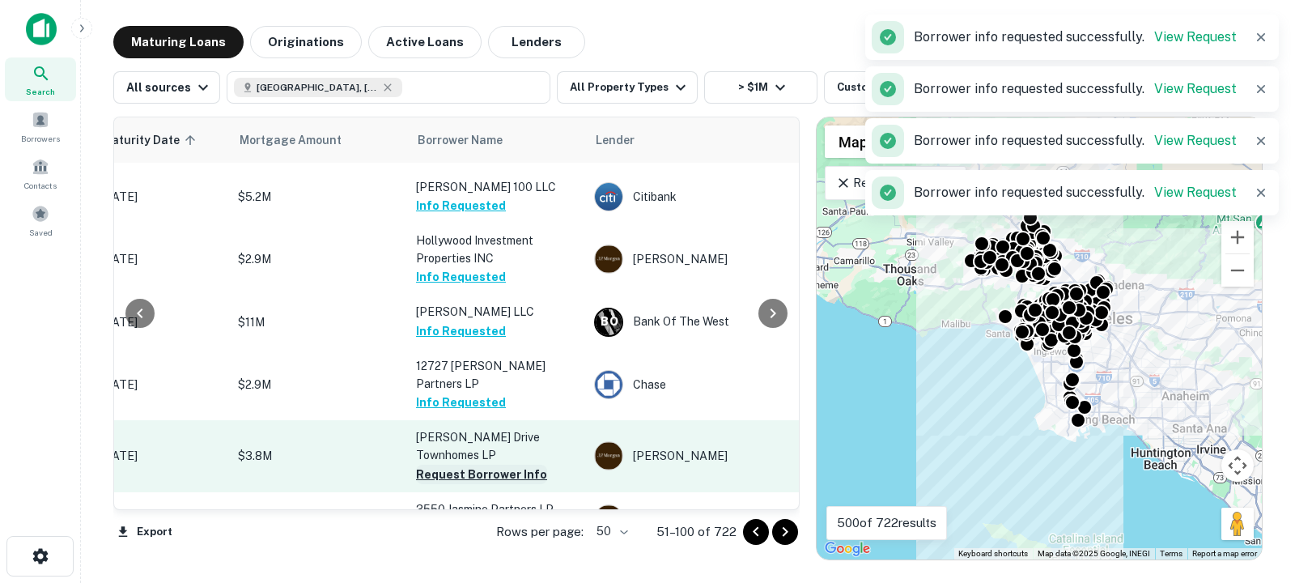
click at [457, 465] on button "Request Borrower Info" at bounding box center [481, 474] width 131 height 19
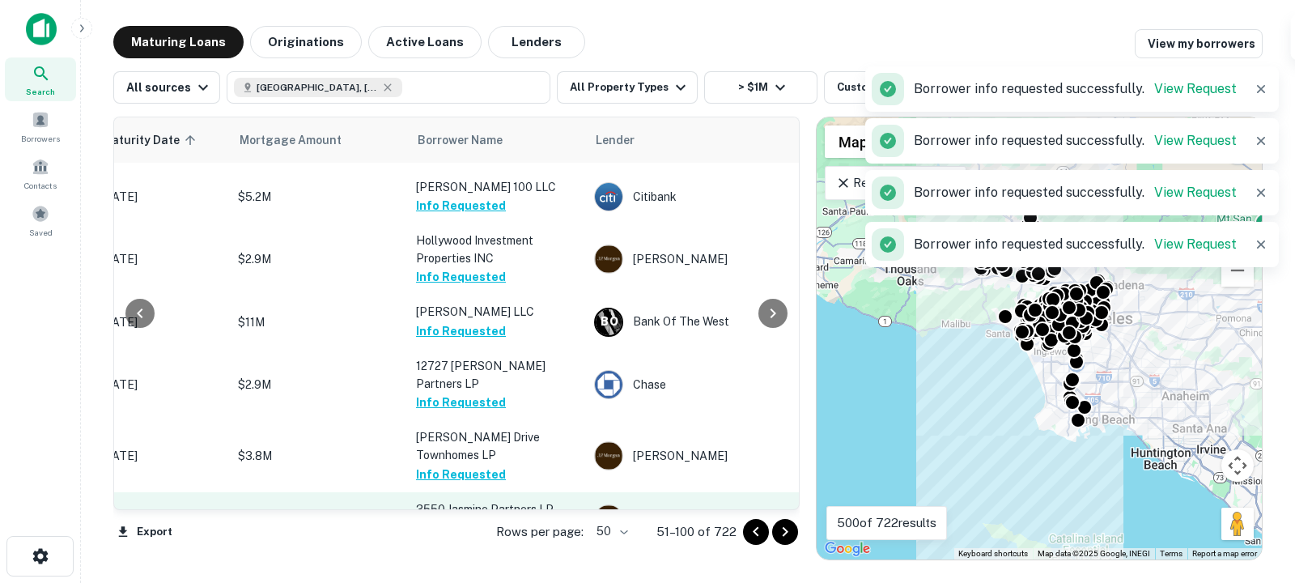
click at [453, 518] on button "Request Borrower Info" at bounding box center [481, 527] width 131 height 19
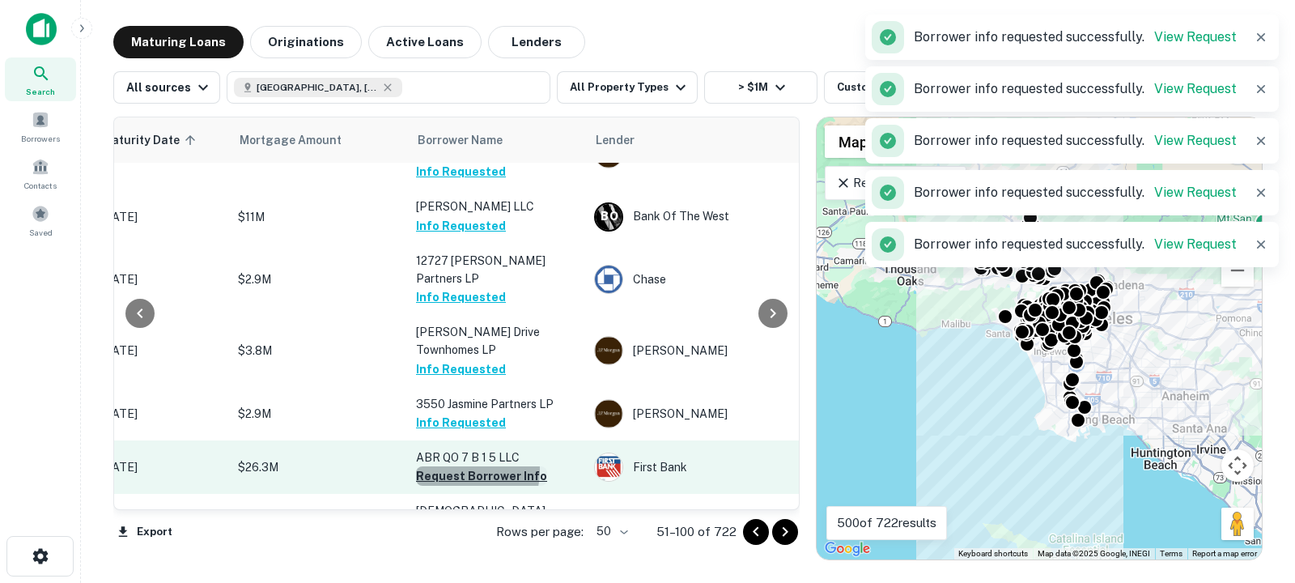
click at [457, 466] on button "Request Borrower Info" at bounding box center [481, 475] width 131 height 19
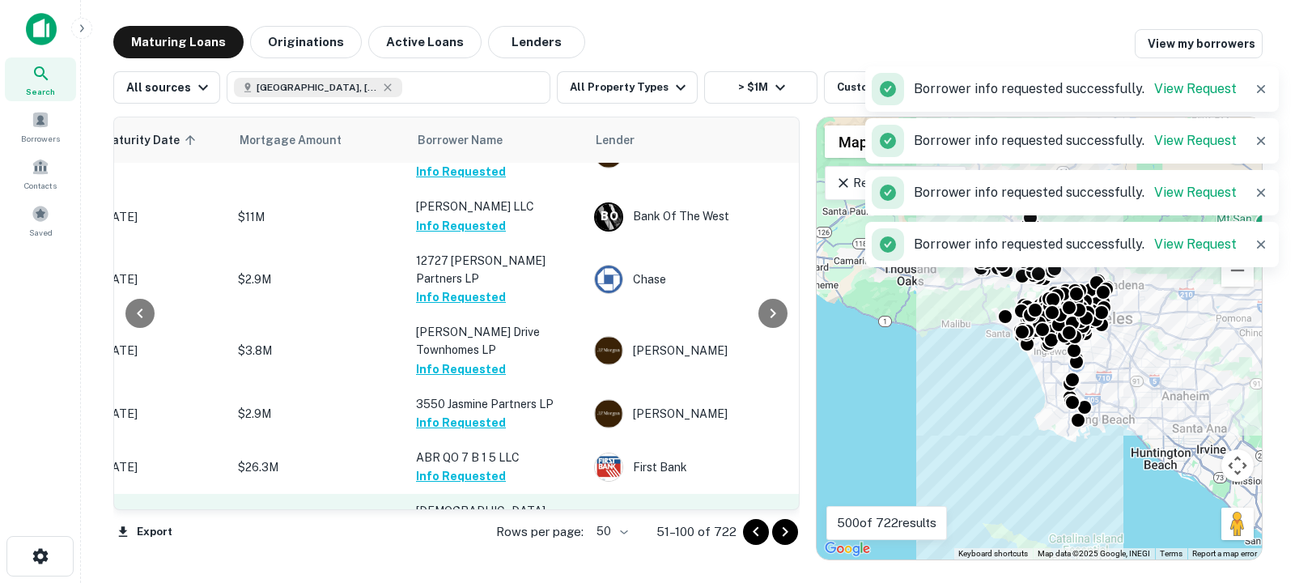
click at [449, 538] on button "Request Borrower Info" at bounding box center [481, 547] width 131 height 19
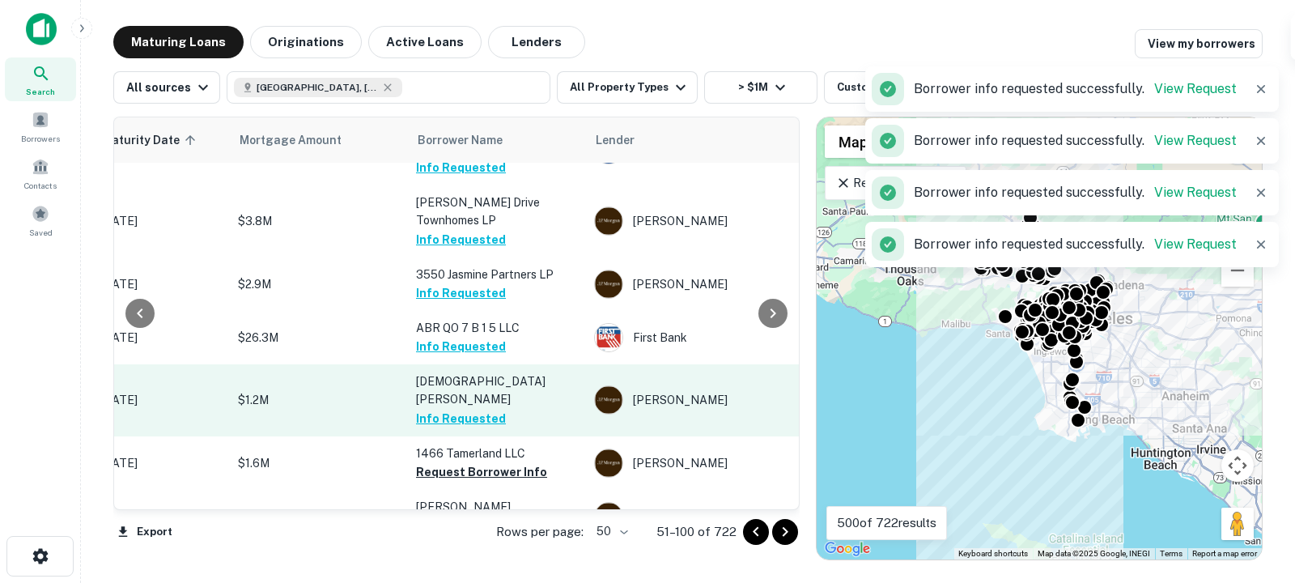
scroll to position [2023, 295]
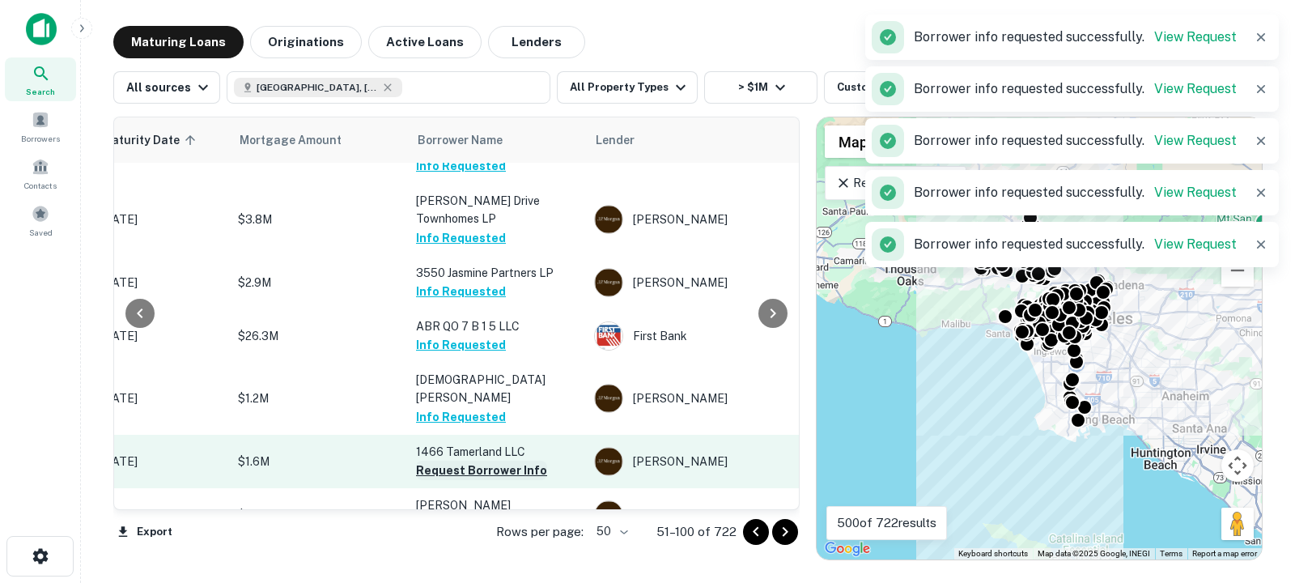
click at [452, 461] on button "Request Borrower Info" at bounding box center [481, 470] width 131 height 19
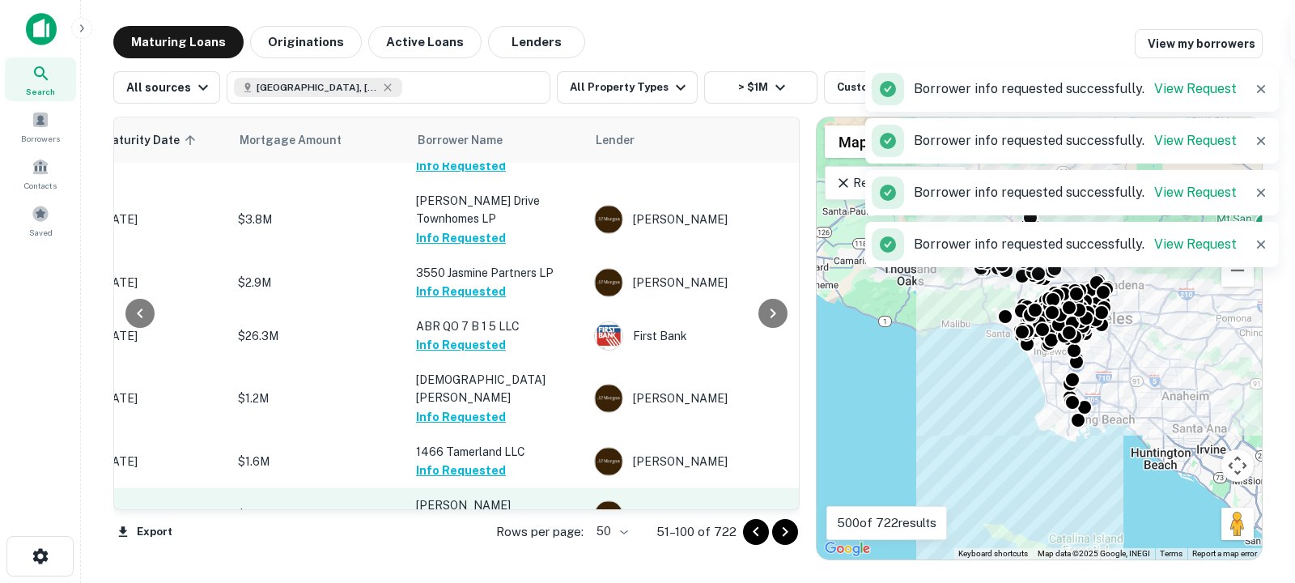
click at [457, 514] on button "Request Borrower Info" at bounding box center [481, 523] width 131 height 19
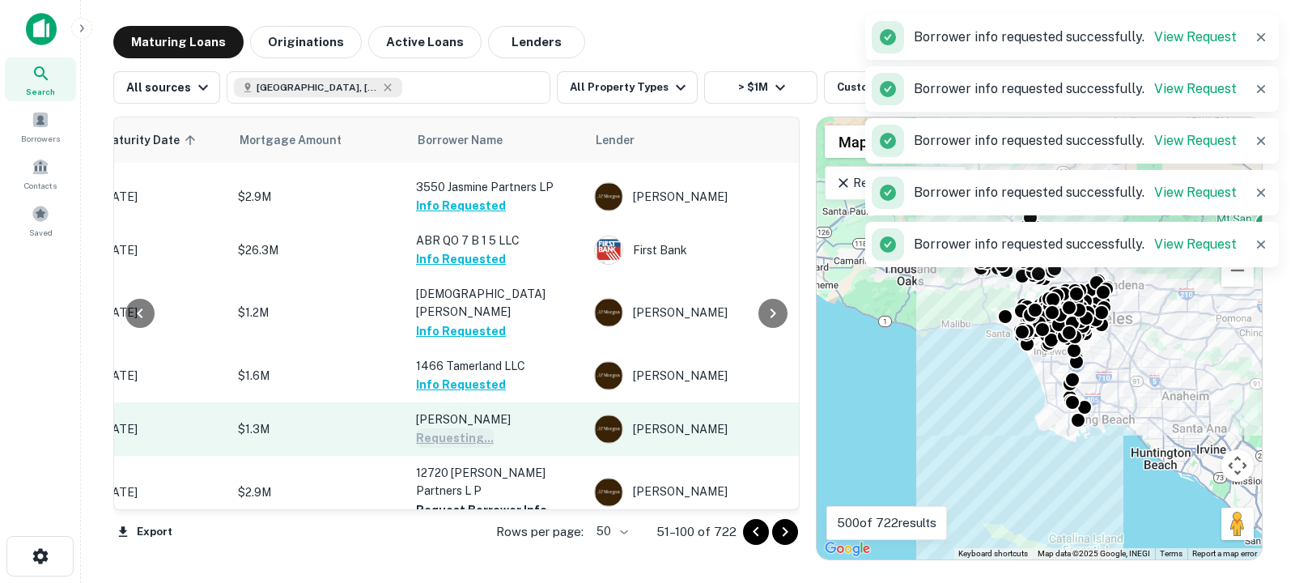
scroll to position [2111, 295]
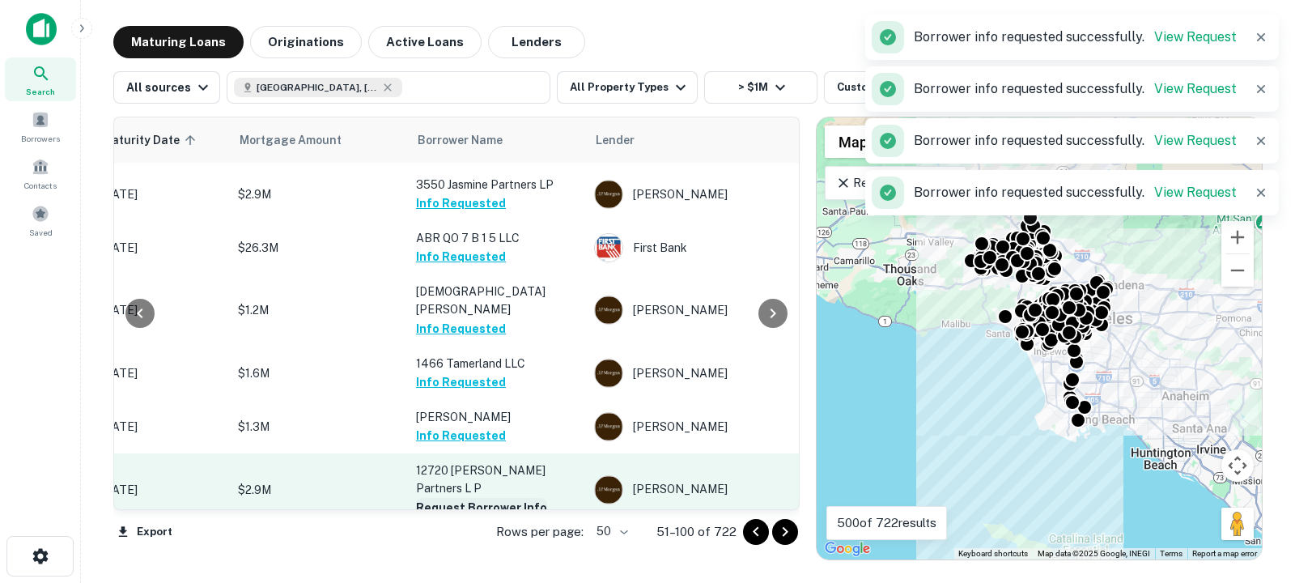
click at [457, 498] on button "Request Borrower Info" at bounding box center [481, 507] width 131 height 19
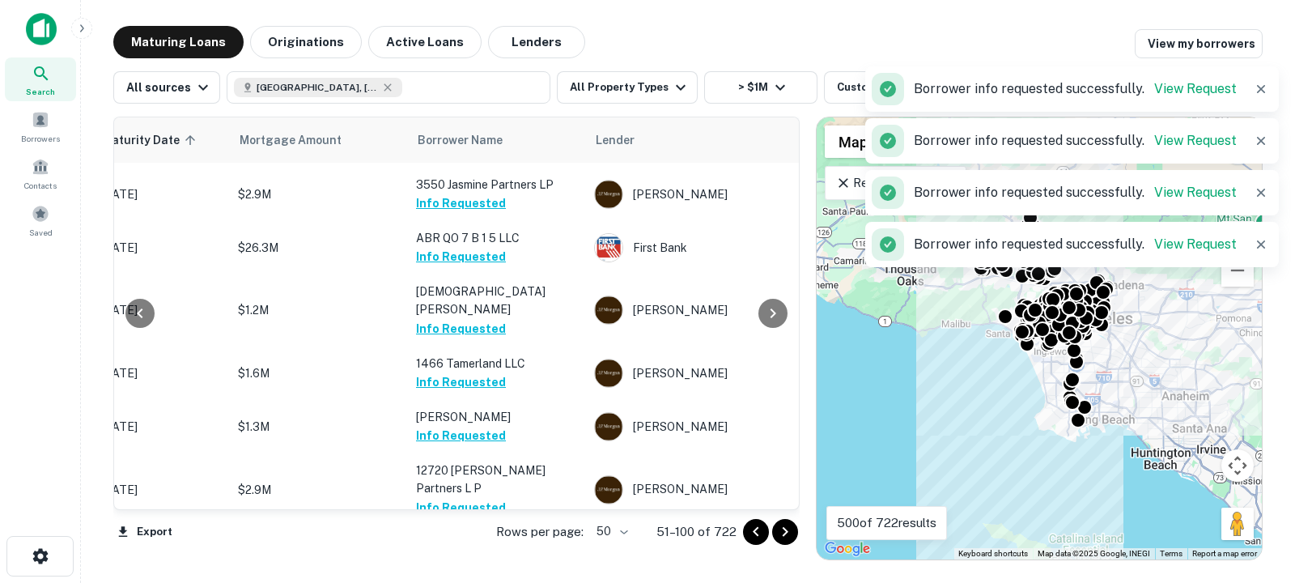
click at [458, 569] on button "Request Borrower Info" at bounding box center [481, 578] width 131 height 19
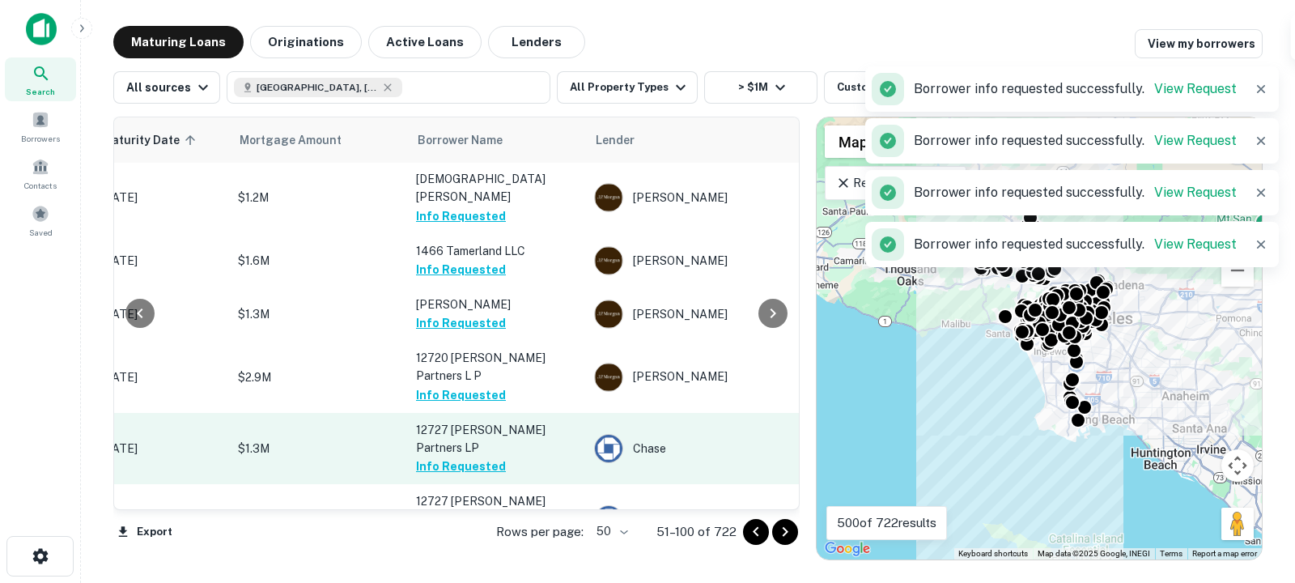
scroll to position [2225, 295]
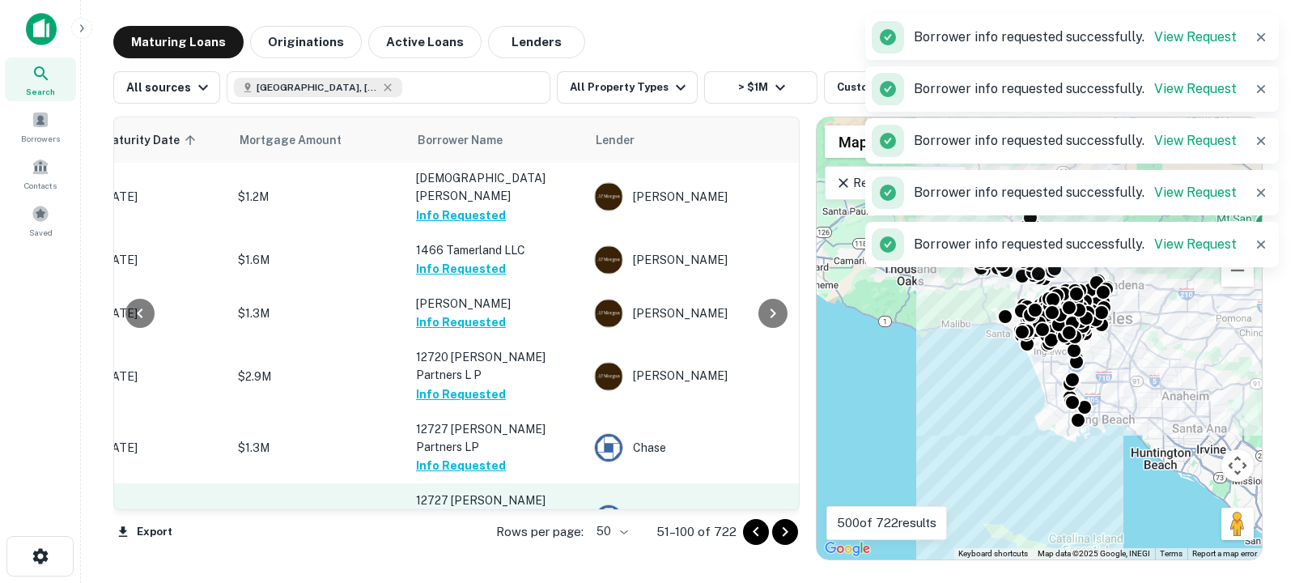
click at [465, 528] on button "Request Borrower Info" at bounding box center [481, 537] width 131 height 19
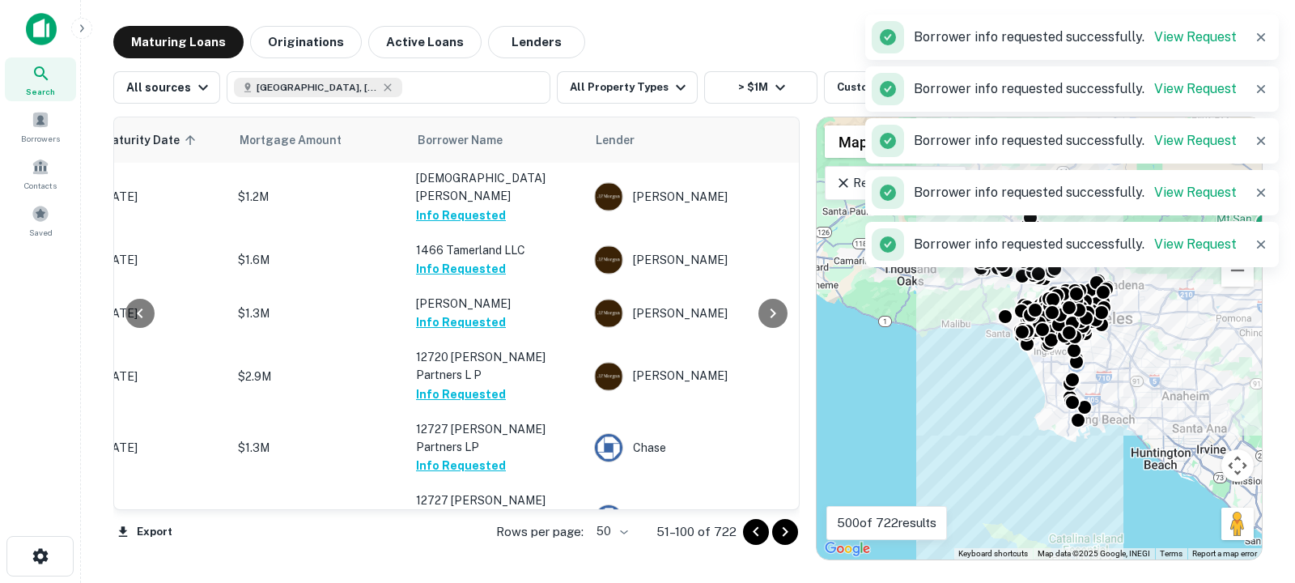
click at [461, 581] on button "Request Borrower Info" at bounding box center [481, 590] width 131 height 19
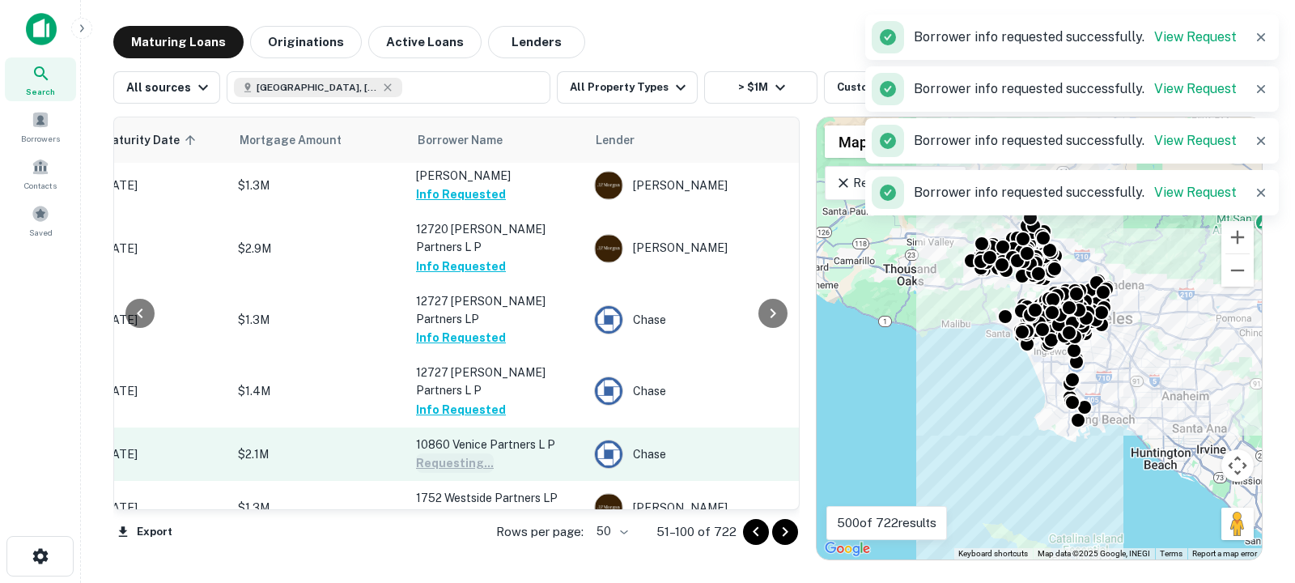
scroll to position [2356, 295]
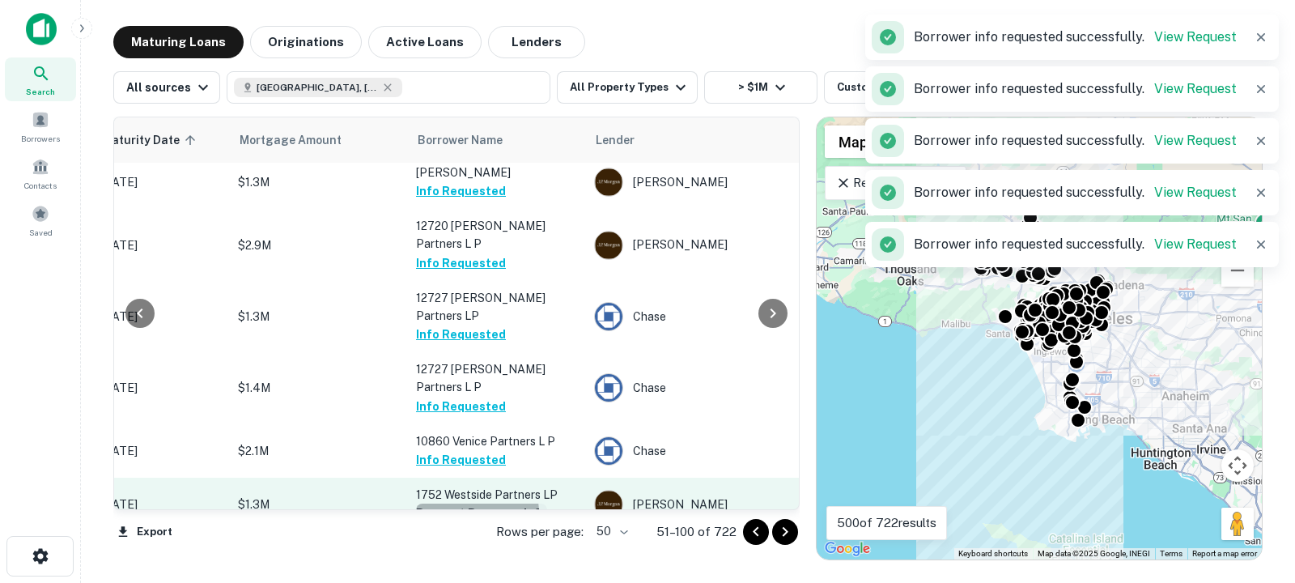
click at [464, 504] on button "Request Borrower Info" at bounding box center [481, 513] width 131 height 19
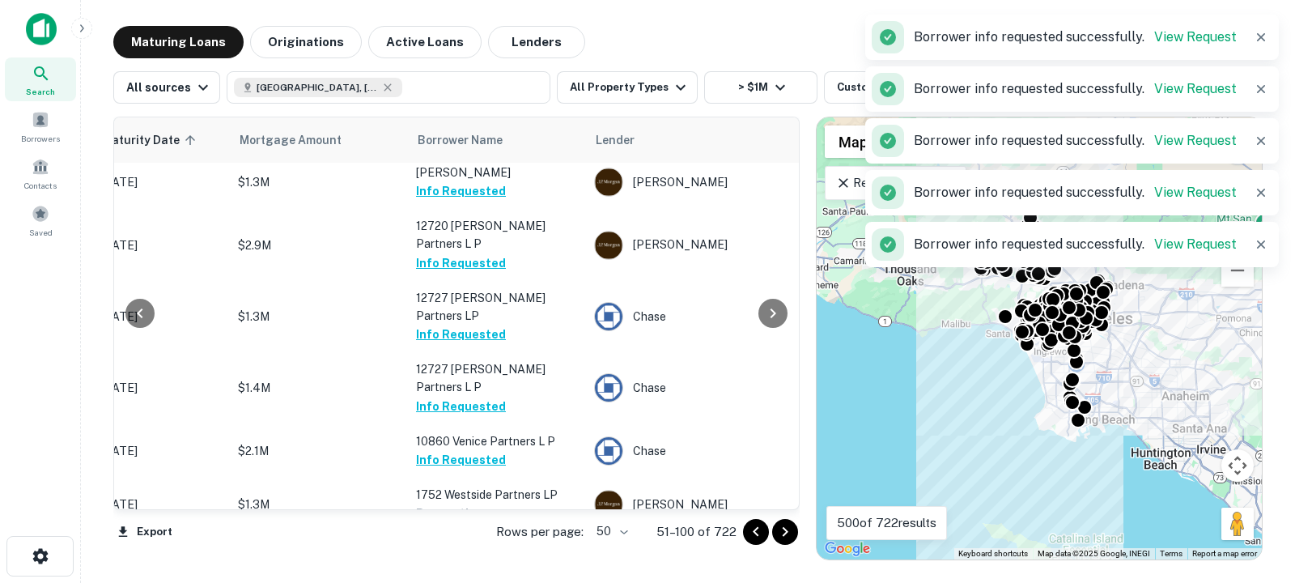
click at [455, 576] on button "Request Borrower Info" at bounding box center [481, 585] width 131 height 19
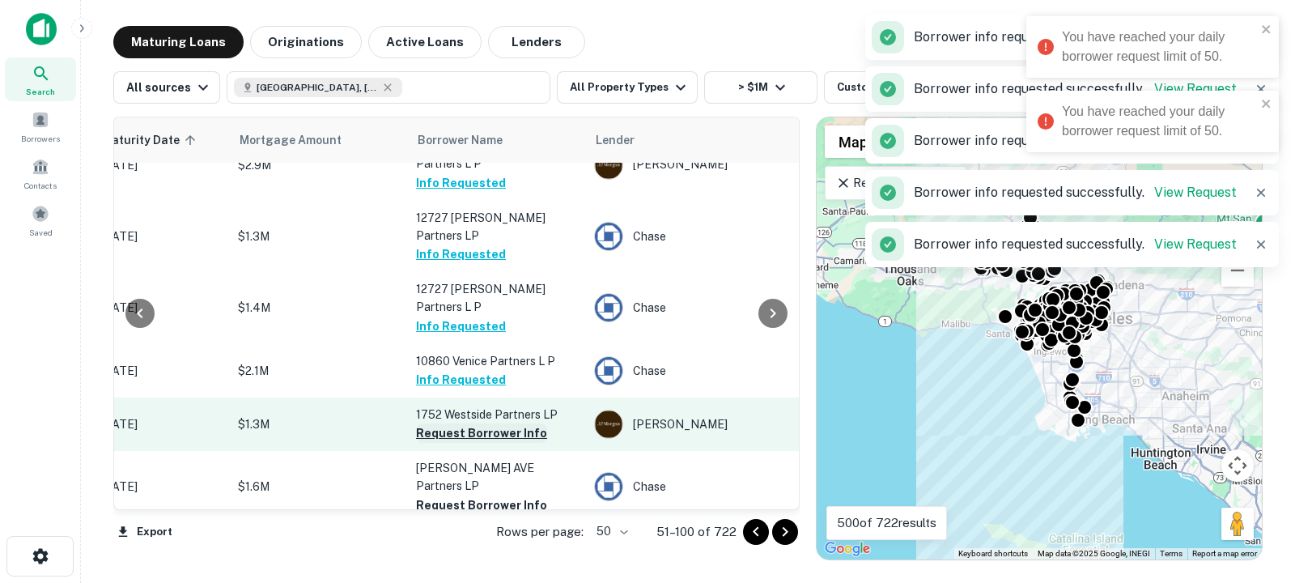
scroll to position [2437, 295]
